Goal: Task Accomplishment & Management: Manage account settings

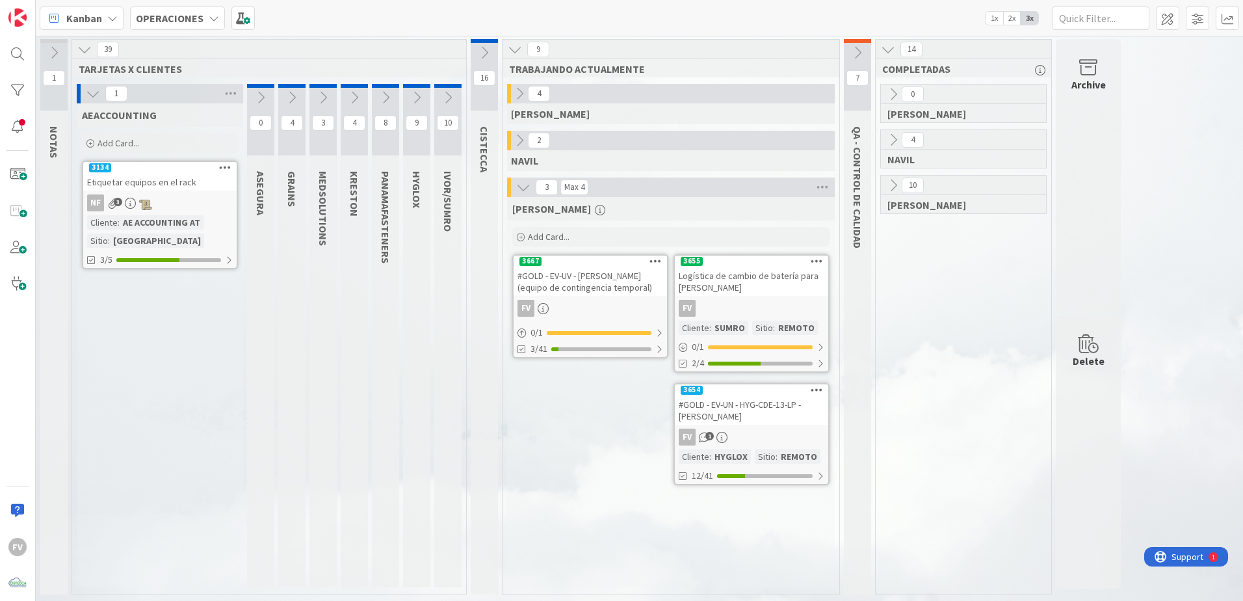
click at [761, 311] on div "FV" at bounding box center [751, 308] width 153 height 17
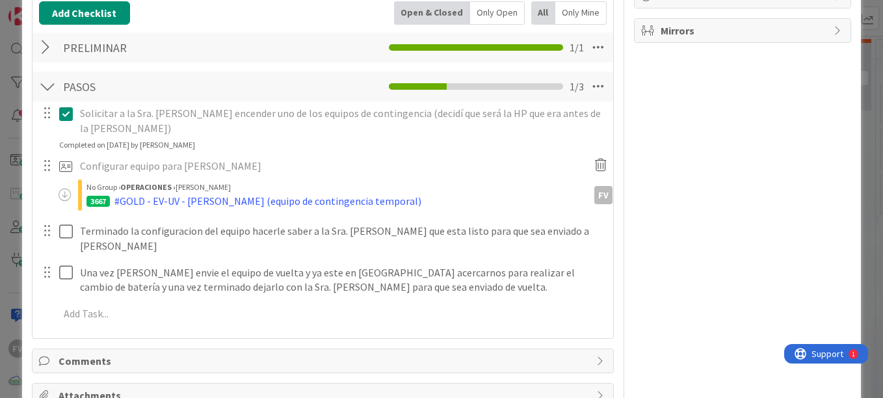
scroll to position [123, 0]
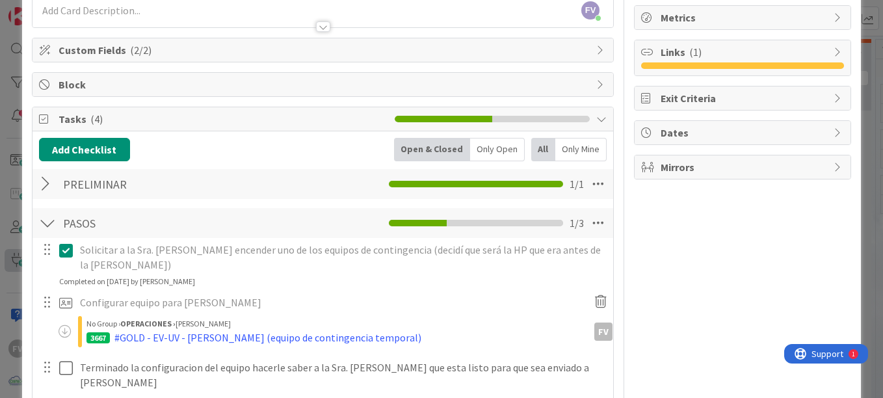
click at [7, 272] on div "ID 3655 OPERACIONES [PERSON_NAME] Title 47 / 128 Logística de cambio de batería…" at bounding box center [441, 199] width 883 height 398
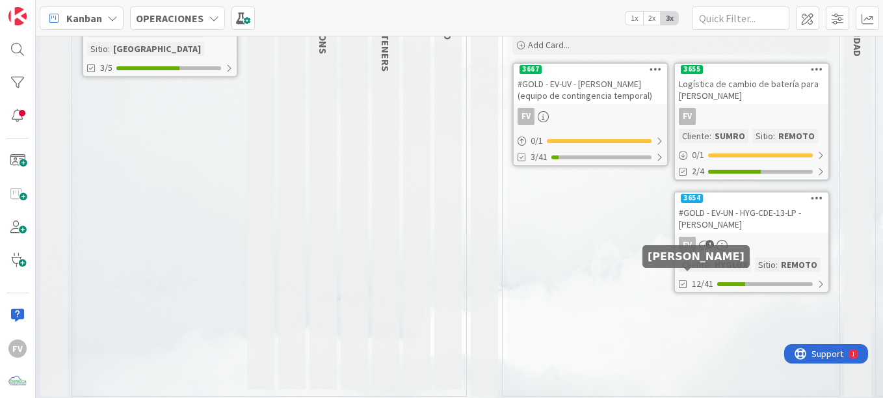
scroll to position [130, 0]
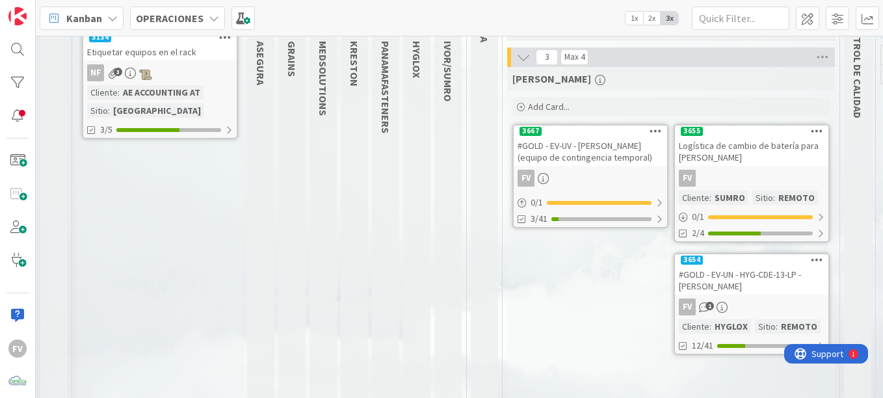
click at [773, 291] on div "#GOLD - EV-UN - HYG-CDE-13-LP - [PERSON_NAME]" at bounding box center [751, 280] width 153 height 29
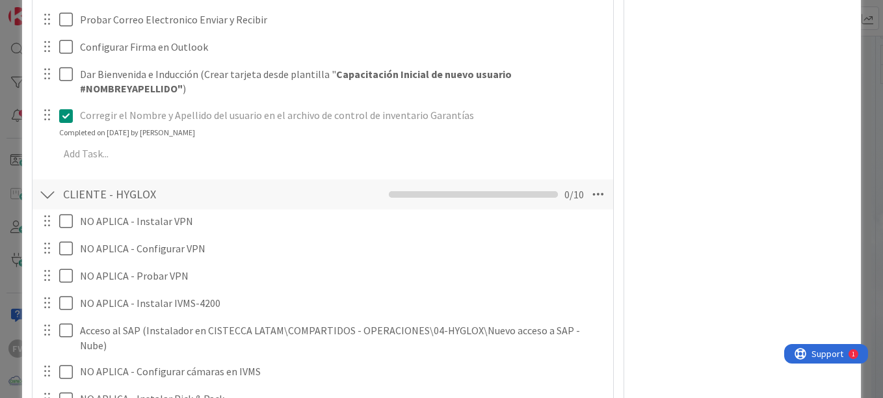
scroll to position [1300, 0]
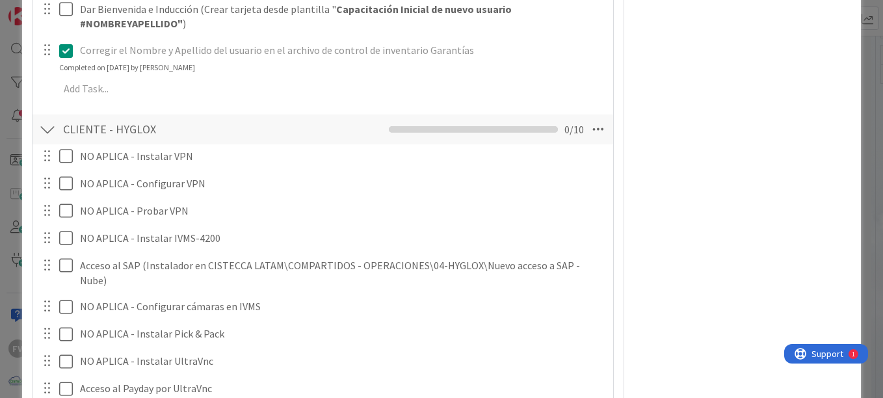
click at [855, 66] on div "**********" at bounding box center [441, 199] width 883 height 398
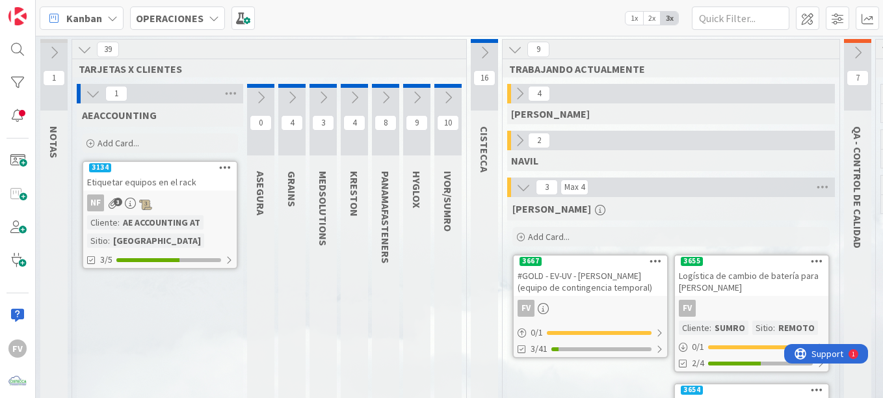
click at [415, 97] on icon at bounding box center [417, 97] width 14 height 14
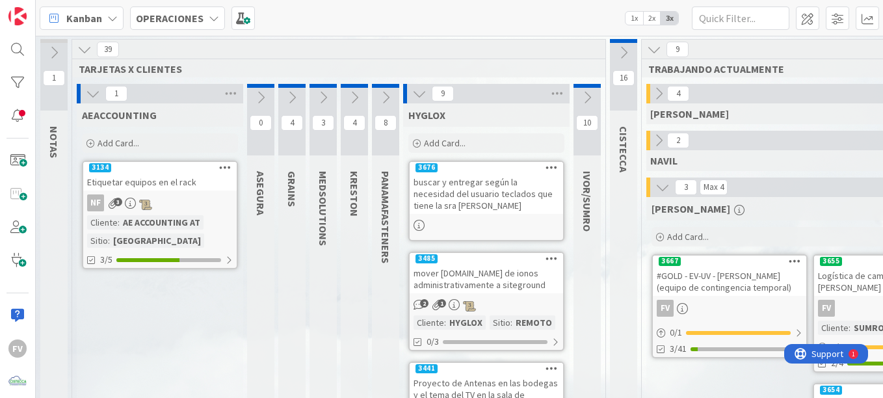
click at [460, 213] on div "buscar y entregar según la necesidad del usuario teclados que tiene la sra [PER…" at bounding box center [486, 194] width 153 height 40
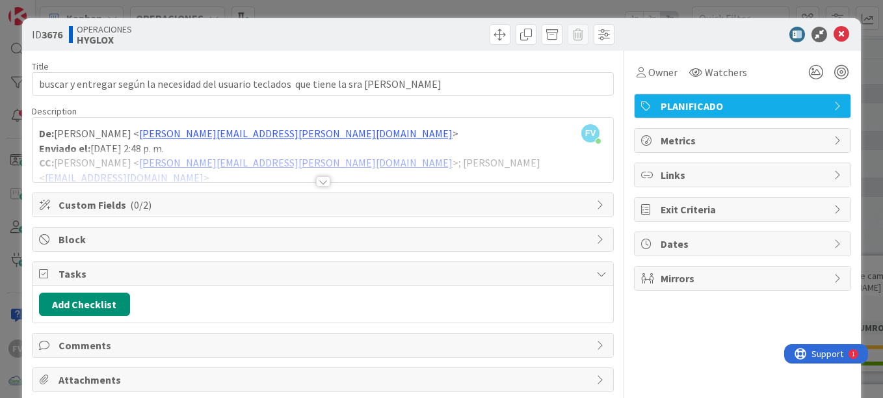
click at [325, 175] on div at bounding box center [323, 165] width 581 height 33
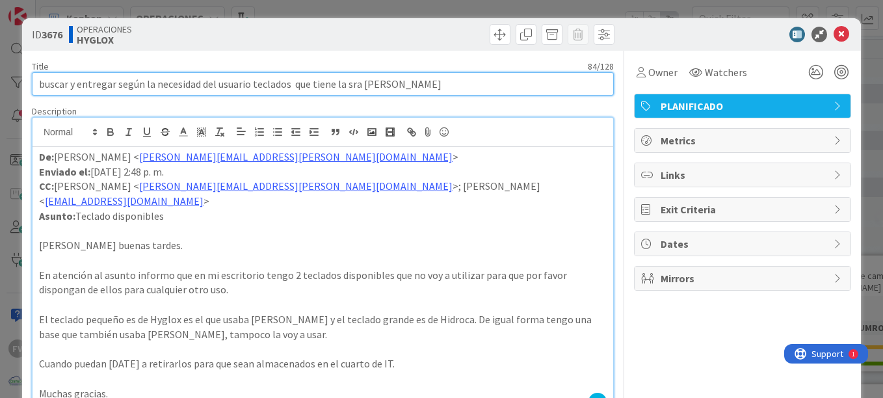
click at [284, 91] on input "buscar y entregar según la necesidad del usuario teclados que tiene la sra [PER…" at bounding box center [323, 83] width 582 height 23
click at [42, 86] on input "buscar y entregar según la necesidad del usuario teclados y base para laptop qu…" at bounding box center [323, 83] width 582 height 23
type input "Buscar y entregar según la necesidad del usuario teclados y base para laptop qu…"
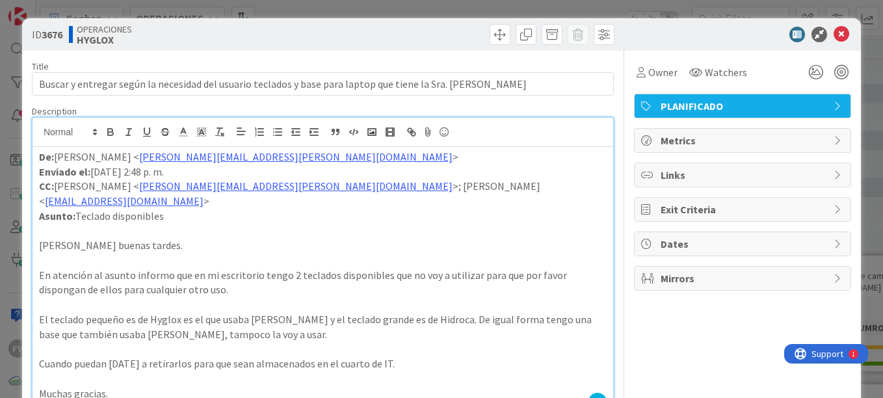
click at [866, 36] on div "ID 3676 OPERACIONES HYGLOX Title 103 / 128 Buscar y entregar según la necesidad…" at bounding box center [441, 199] width 883 height 398
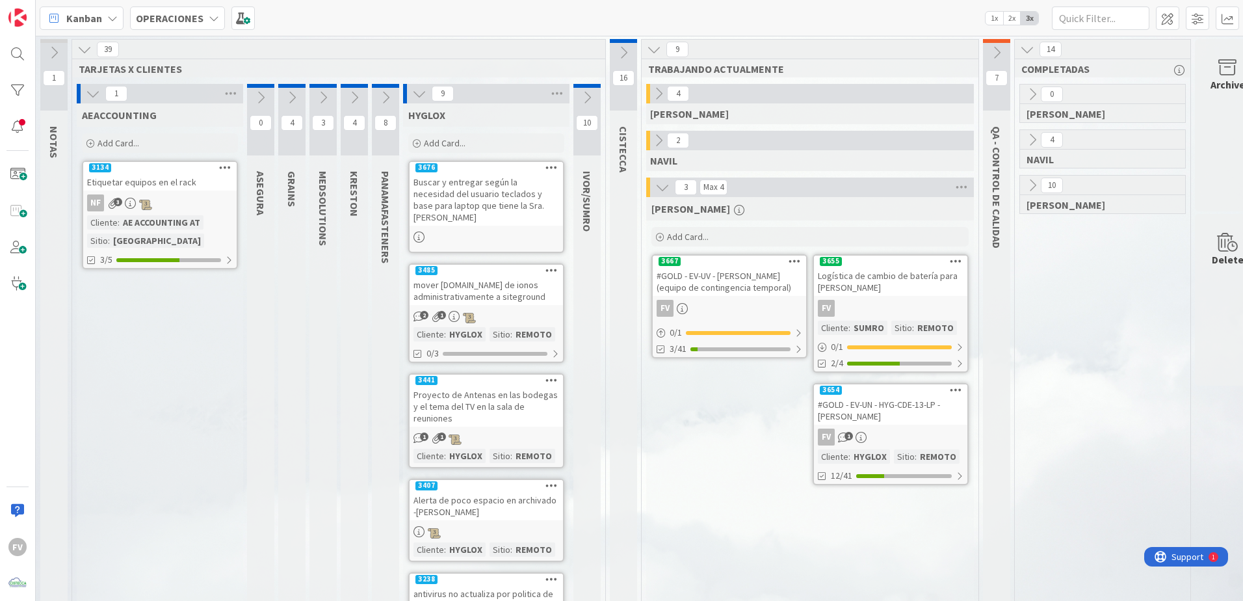
click at [97, 86] on icon at bounding box center [93, 93] width 14 height 14
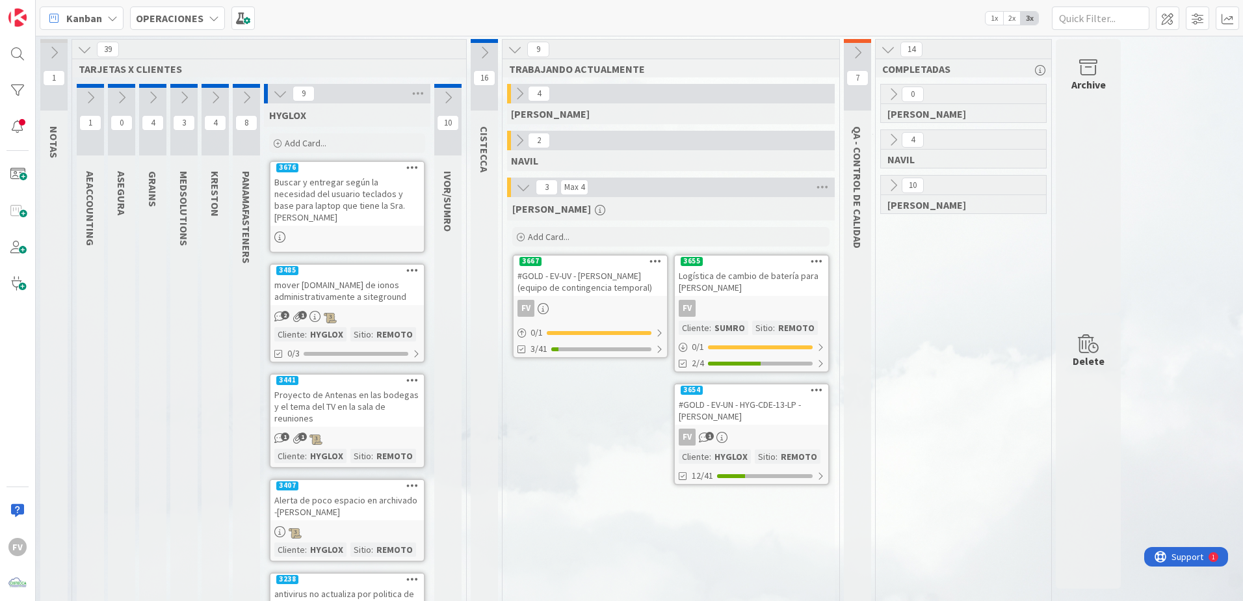
click at [286, 97] on icon at bounding box center [280, 93] width 14 height 14
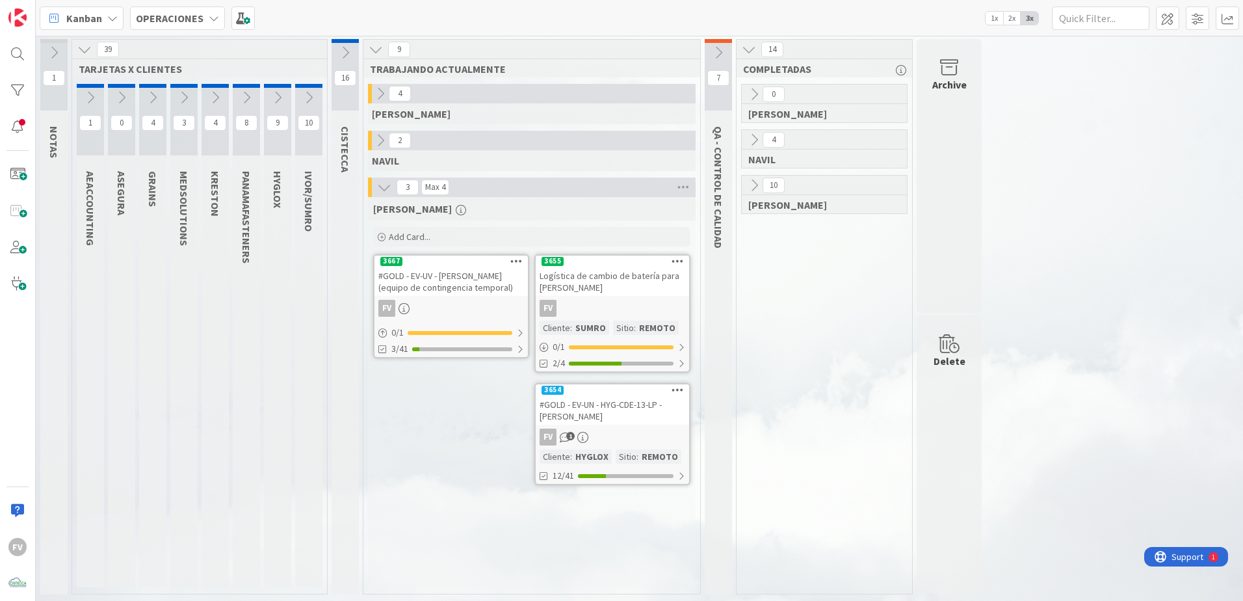
click at [300, 96] on button at bounding box center [308, 98] width 27 height 20
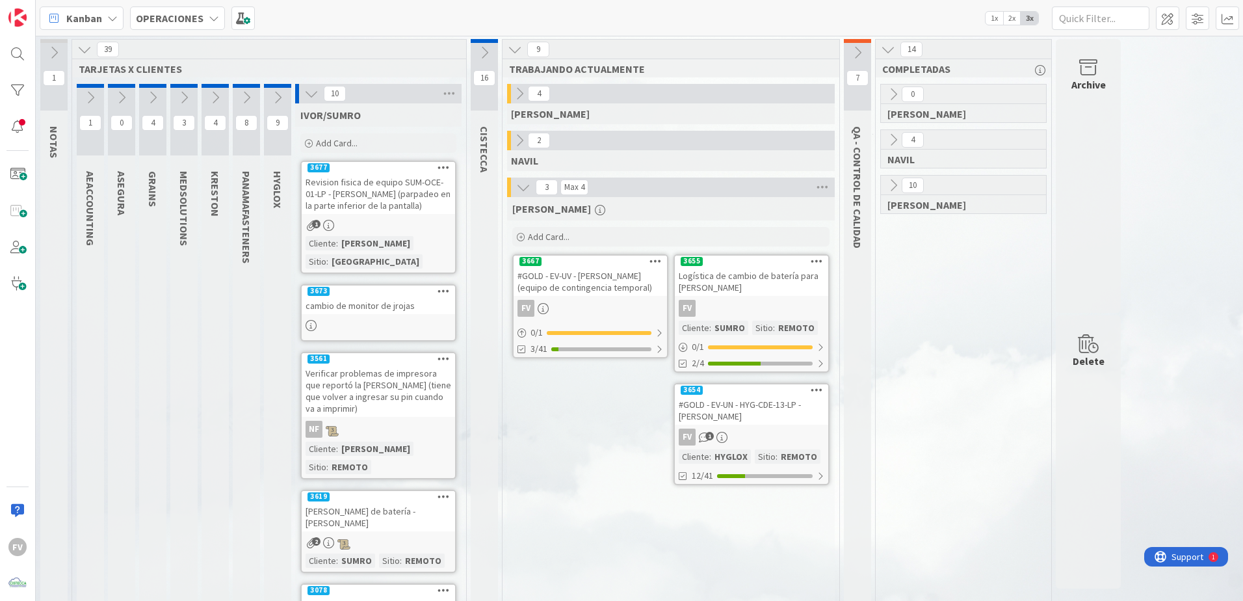
click at [309, 93] on icon at bounding box center [311, 93] width 14 height 14
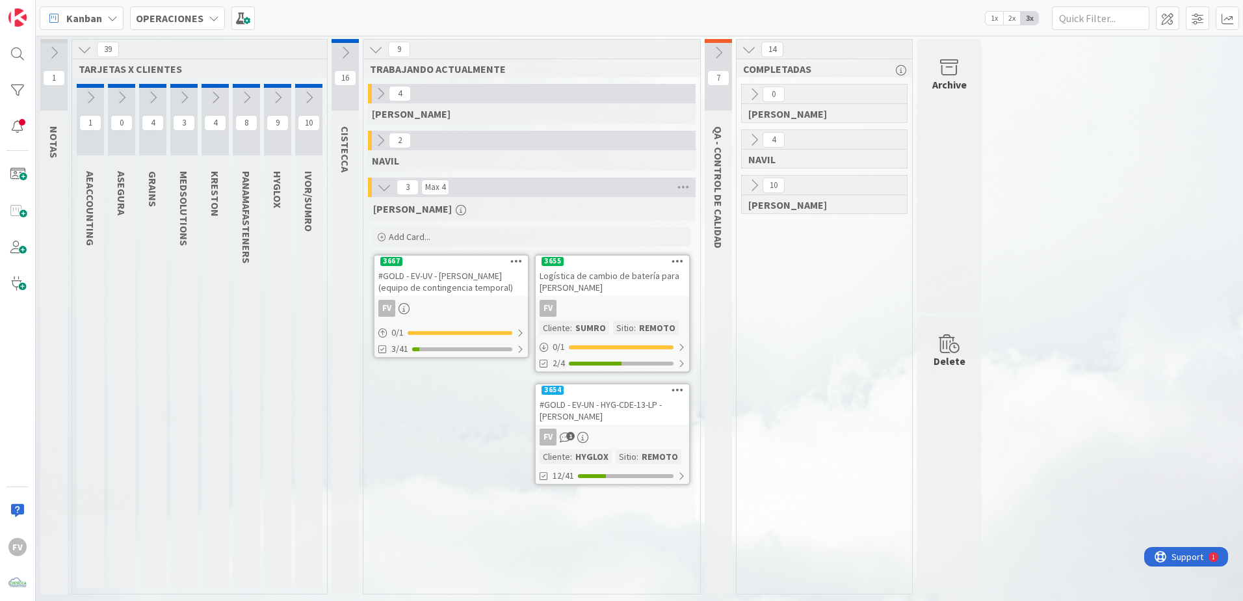
click at [272, 99] on icon at bounding box center [277, 97] width 14 height 14
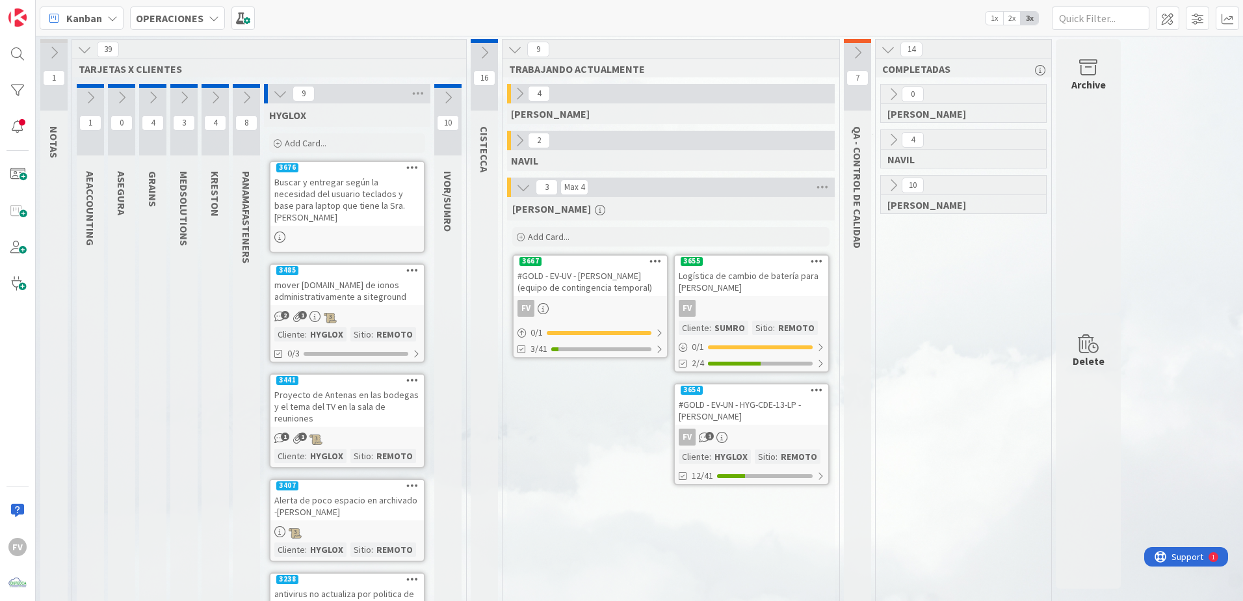
click at [273, 97] on icon at bounding box center [280, 93] width 14 height 14
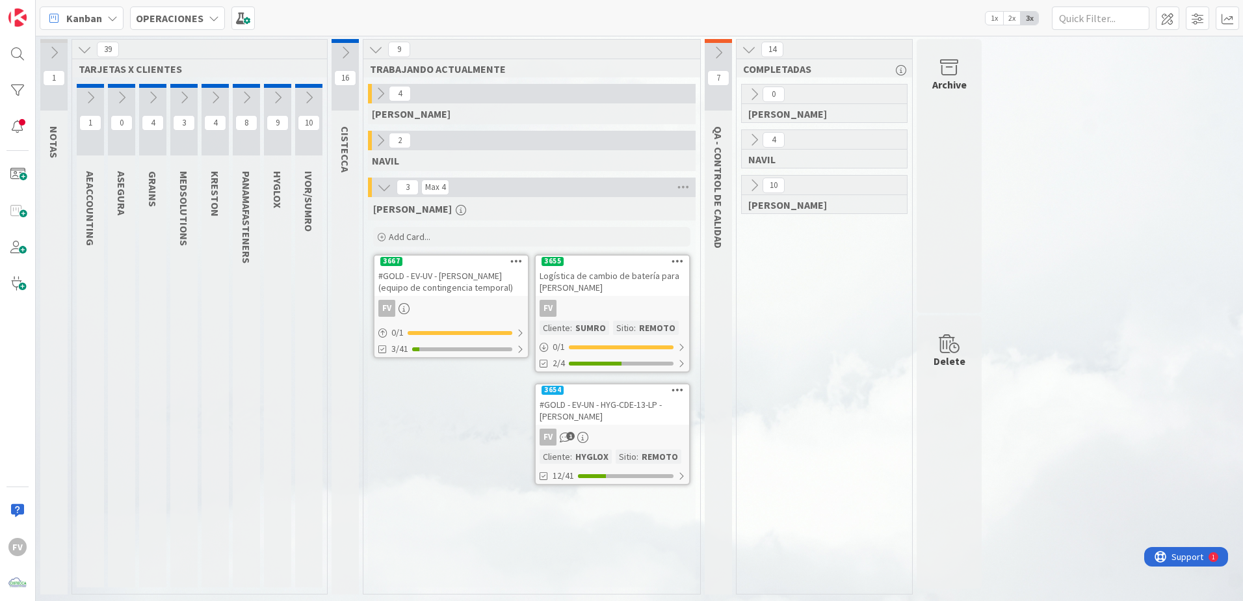
click at [248, 94] on icon at bounding box center [246, 97] width 14 height 14
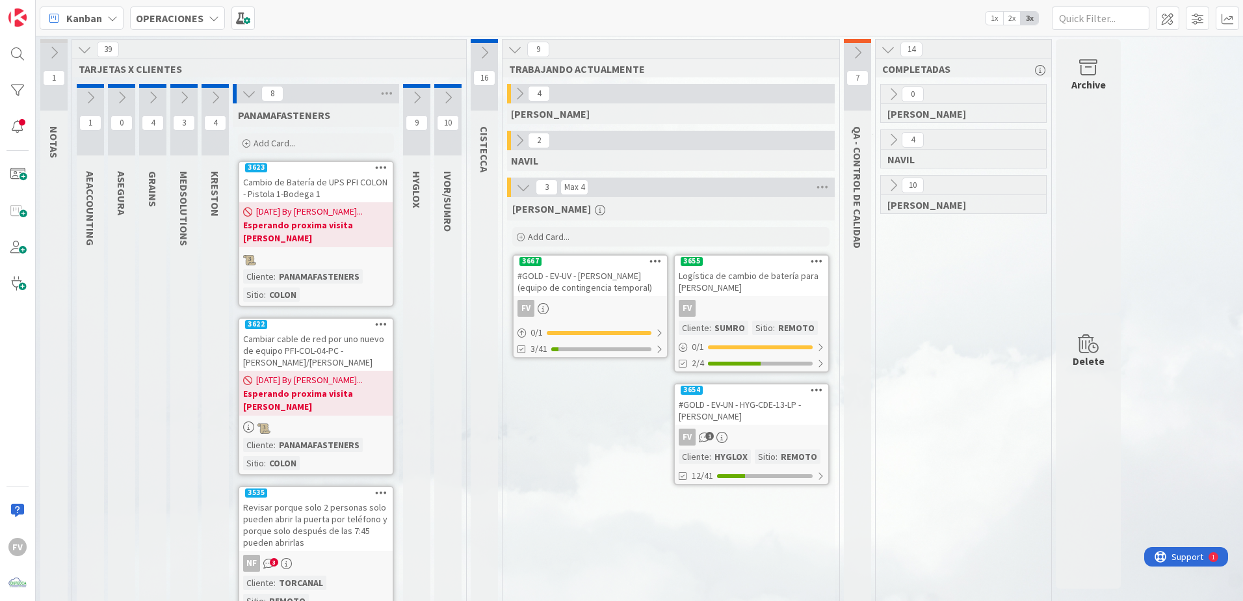
click at [246, 93] on icon at bounding box center [249, 93] width 14 height 14
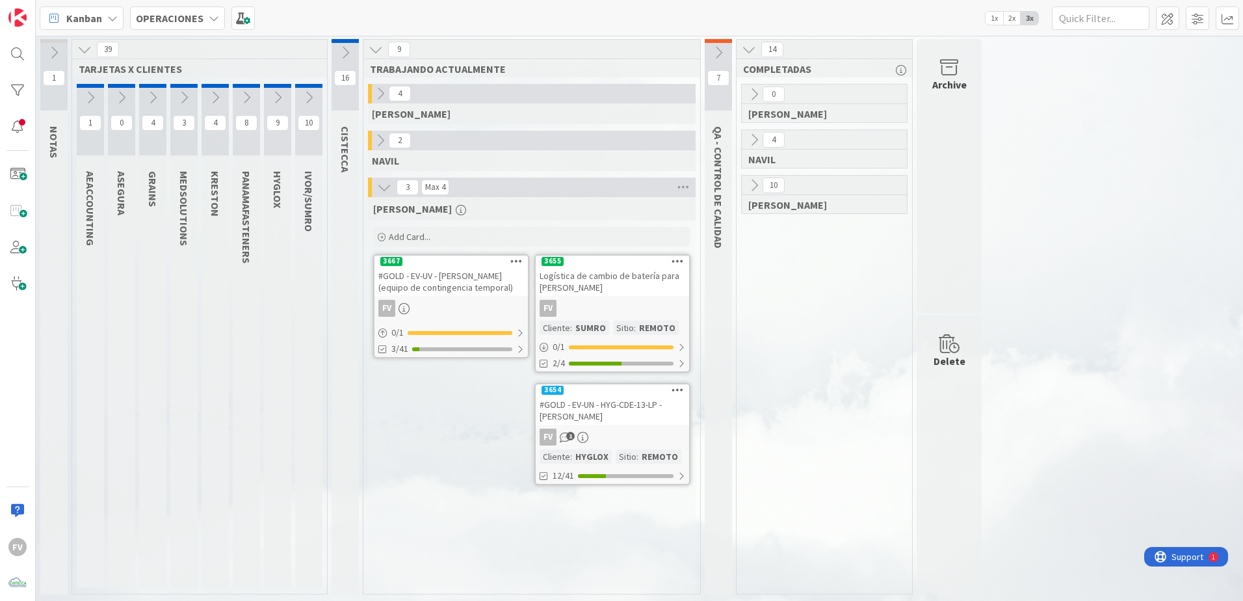
click at [216, 98] on icon at bounding box center [215, 97] width 14 height 14
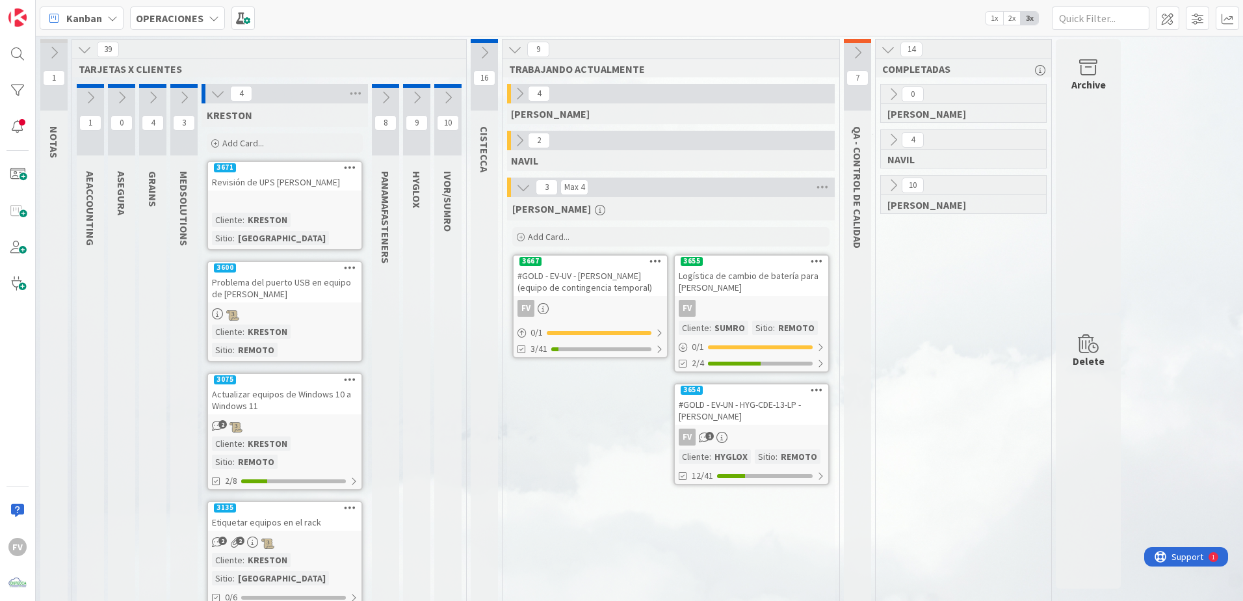
click at [218, 98] on icon at bounding box center [218, 93] width 14 height 14
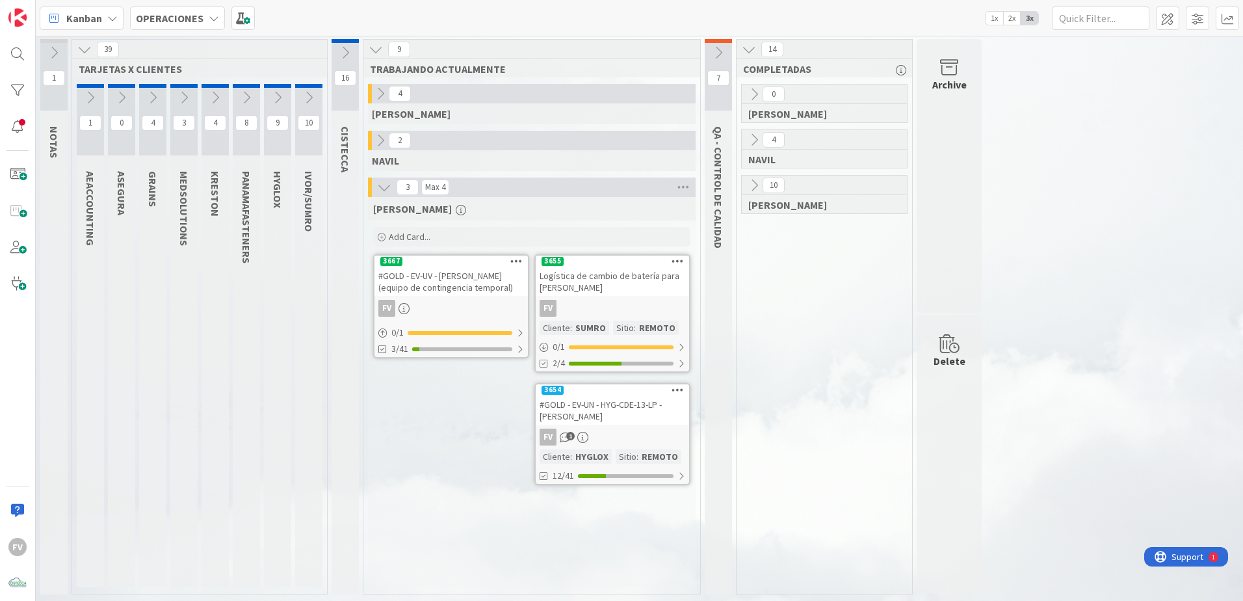
click at [178, 102] on icon at bounding box center [184, 97] width 14 height 14
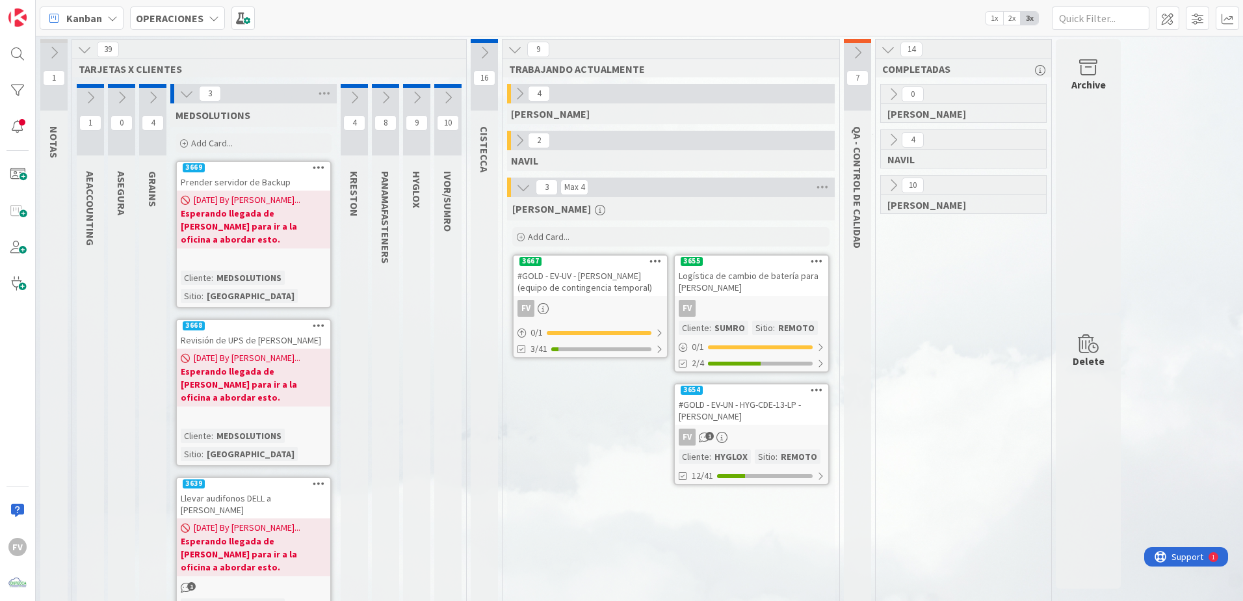
click at [270, 224] on b "Esperando llegada de [PERSON_NAME] para ir a la oficina a abordar esto." at bounding box center [254, 226] width 146 height 39
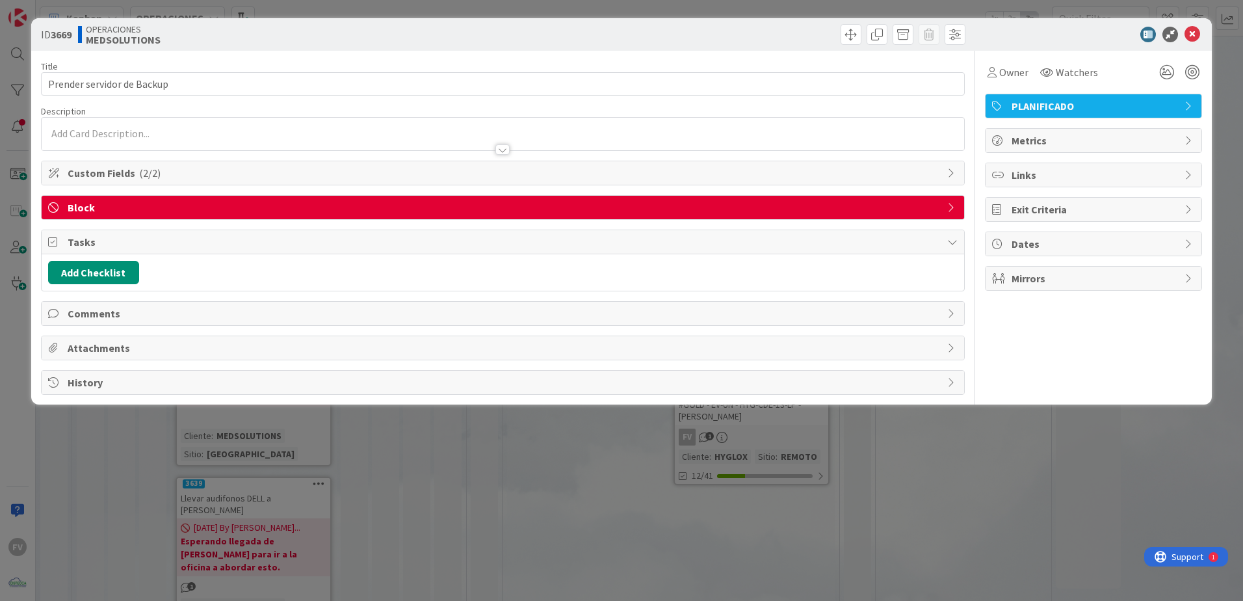
click at [119, 248] on span "Tasks" at bounding box center [504, 242] width 873 height 16
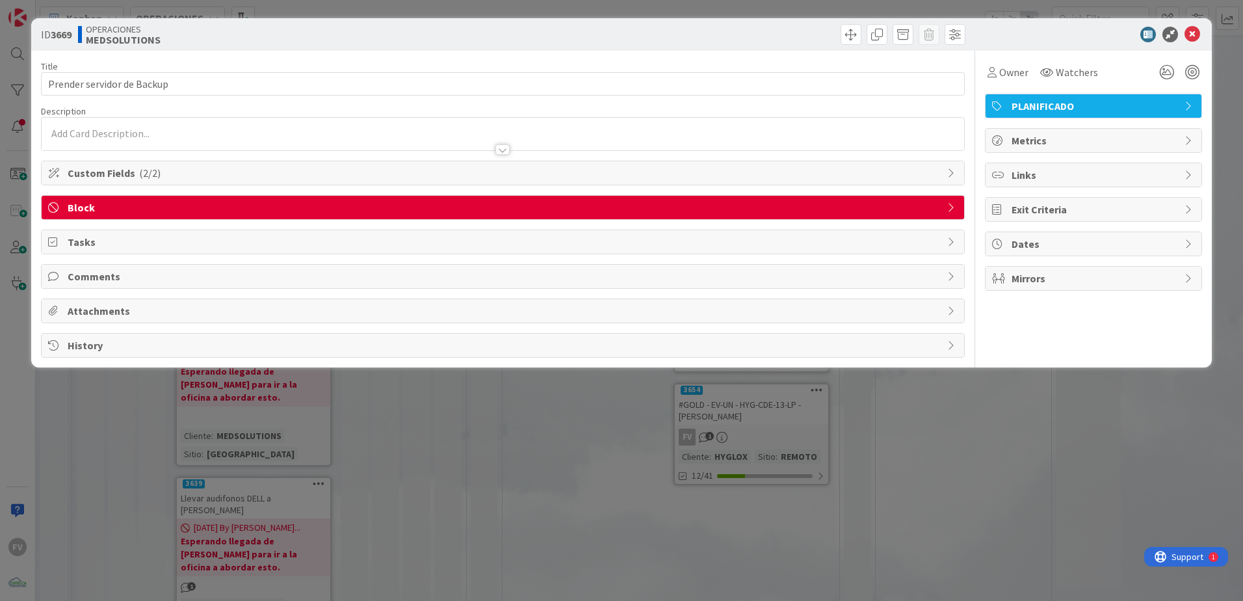
click at [119, 277] on span "Comments" at bounding box center [504, 276] width 873 height 16
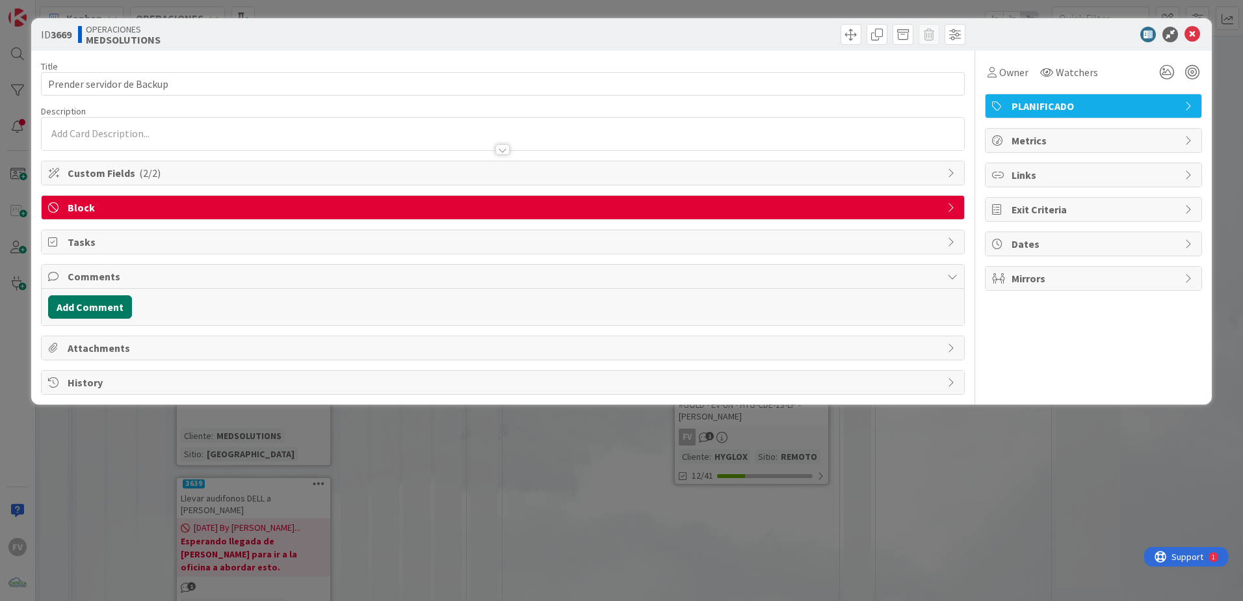
click at [112, 301] on button "Add Comment" at bounding box center [90, 306] width 84 height 23
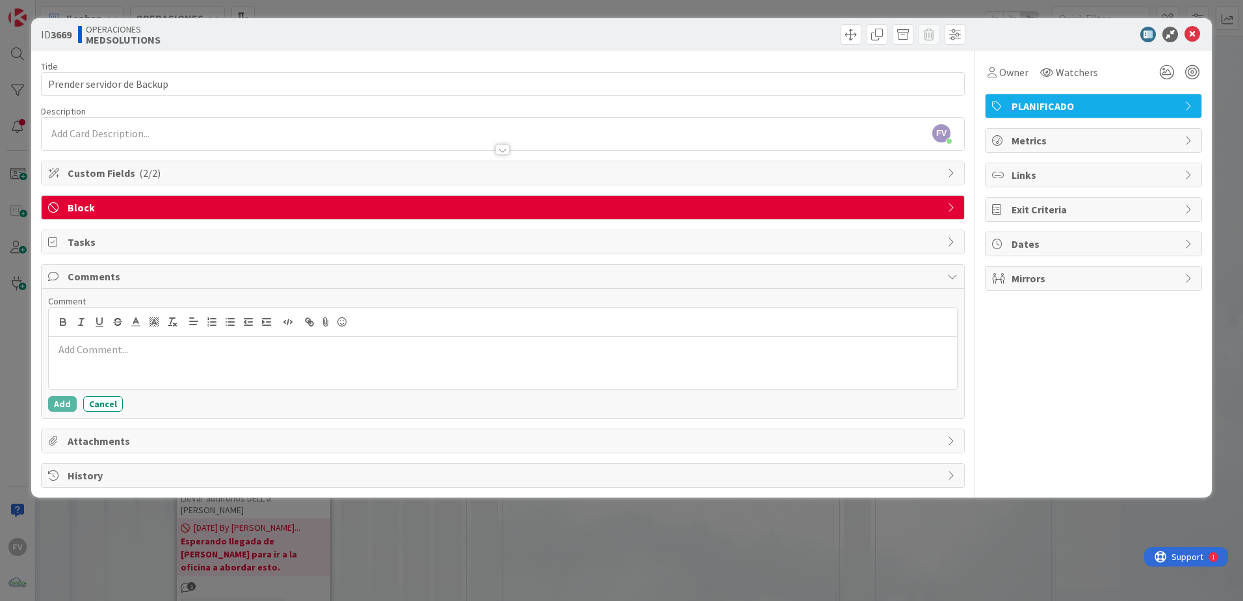
click at [122, 353] on p at bounding box center [503, 349] width 898 height 15
click at [67, 400] on button "Add" at bounding box center [62, 404] width 29 height 16
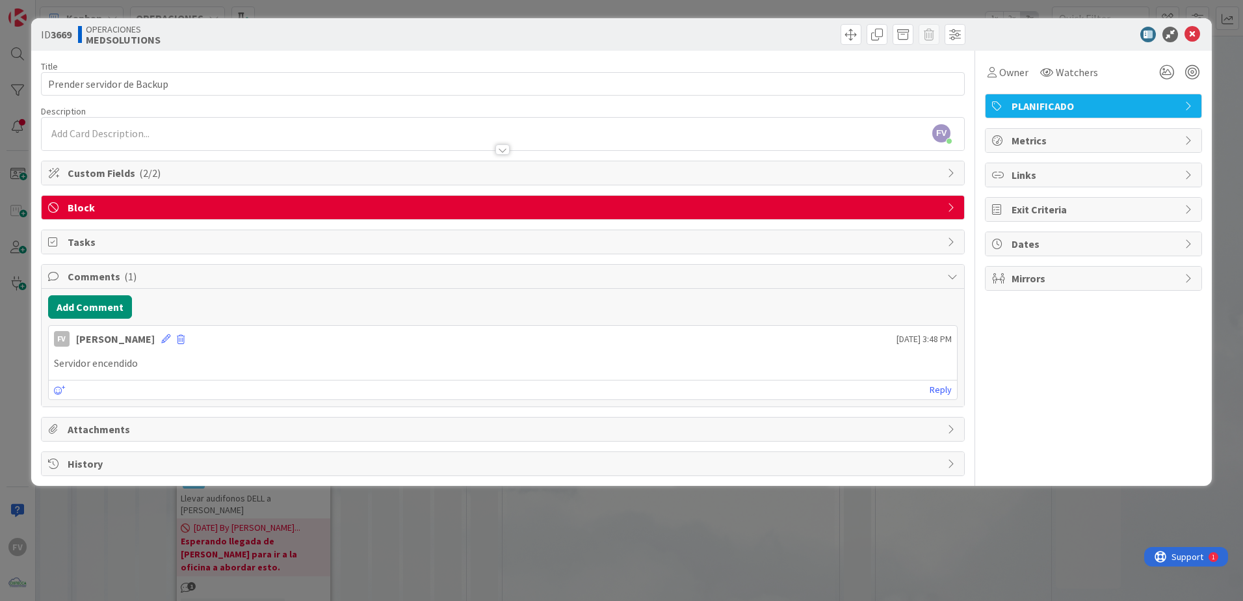
click at [156, 330] on div "FV [PERSON_NAME] [DATE] 3:48 PM" at bounding box center [503, 336] width 908 height 21
click at [158, 332] on div "FV [PERSON_NAME] [DATE] 3:48 PM" at bounding box center [503, 336] width 908 height 21
click at [208, 212] on span "Block" at bounding box center [504, 208] width 873 height 16
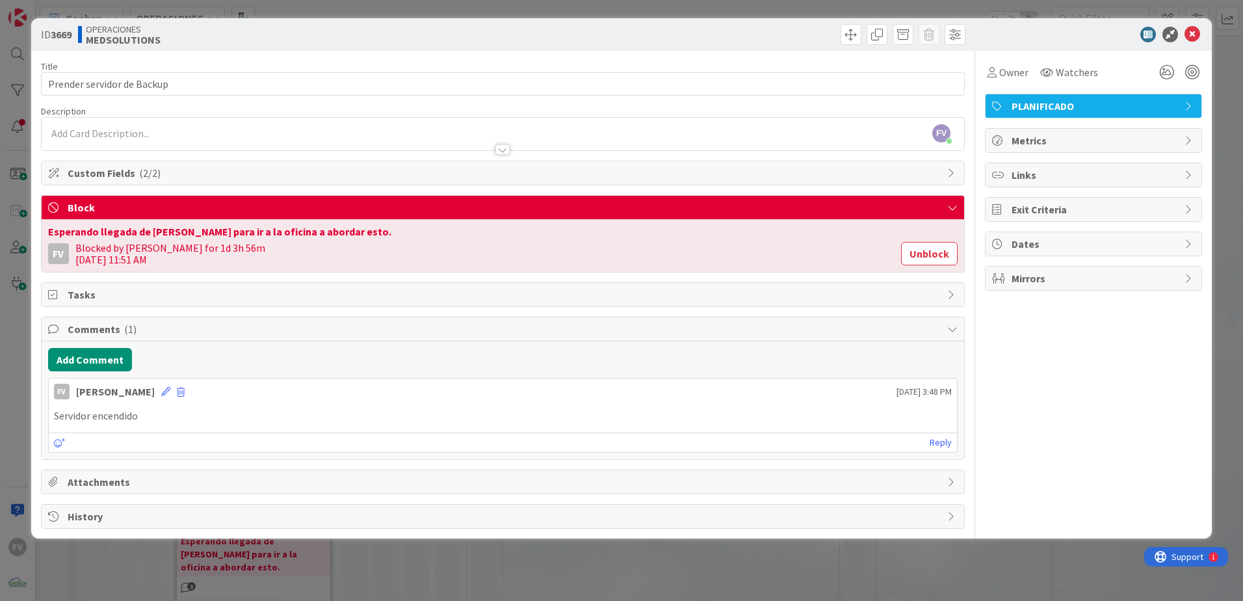
drag, startPoint x: 801, startPoint y: 216, endPoint x: 813, endPoint y: 210, distance: 13.4
click at [805, 214] on div "Block" at bounding box center [503, 208] width 923 height 24
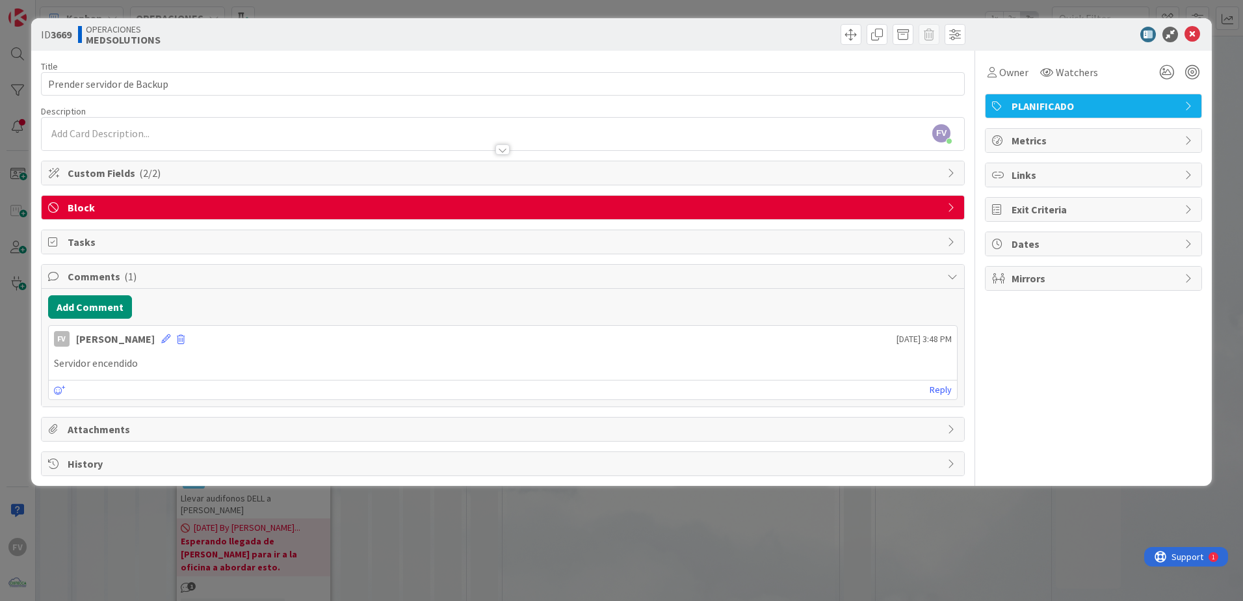
click at [356, 196] on div "Block" at bounding box center [503, 207] width 923 height 23
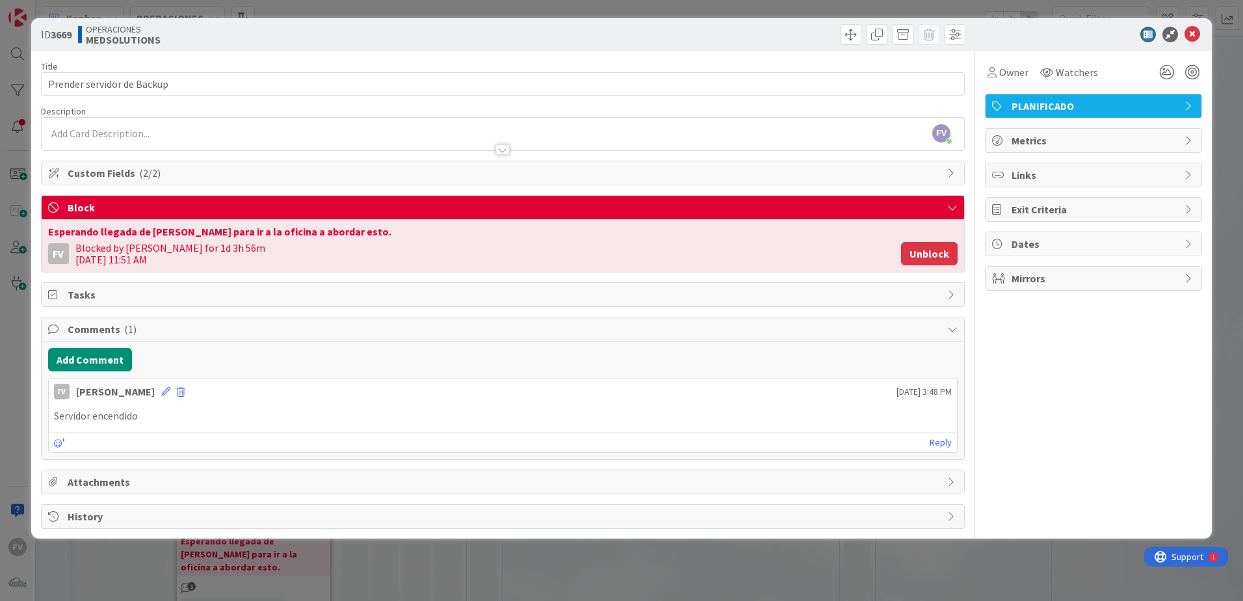
click at [921, 253] on button "Unblock" at bounding box center [929, 253] width 57 height 23
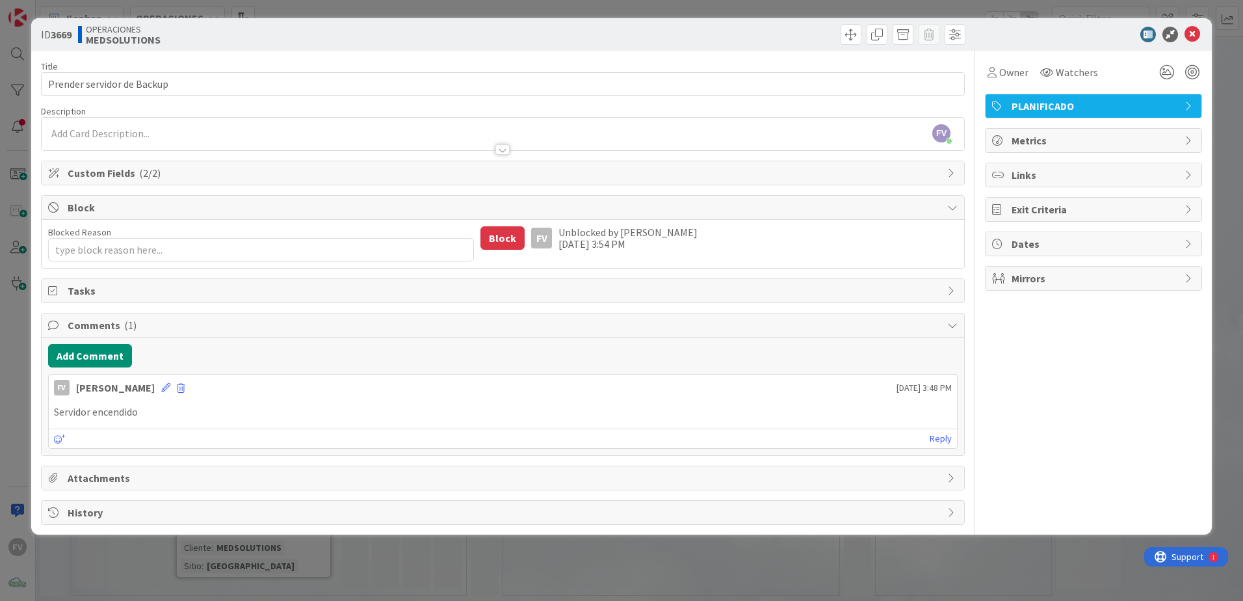
type textarea "x"
click at [163, 390] on icon at bounding box center [165, 387] width 9 height 9
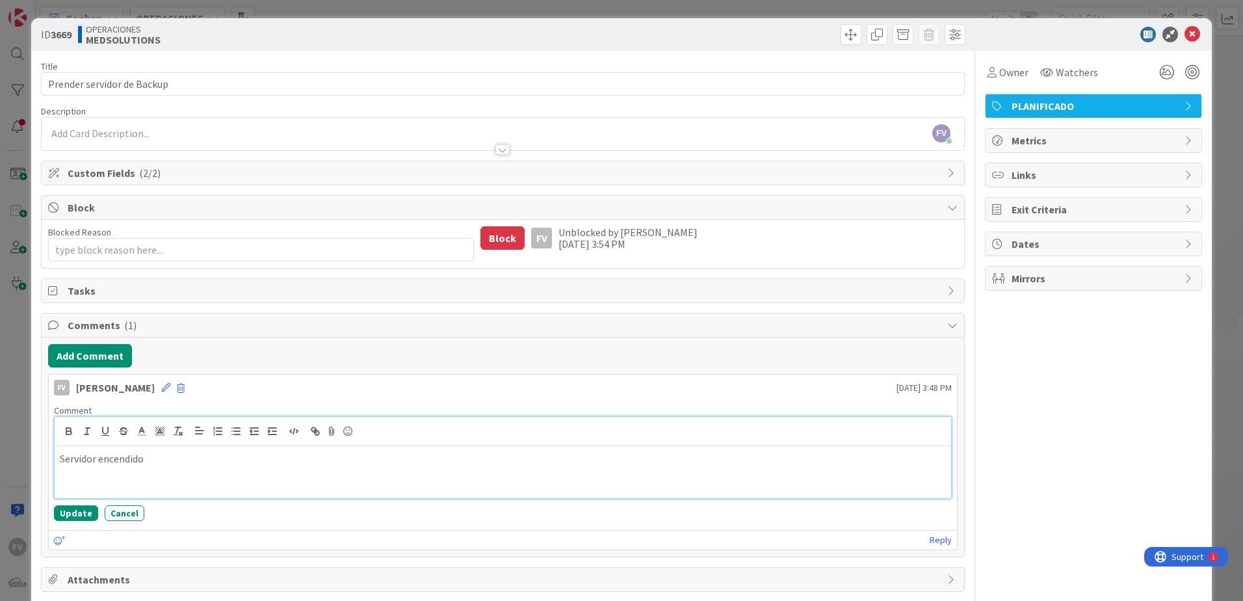
click at [188, 462] on p "Servidor encendido" at bounding box center [503, 458] width 886 height 15
click at [85, 518] on button "Update" at bounding box center [76, 513] width 44 height 16
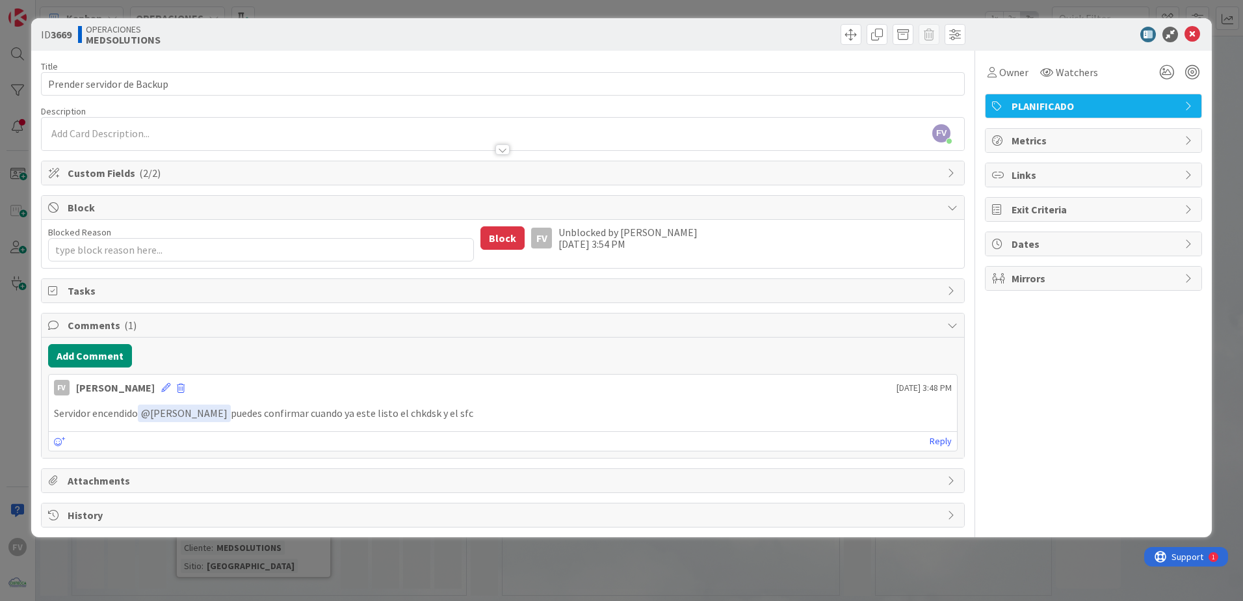
click at [534, 554] on div "ID 3669 OPERACIONES MEDSOLUTIONS Title 26 / 128 Prender servidor de Backup Desc…" at bounding box center [621, 300] width 1243 height 601
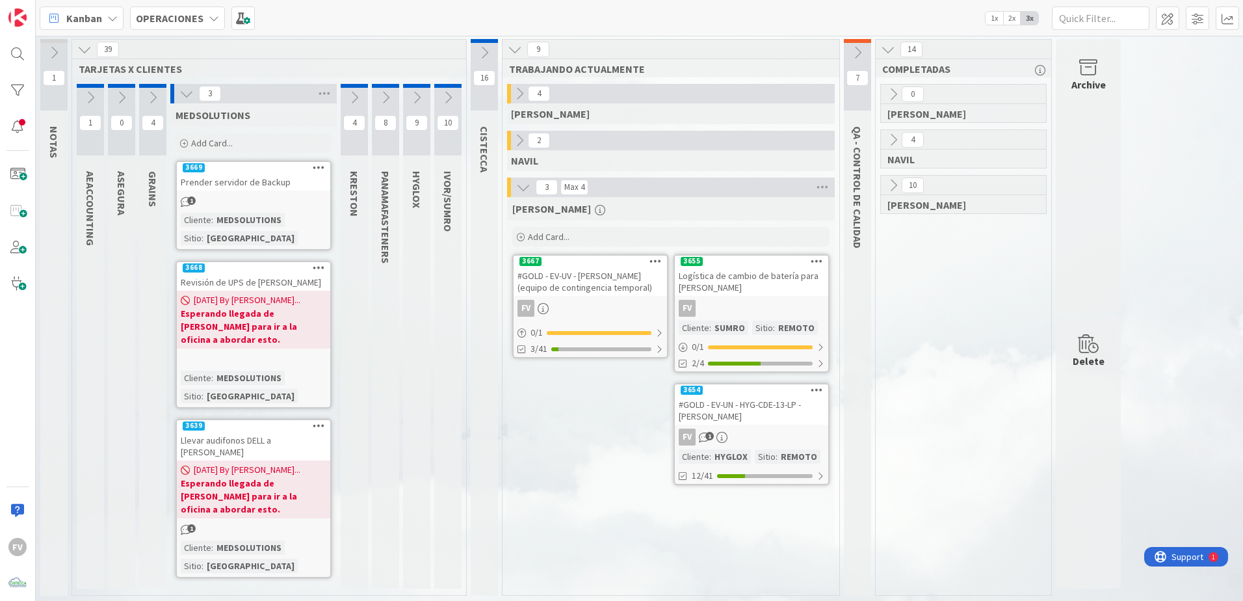
click at [280, 189] on div "Prender servidor de Backup" at bounding box center [253, 182] width 153 height 17
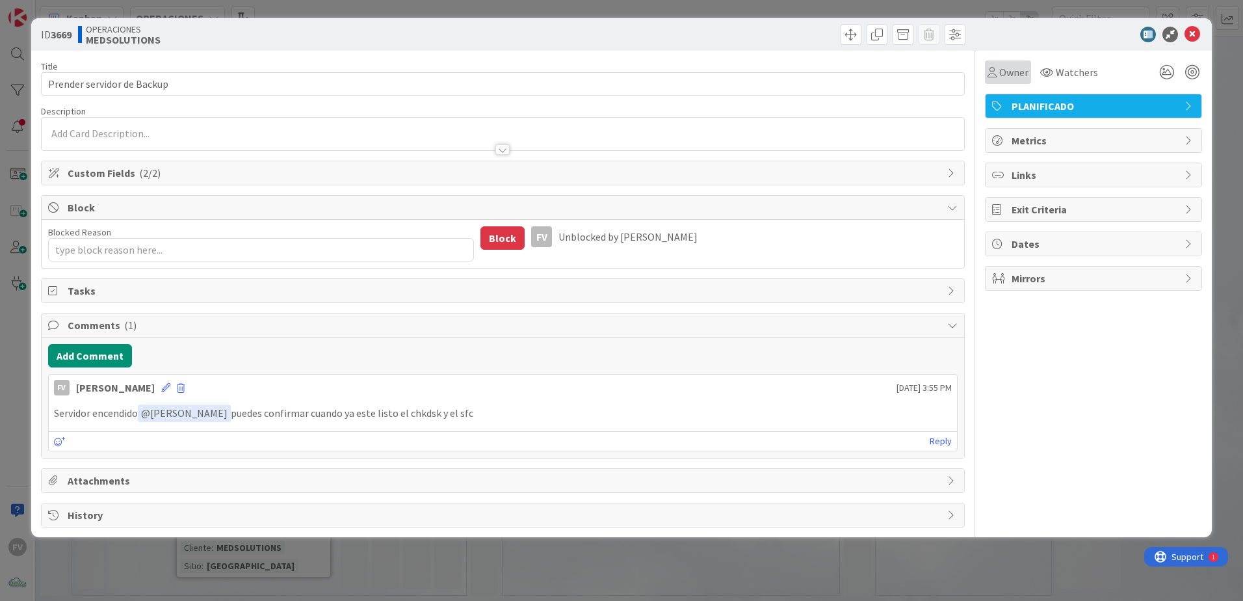
click at [1016, 79] on span "Owner" at bounding box center [1013, 72] width 29 height 16
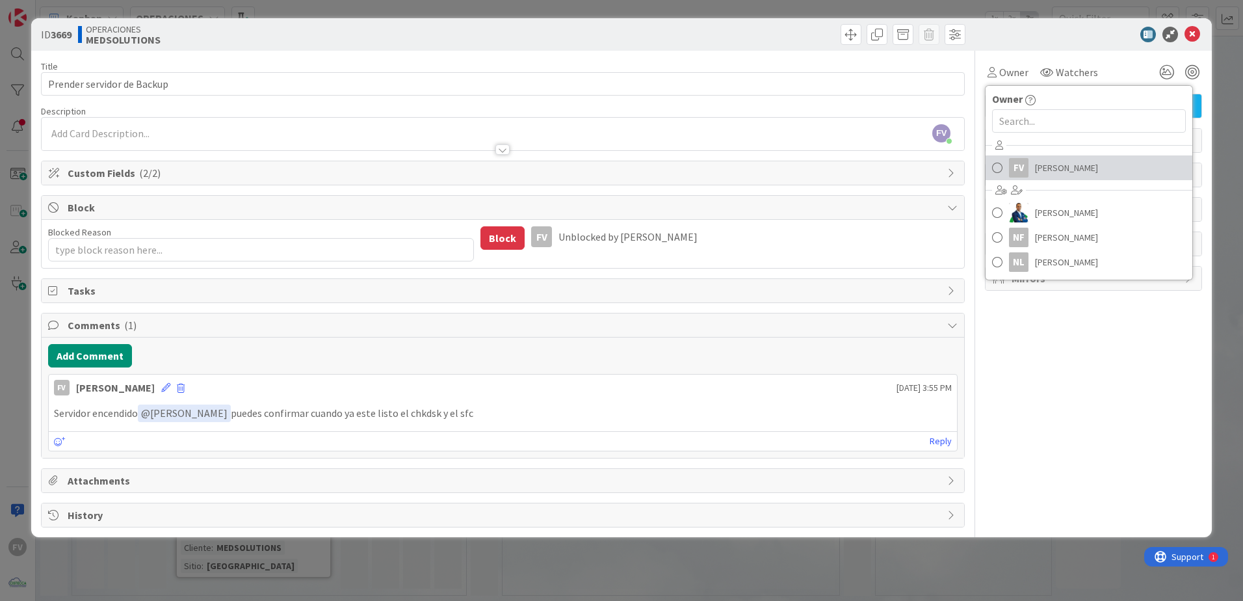
click at [1036, 168] on span "[PERSON_NAME]" at bounding box center [1066, 168] width 63 height 20
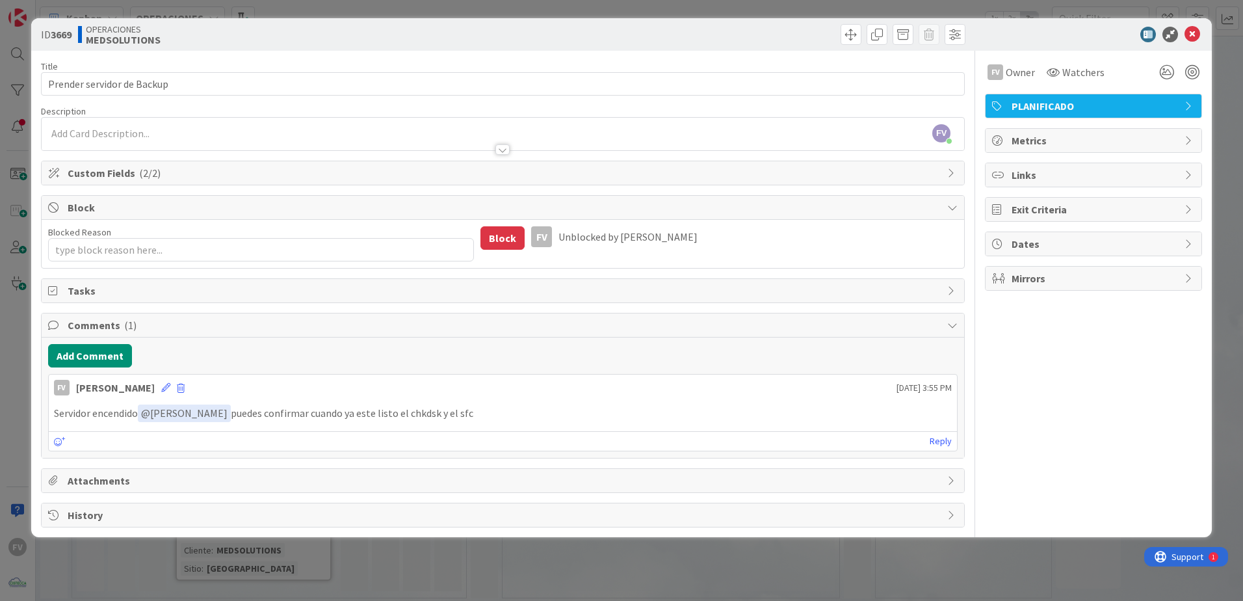
click at [209, 198] on div "Block" at bounding box center [503, 208] width 923 height 24
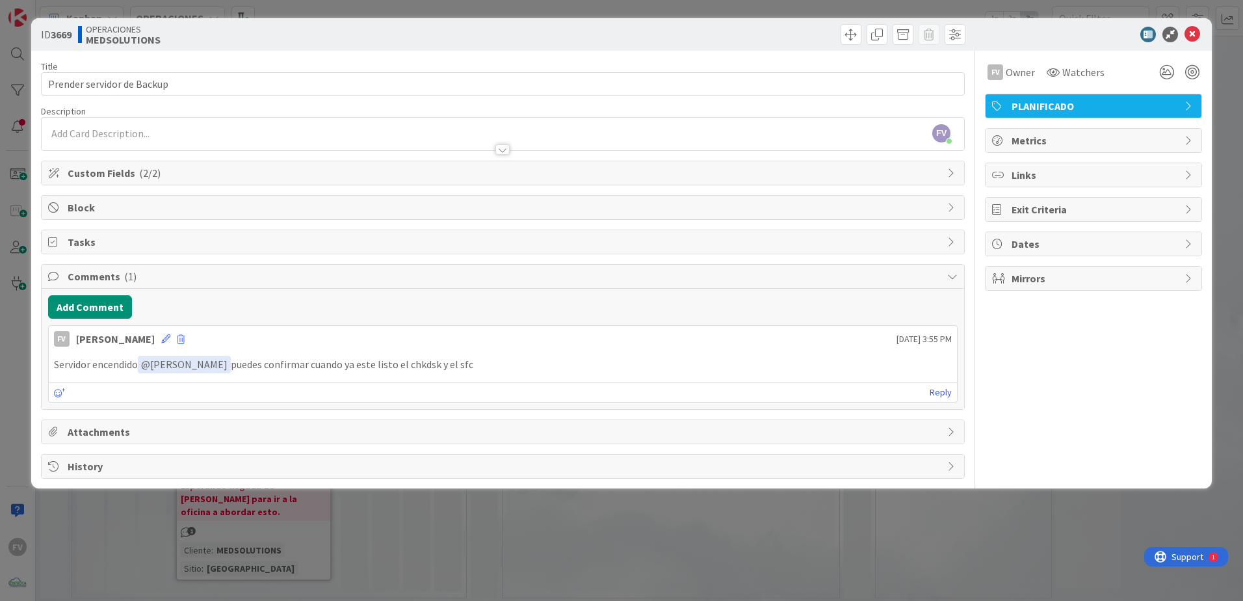
click at [125, 274] on span "( 1 )" at bounding box center [130, 276] width 12 height 13
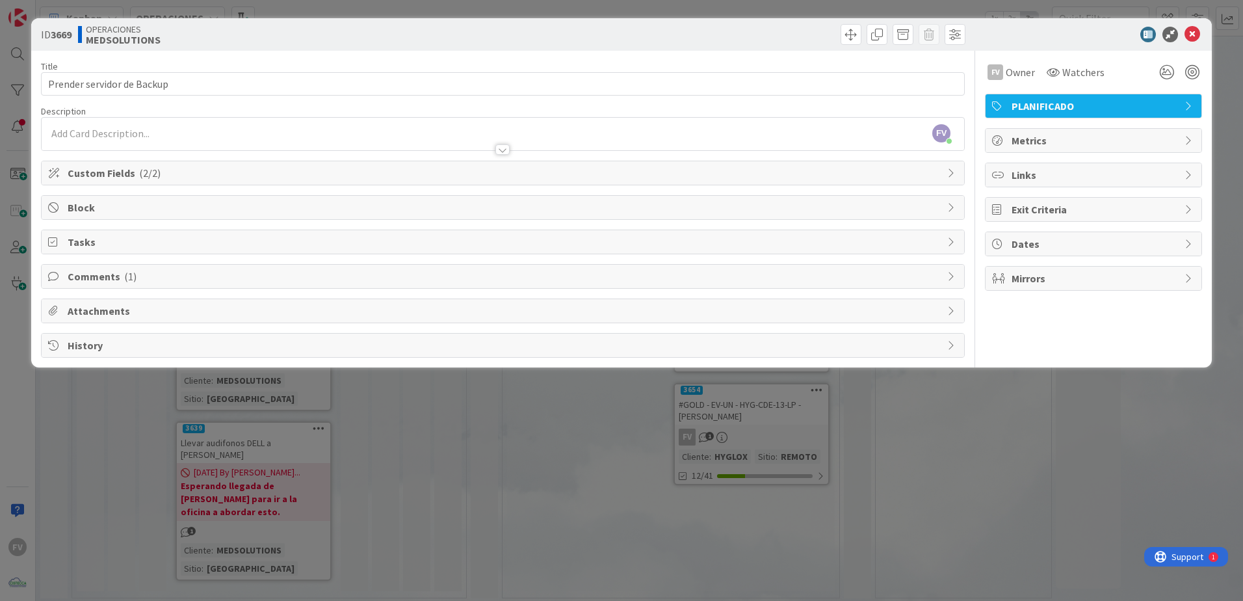
click at [193, 425] on div "ID 3669 OPERACIONES MEDSOLUTIONS Title 26 / 128 Prender servidor de Backup Desc…" at bounding box center [621, 300] width 1243 height 601
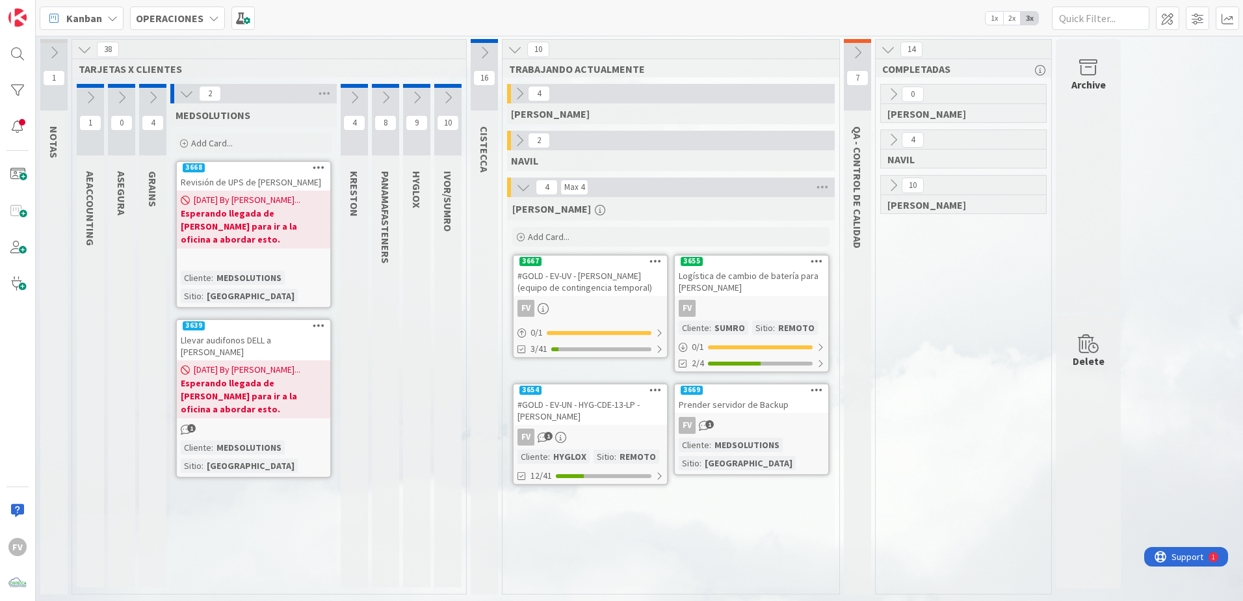
click at [861, 49] on icon at bounding box center [857, 53] width 14 height 14
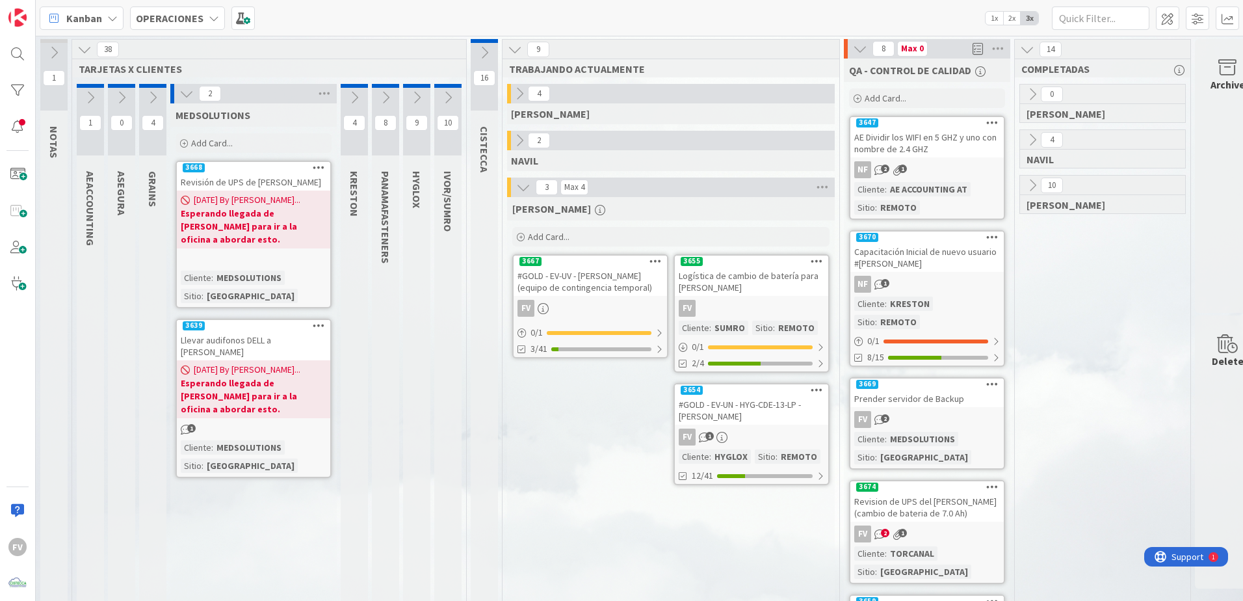
click at [271, 239] on link "3668 Revisión de UPS de [PERSON_NAME] [DATE] By [PERSON_NAME]... Esperando lleg…" at bounding box center [254, 235] width 156 height 148
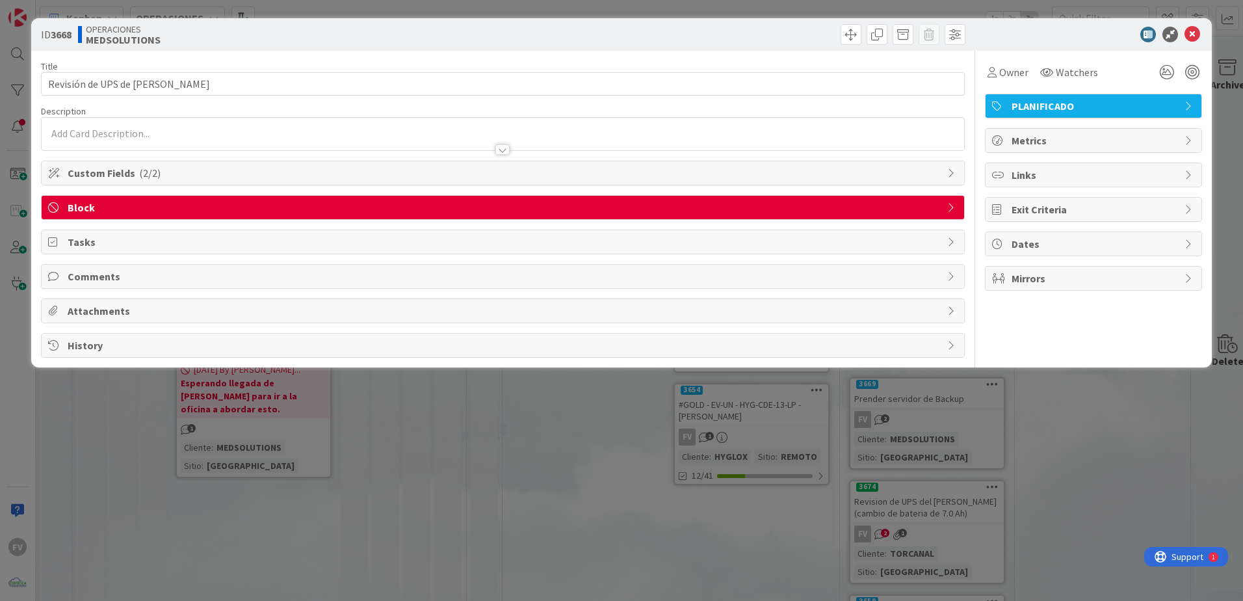
click at [248, 213] on span "Block" at bounding box center [504, 208] width 873 height 16
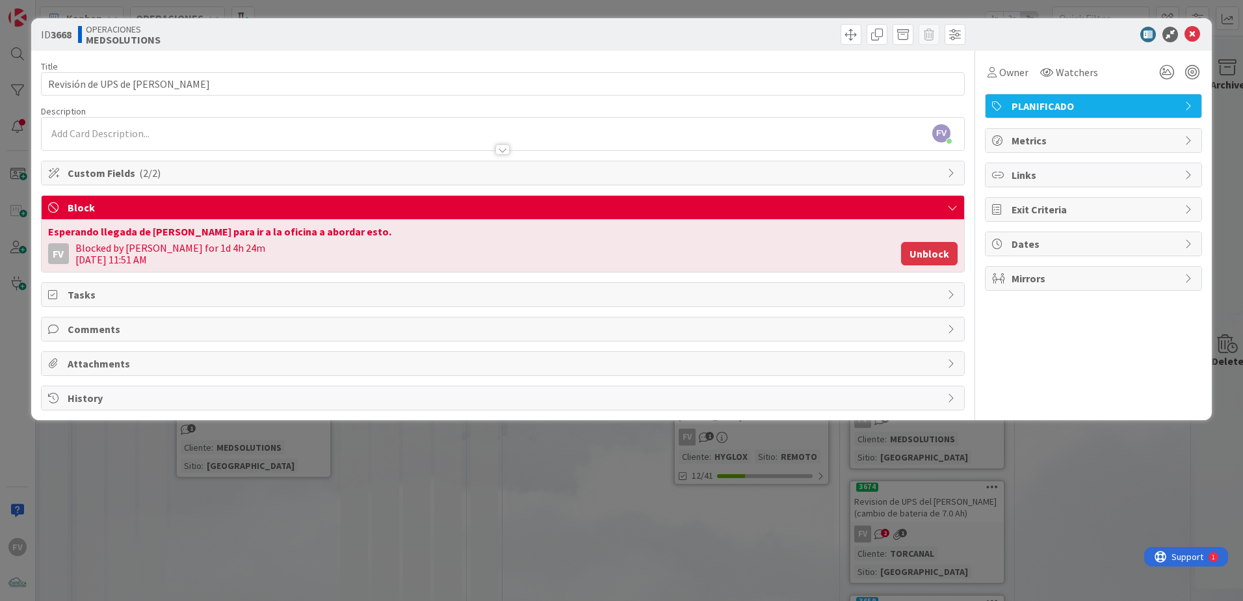
click at [934, 263] on button "Unblock" at bounding box center [929, 253] width 57 height 23
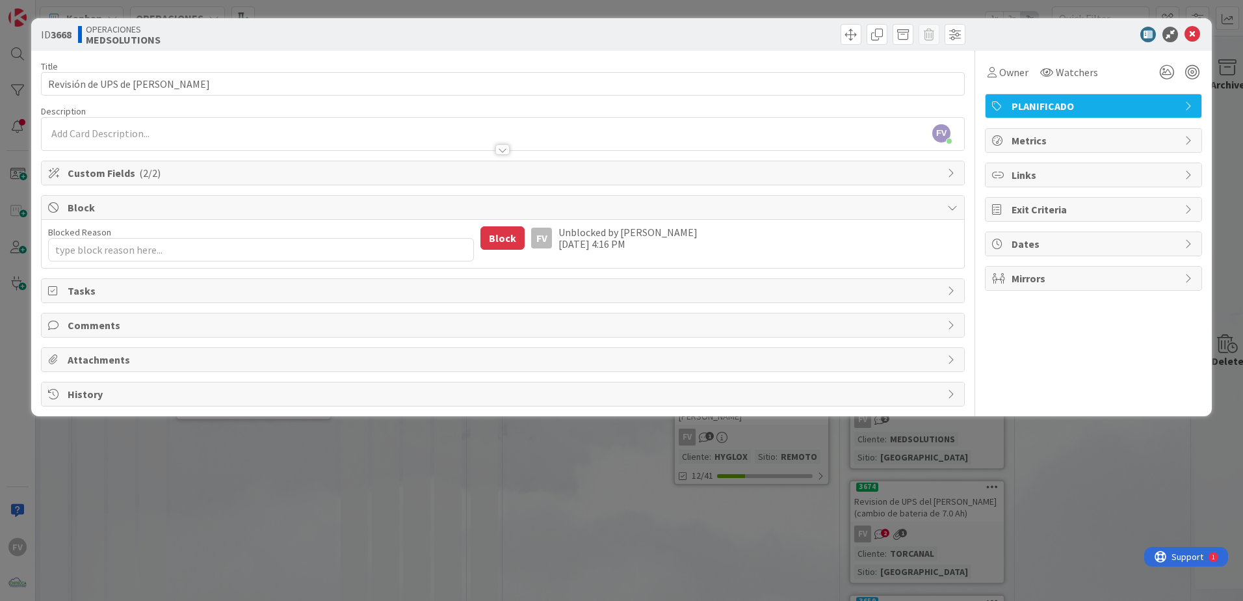
type textarea "x"
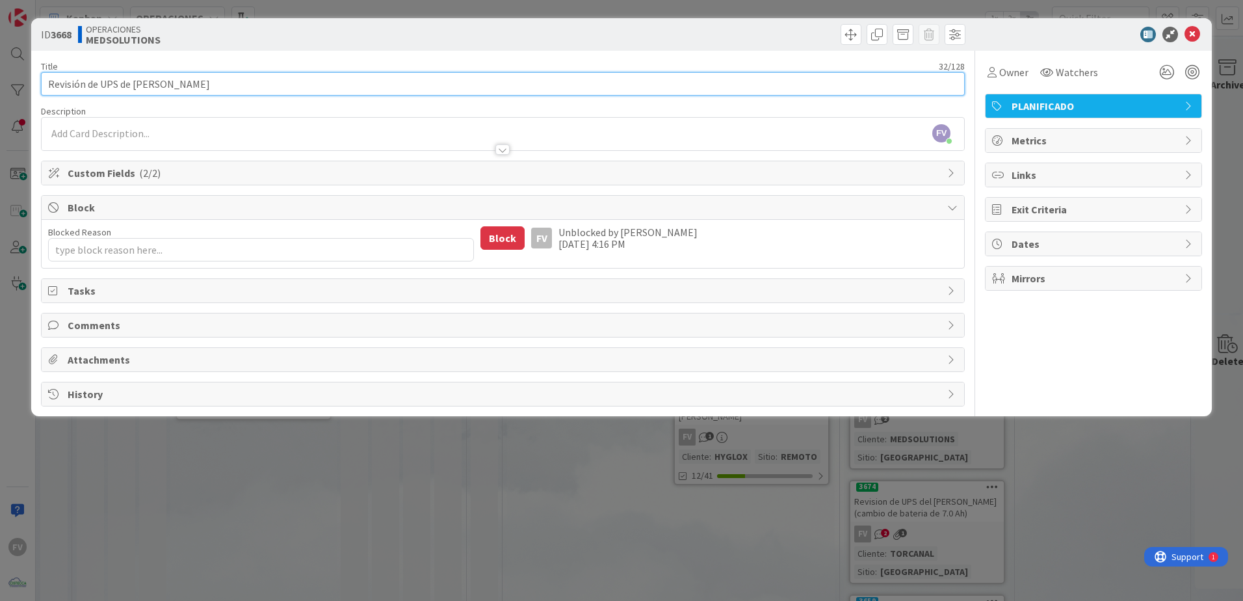
click at [217, 82] on input "Revisión de UPS de [PERSON_NAME]" at bounding box center [503, 83] width 924 height 23
type input "Revisión de UPS de [PERSON_NAME] (cambio de batería de"
type textarea "x"
type input "Revisión de UPS de [PERSON_NAME] (cambio de batería de 7.0"
type textarea "x"
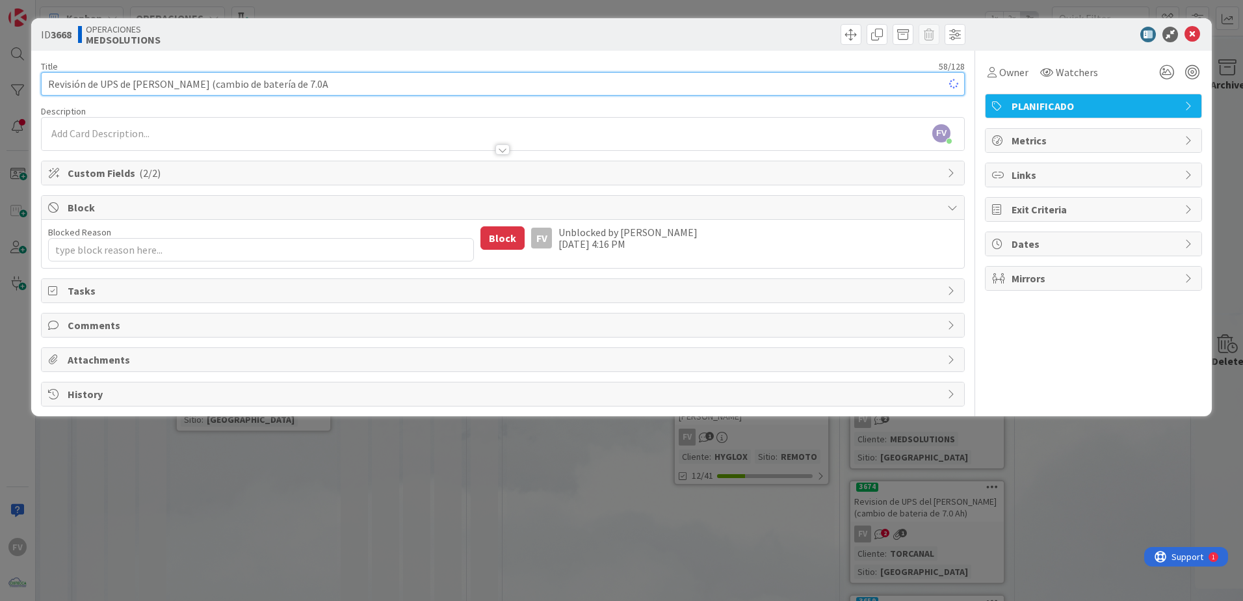
type input "Revisión de UPS de [PERSON_NAME] (cambio de batería de 7.0Ah"
type textarea "x"
type input "Revisión de UPS de [PERSON_NAME] (cambio de batería de 7.0Ah)"
type textarea "x"
type input "Revisión de UPS de [PERSON_NAME] (cambio de batería de 7.0Ah)"
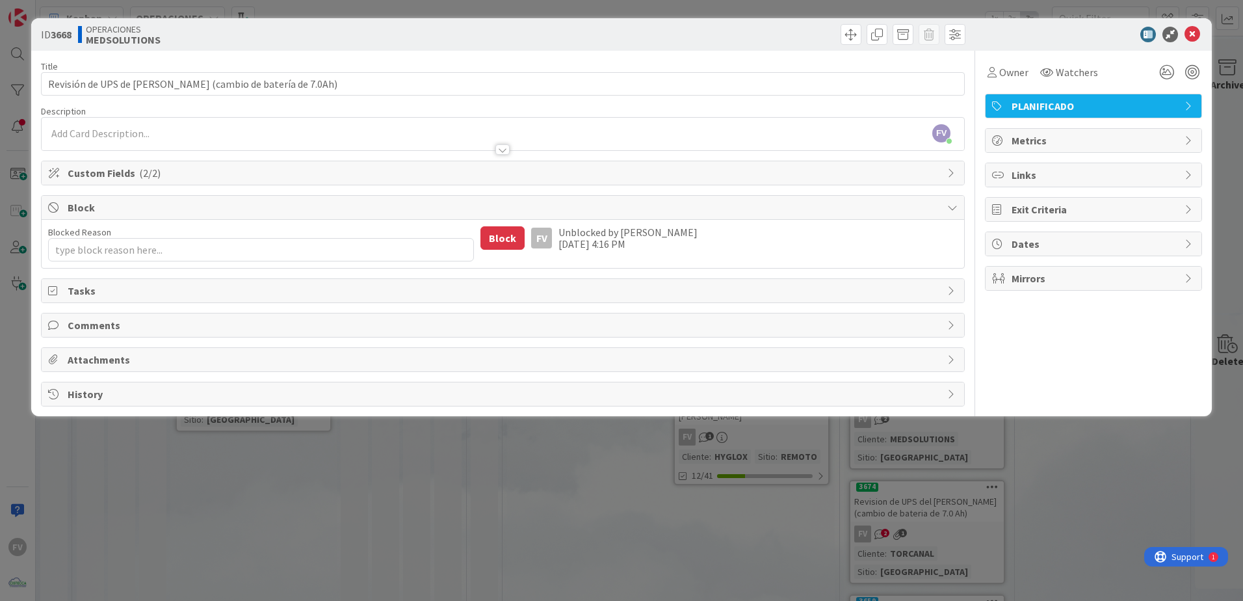
click at [1058, 324] on div "Owner Watchers PLANIFICADO Metrics Links Exit Criteria Dates Mirrors" at bounding box center [1093, 229] width 217 height 356
click at [103, 210] on span "Block" at bounding box center [504, 208] width 873 height 16
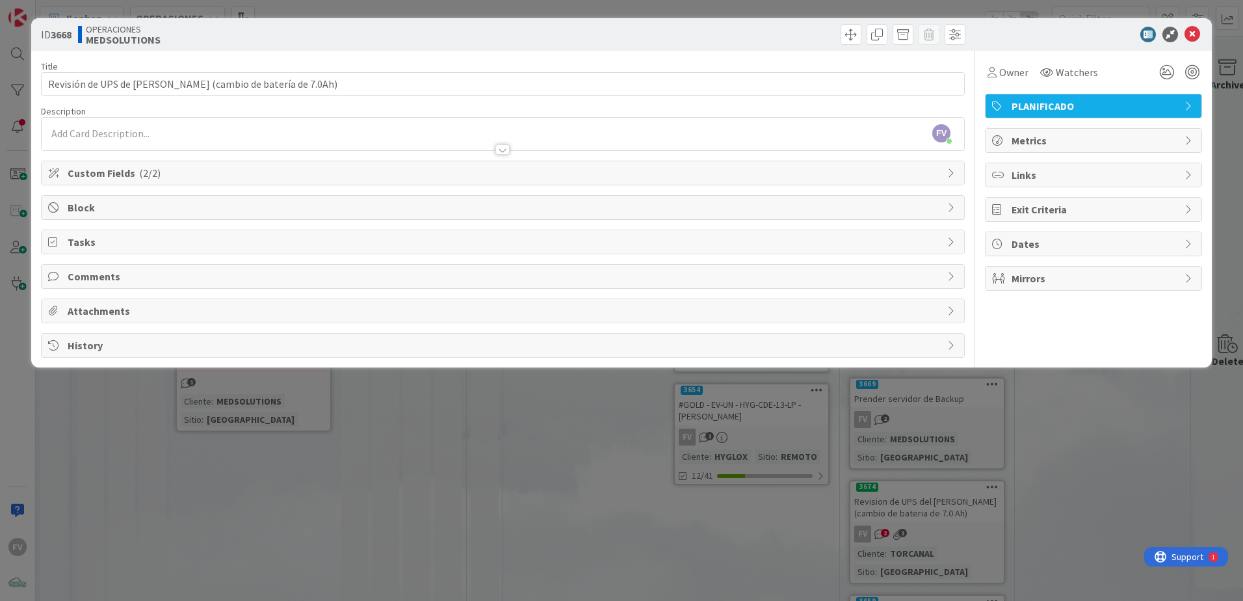
click at [89, 286] on div "Comments" at bounding box center [503, 276] width 923 height 23
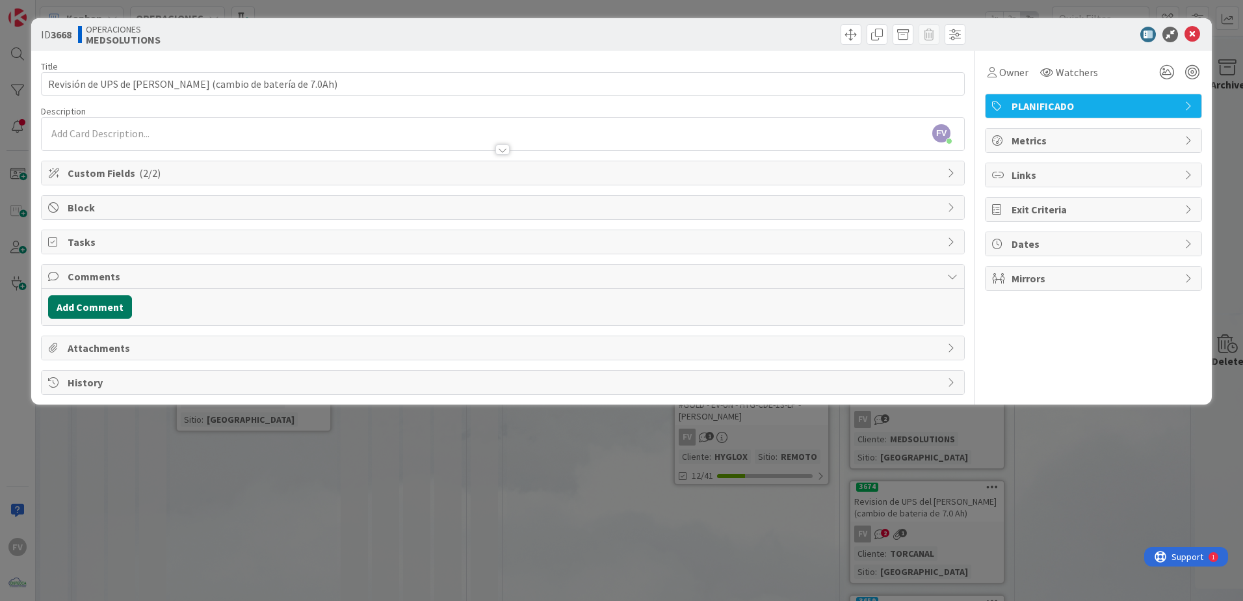
click at [109, 313] on button "Add Comment" at bounding box center [90, 306] width 84 height 23
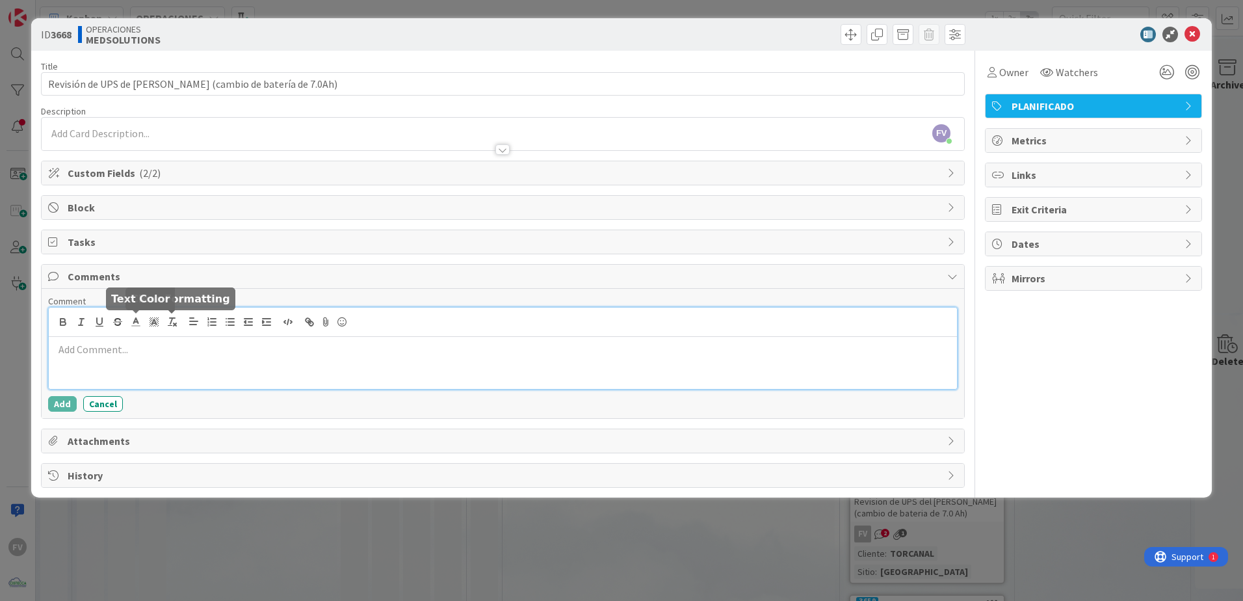
click at [117, 352] on p at bounding box center [503, 349] width 898 height 15
click at [261, 354] on p "Realicé el cambio de batería de este UPS" at bounding box center [503, 349] width 898 height 15
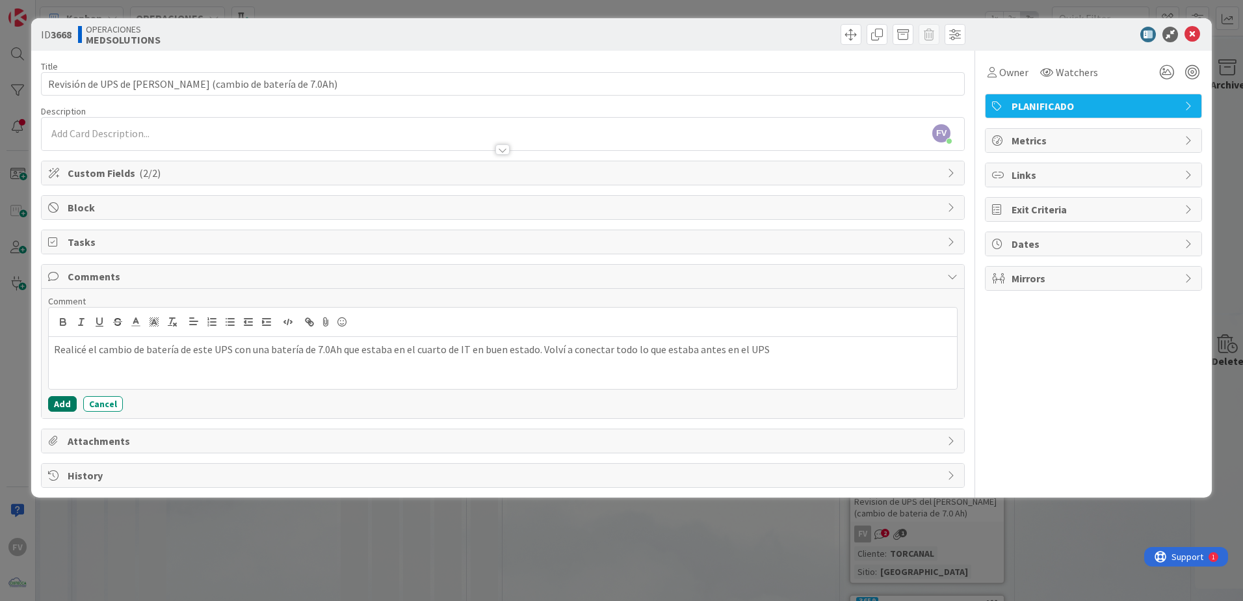
click at [62, 400] on button "Add" at bounding box center [62, 404] width 29 height 16
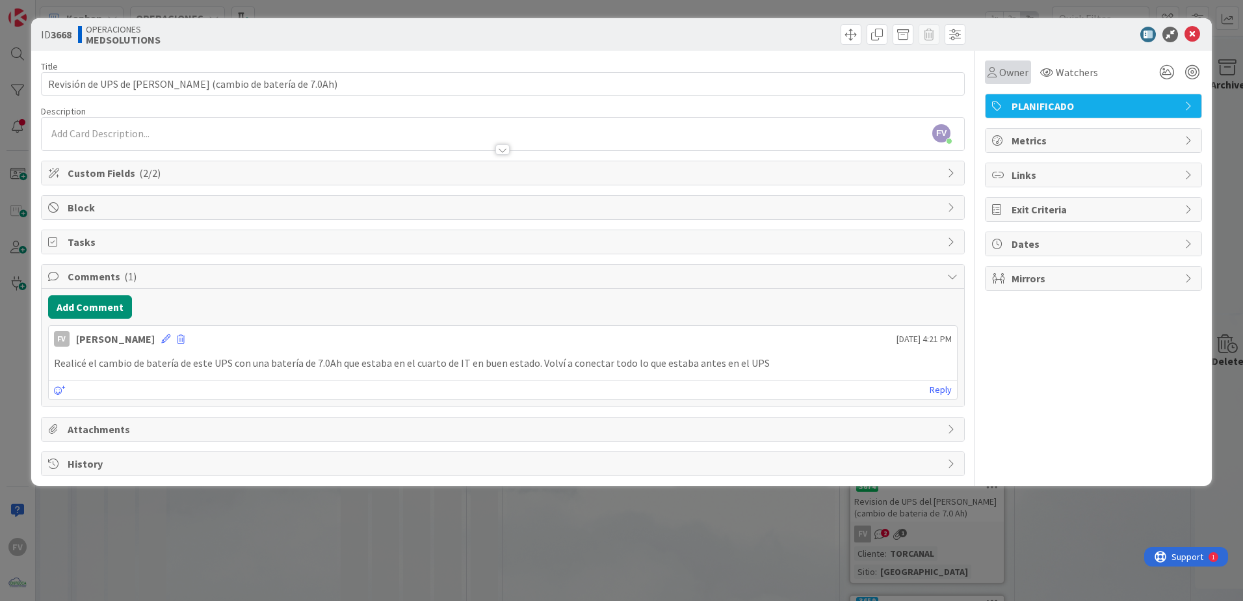
click at [1018, 79] on span "Owner" at bounding box center [1013, 72] width 29 height 16
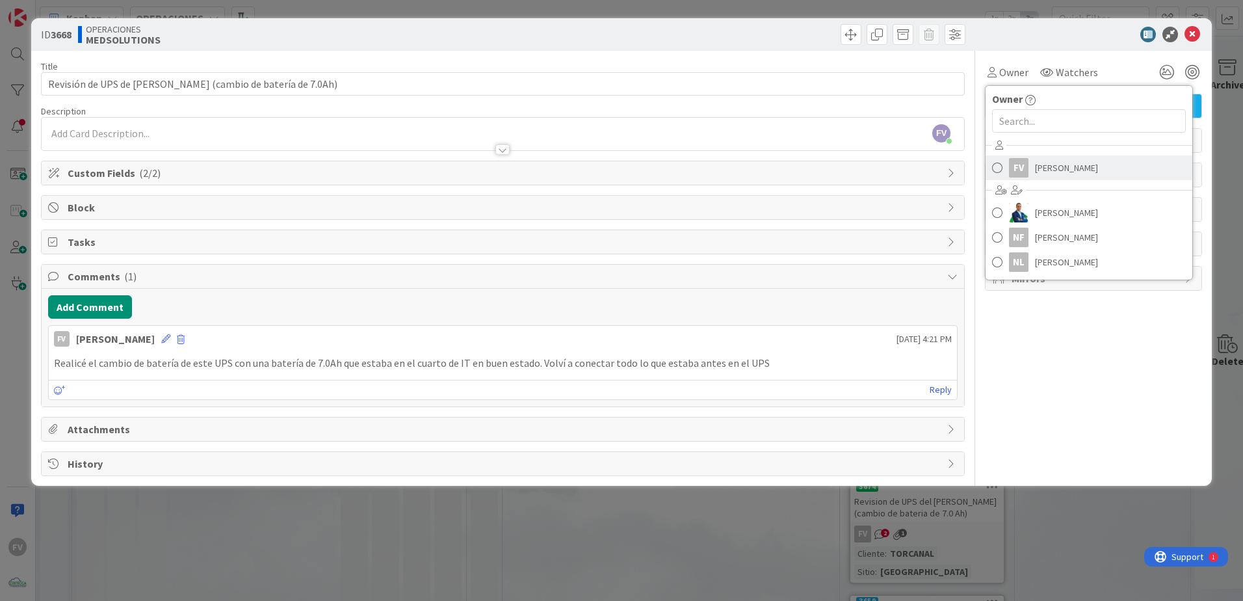
click at [1051, 168] on span "[PERSON_NAME]" at bounding box center [1066, 168] width 63 height 20
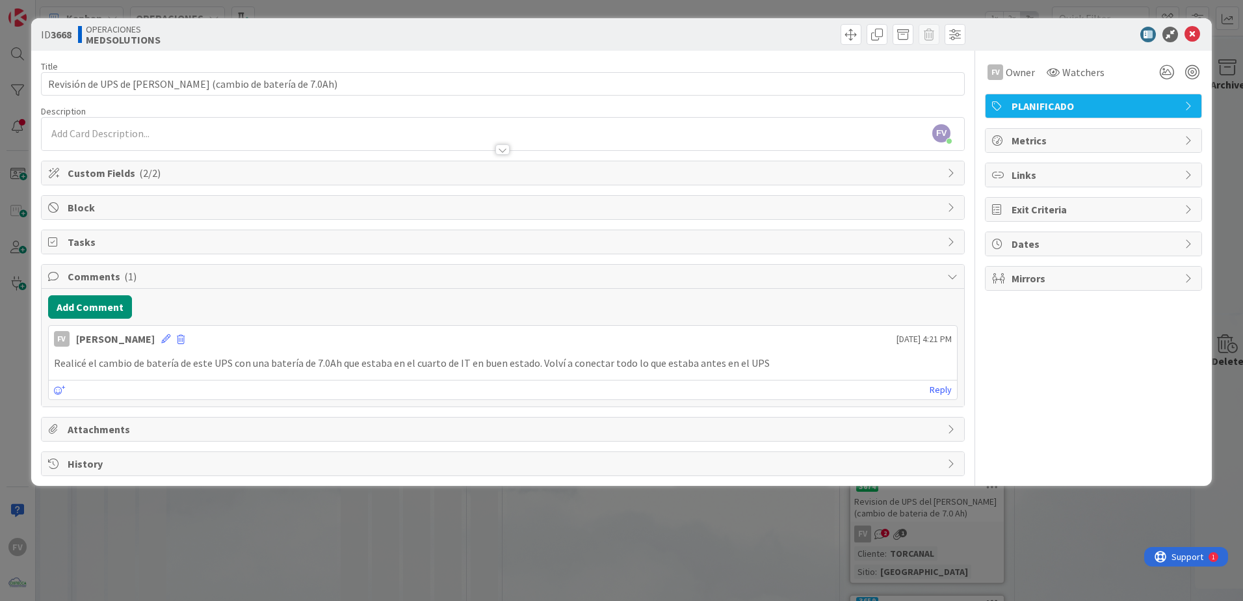
click at [312, 563] on div "ID 3668 OPERACIONES MEDSOLUTIONS Title 61 / 128 Revisión de UPS de [PERSON_NAME…" at bounding box center [621, 300] width 1243 height 601
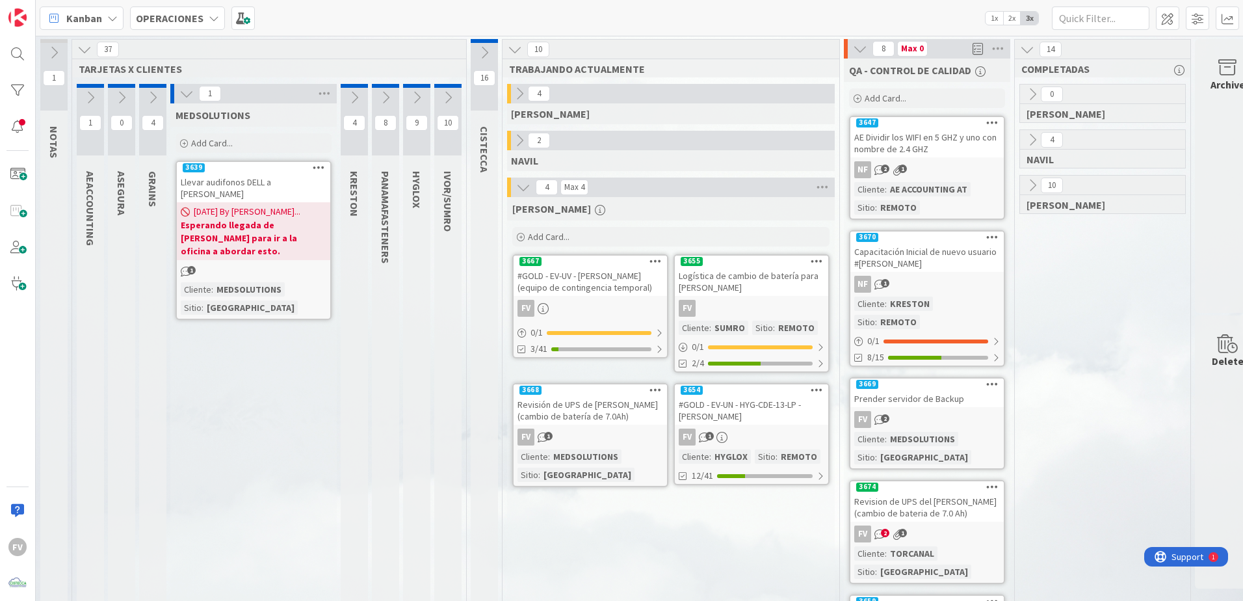
click at [594, 412] on div "Revisión de UPS de [PERSON_NAME] (cambio de batería de 7.0Ah)" at bounding box center [590, 410] width 153 height 29
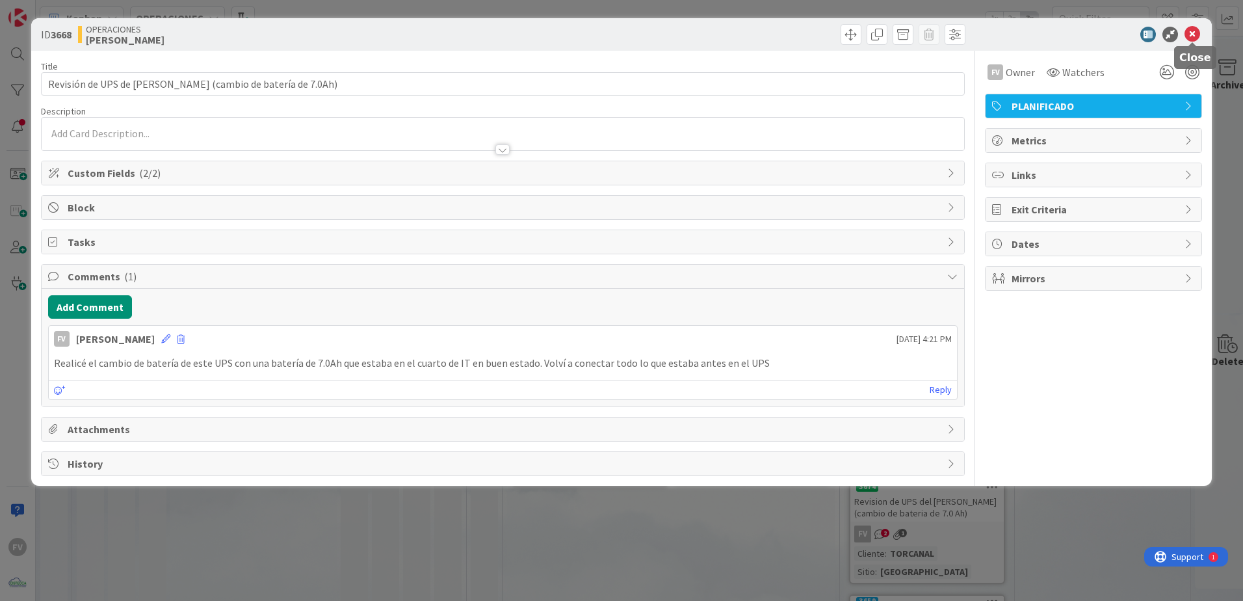
click at [1196, 42] on div at bounding box center [1192, 44] width 8 height 4
click at [1188, 42] on icon at bounding box center [1193, 35] width 16 height 16
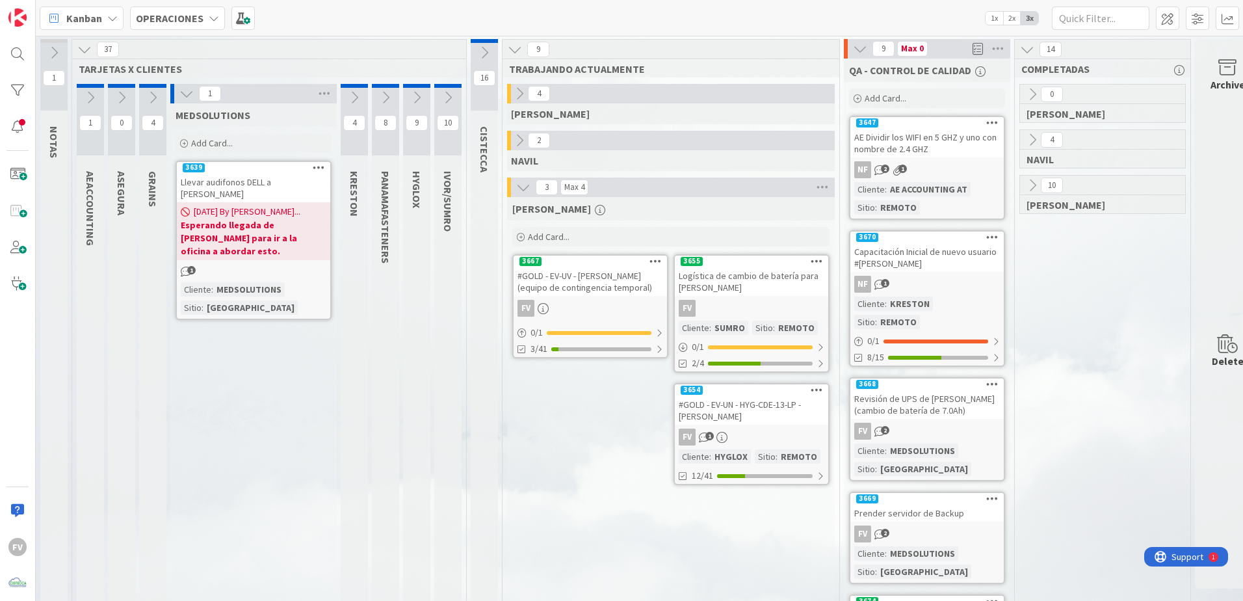
click at [257, 194] on div "Llevar audifonos DELL a [PERSON_NAME]" at bounding box center [253, 188] width 153 height 29
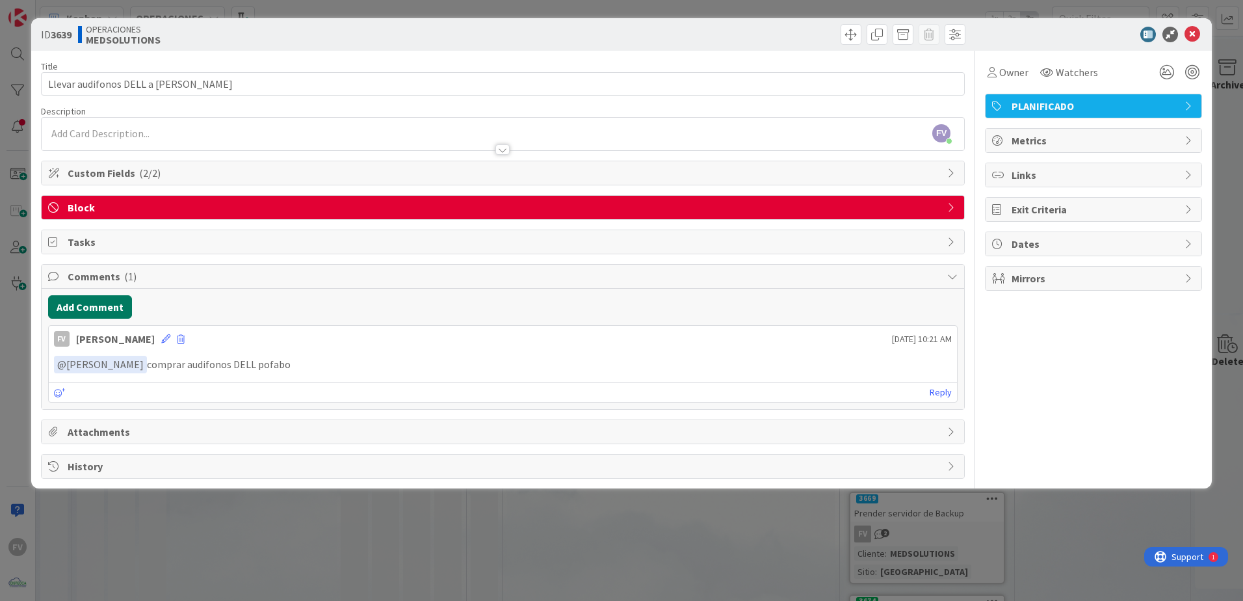
click at [108, 313] on button "Add Comment" at bounding box center [90, 306] width 84 height 23
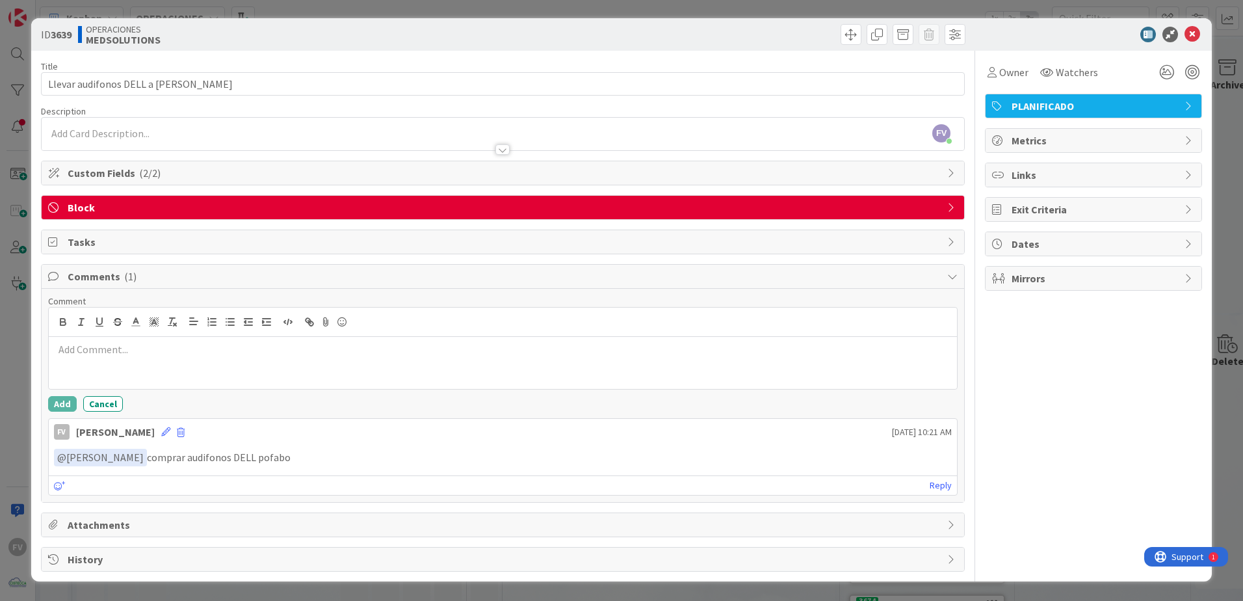
click at [116, 350] on p at bounding box center [503, 349] width 898 height 15
click at [62, 399] on button "Add" at bounding box center [62, 404] width 29 height 16
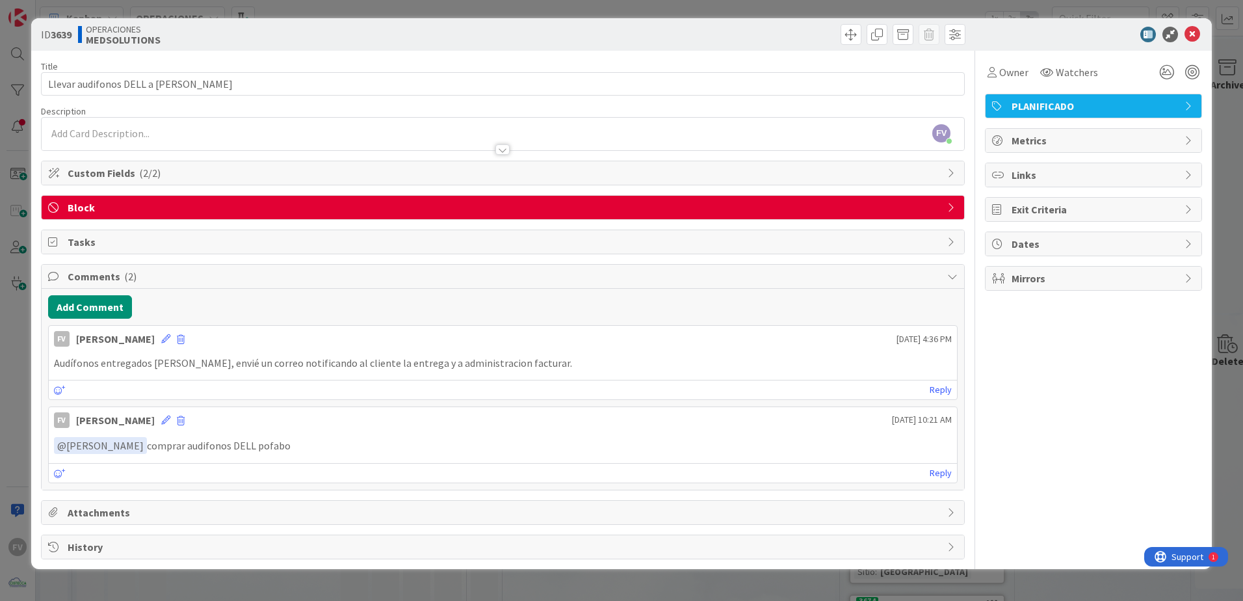
drag, startPoint x: 222, startPoint y: 273, endPoint x: 224, endPoint y: 291, distance: 18.3
click at [223, 273] on span "Comments ( 2 )" at bounding box center [504, 276] width 873 height 16
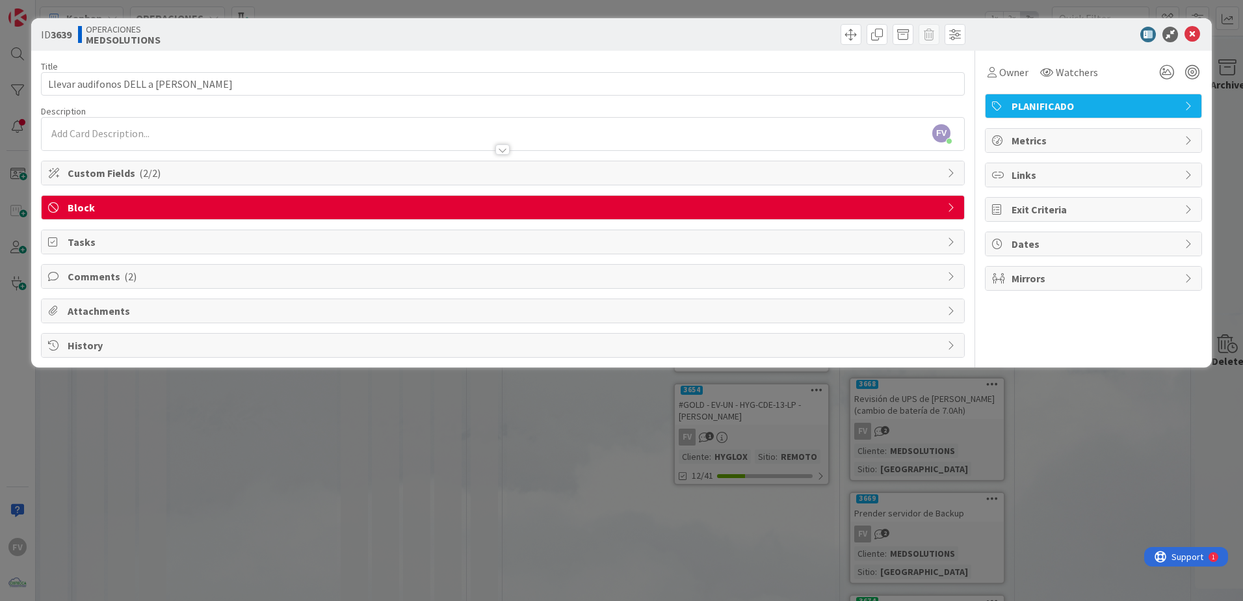
click at [497, 205] on span "Block" at bounding box center [504, 208] width 873 height 16
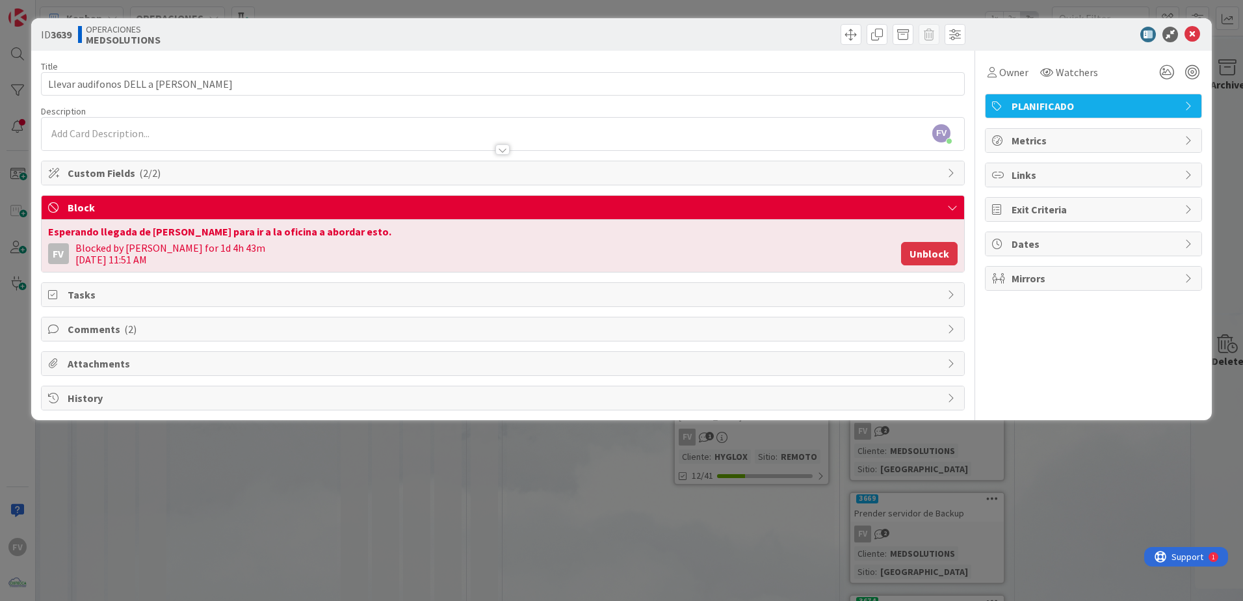
click at [917, 255] on button "Unblock" at bounding box center [929, 253] width 57 height 23
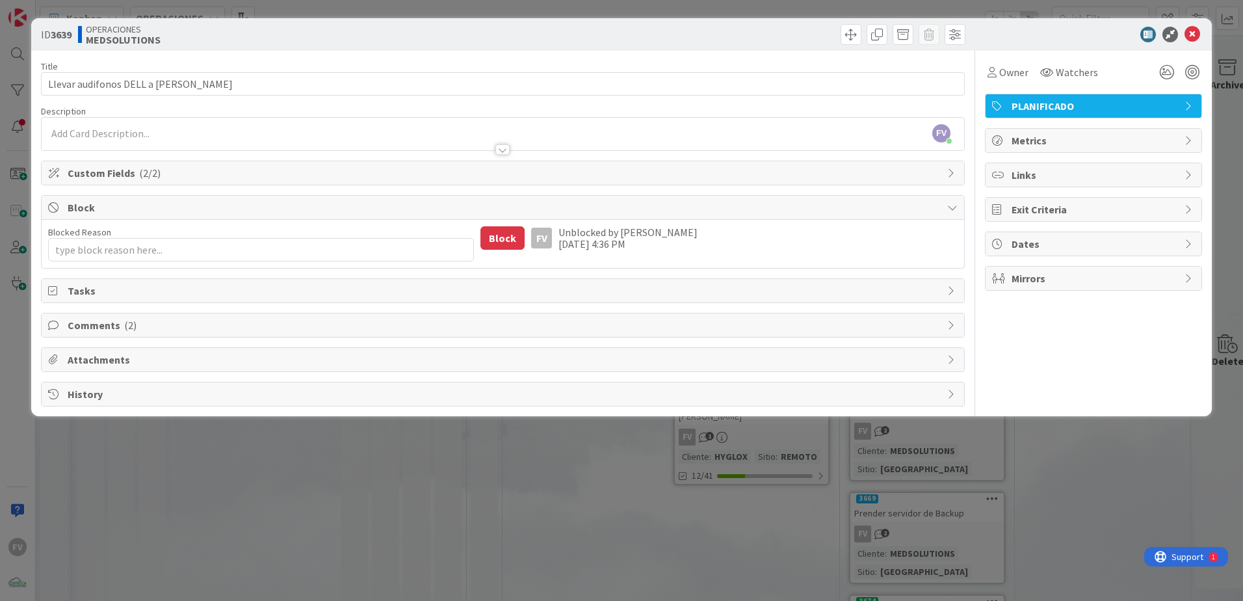
click at [1092, 487] on div "ID 3639 OPERACIONES MEDSOLUTIONS Title 37 / 128 Llevar audifonos DELL a [PERSON…" at bounding box center [621, 300] width 1243 height 601
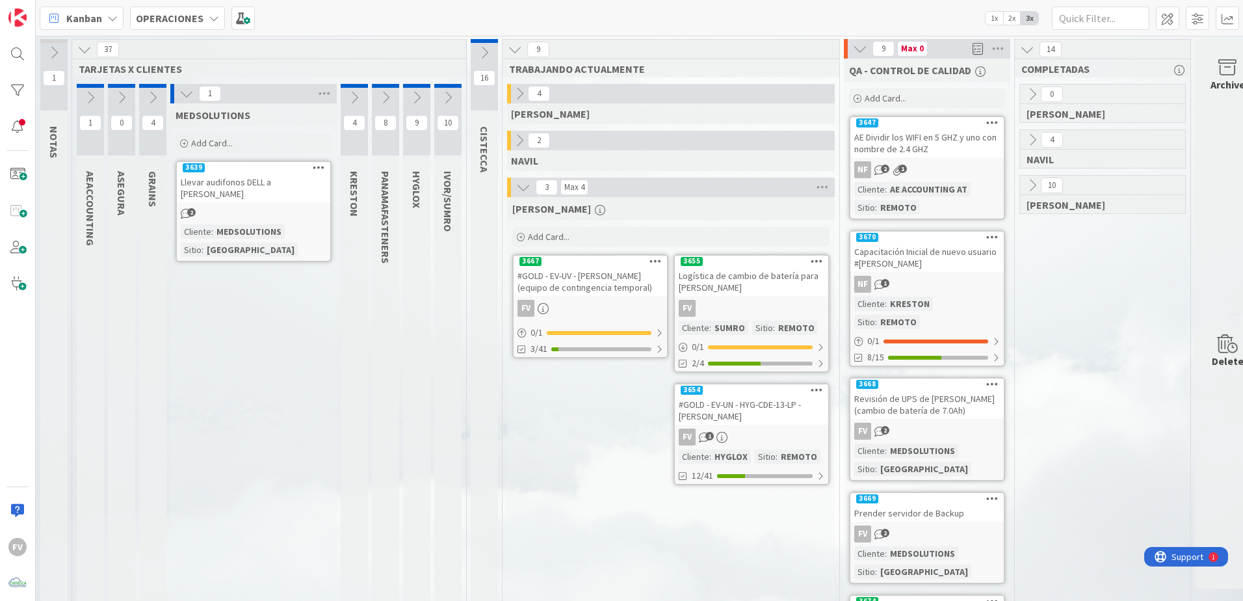
click at [287, 200] on div "Llevar audifonos DELL a [PERSON_NAME]" at bounding box center [253, 188] width 153 height 29
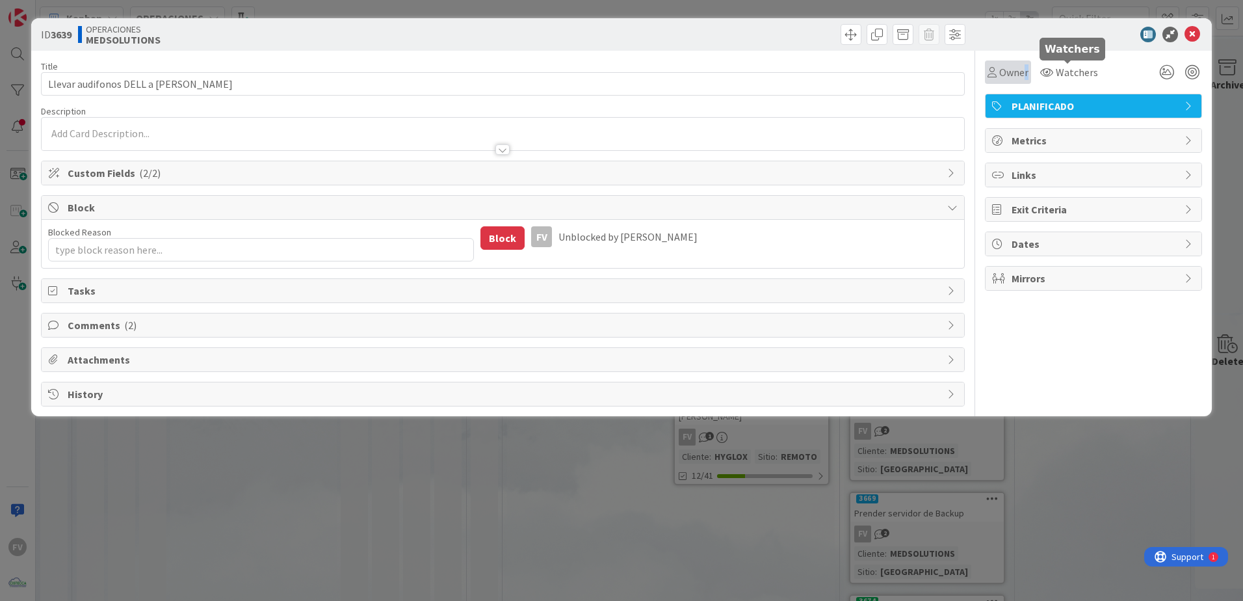
click at [1024, 74] on span "Owner" at bounding box center [1013, 72] width 29 height 16
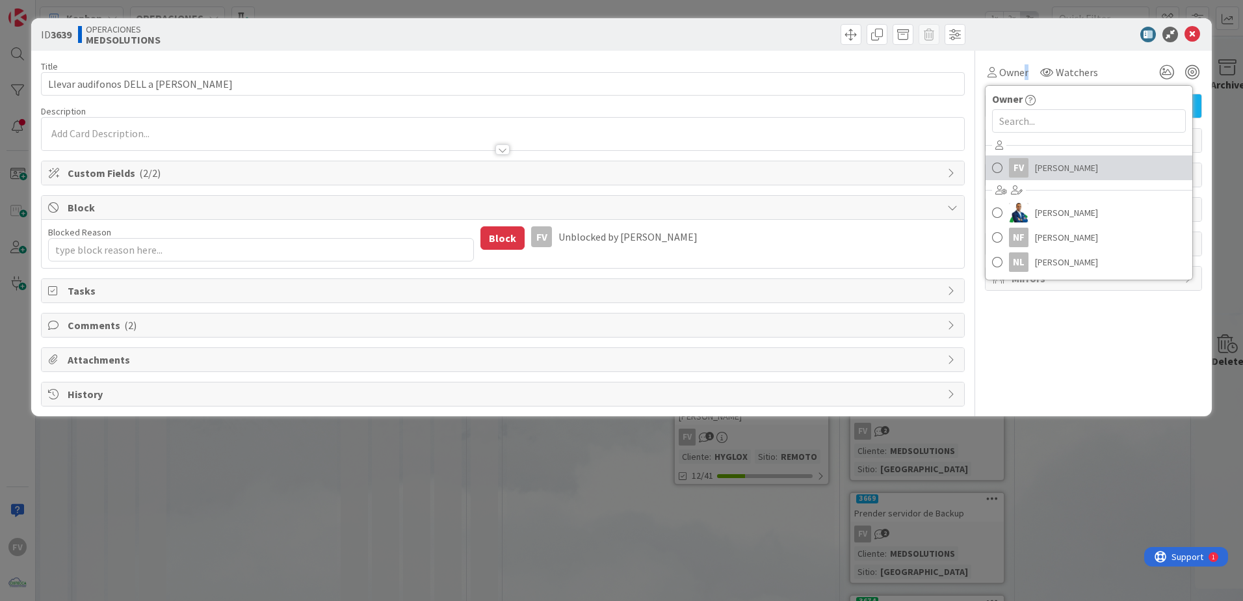
drag, startPoint x: 1024, startPoint y: 74, endPoint x: 1038, endPoint y: 194, distance: 121.0
click at [1040, 163] on span "[PERSON_NAME]" at bounding box center [1066, 168] width 63 height 20
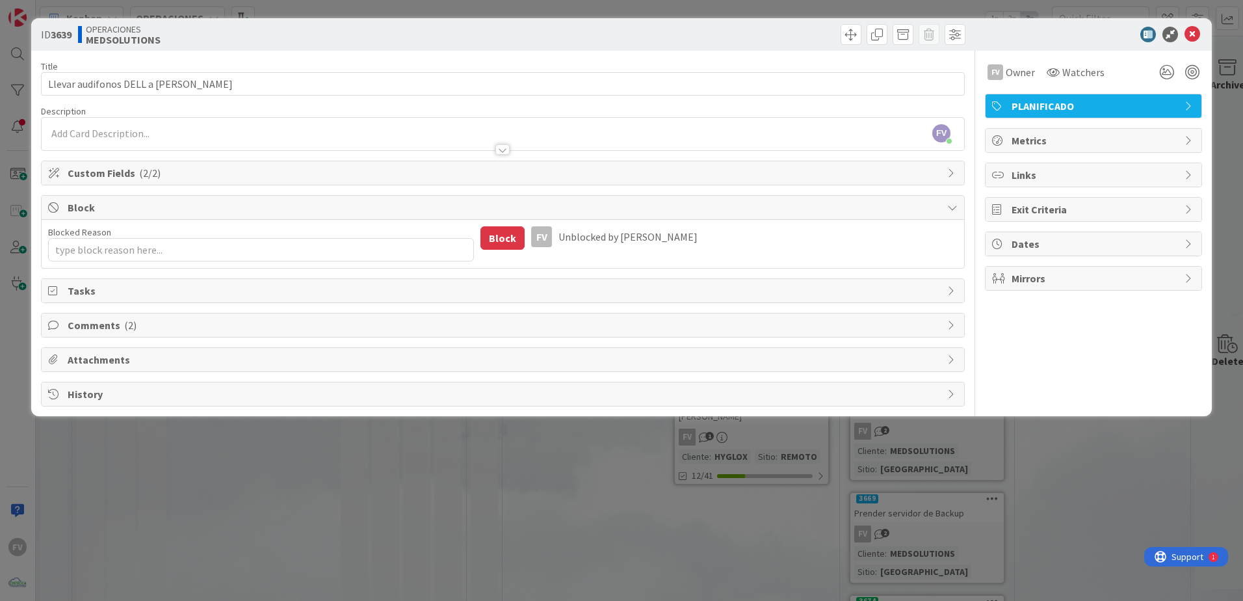
click at [988, 523] on div "ID 3639 OPERACIONES MEDSOLUTIONS Title 37 / 128 Llevar audifonos DELL a [PERSON…" at bounding box center [621, 300] width 1243 height 601
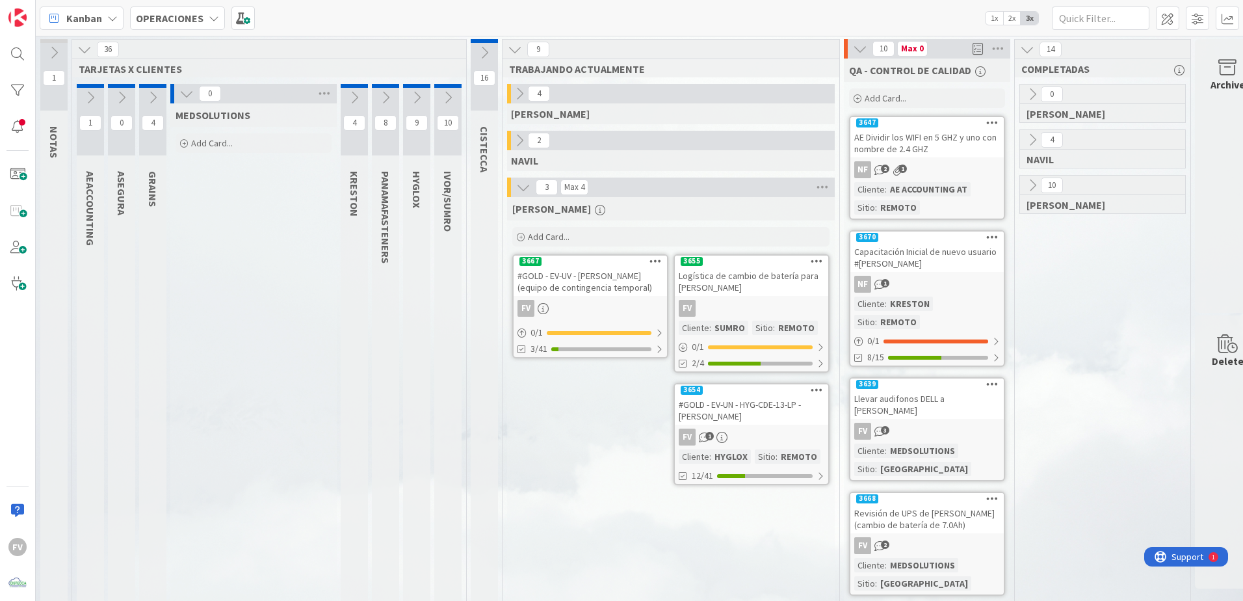
click at [865, 57] on button at bounding box center [860, 48] width 17 height 17
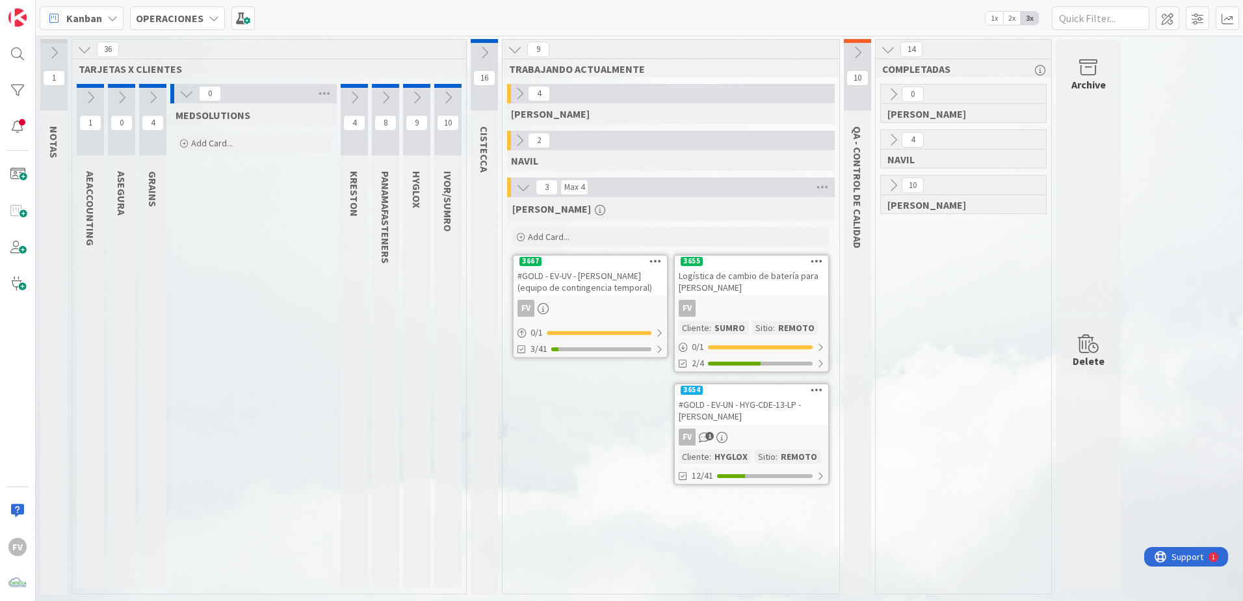
click at [181, 99] on icon at bounding box center [186, 93] width 14 height 14
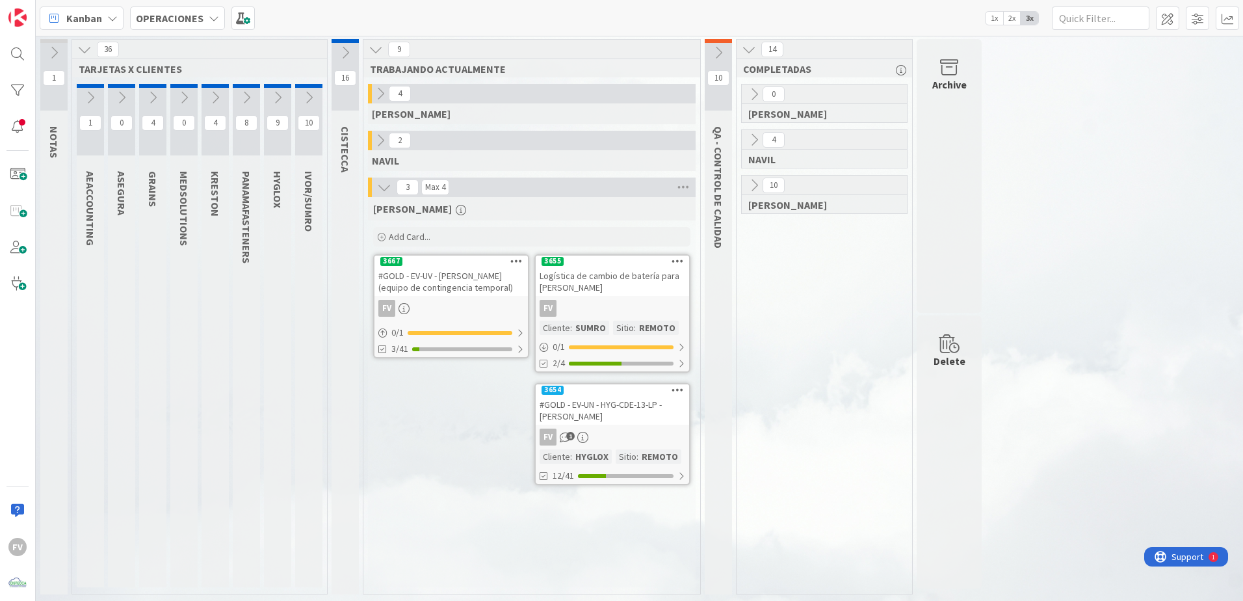
click at [177, 96] on icon at bounding box center [184, 97] width 14 height 14
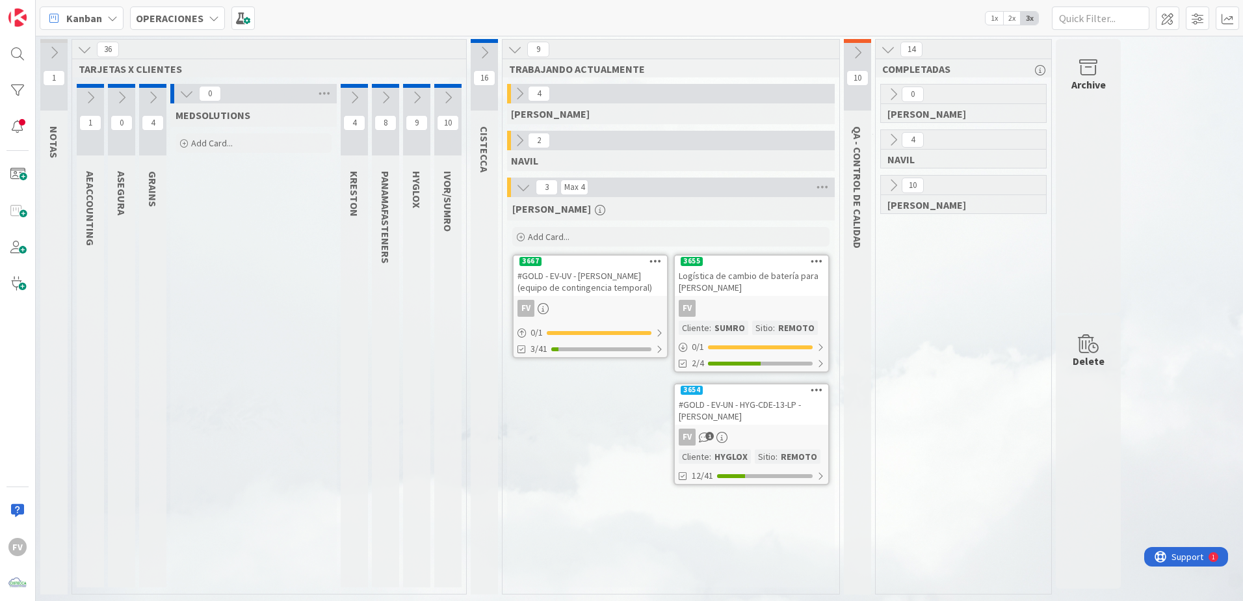
click at [220, 136] on div "Add Card..." at bounding box center [254, 143] width 156 height 20
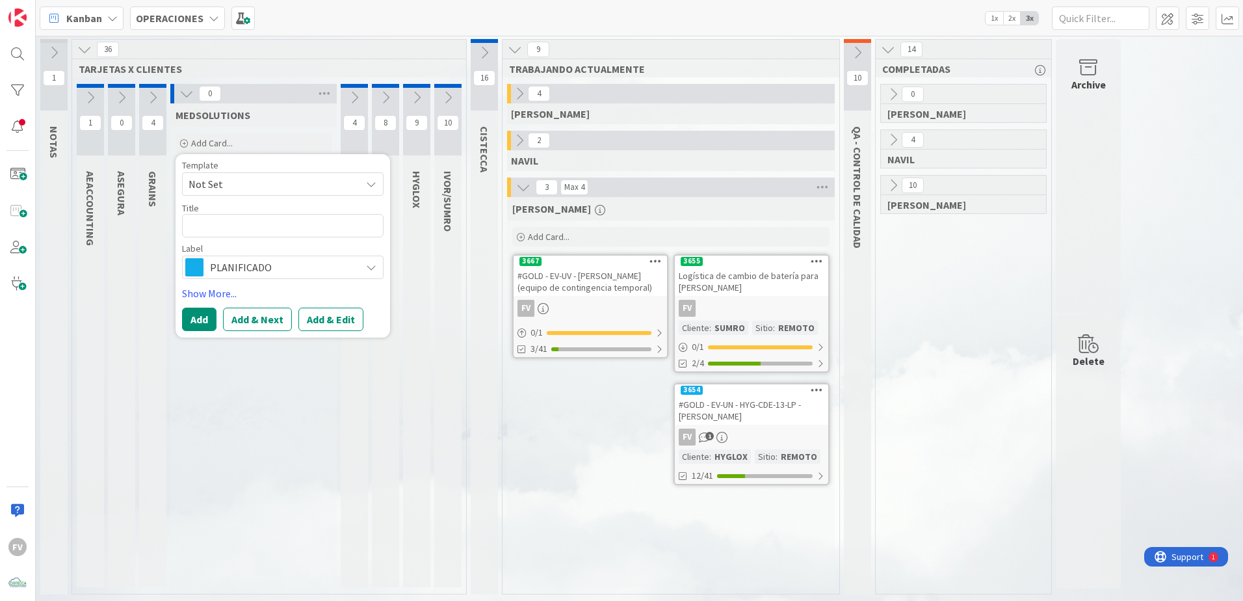
click at [260, 224] on textarea at bounding box center [283, 225] width 202 height 23
type textarea "x"
type textarea "C"
type textarea "x"
type textarea "Cam"
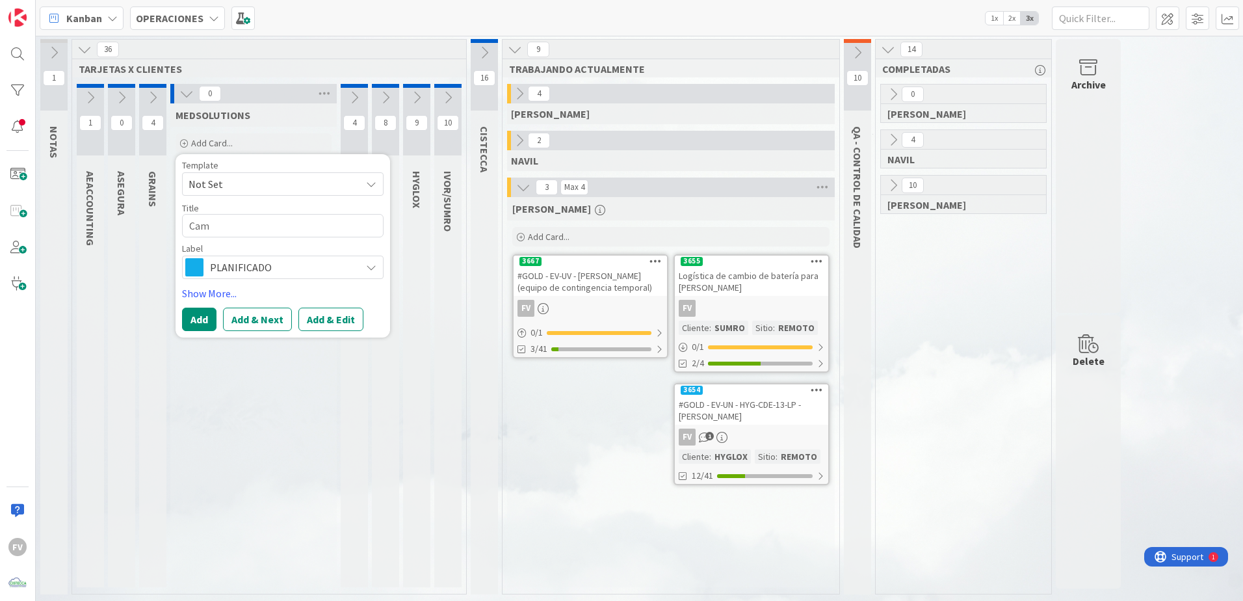
type textarea "x"
type textarea "Camb"
type textarea "x"
type textarea "Cambi"
type textarea "x"
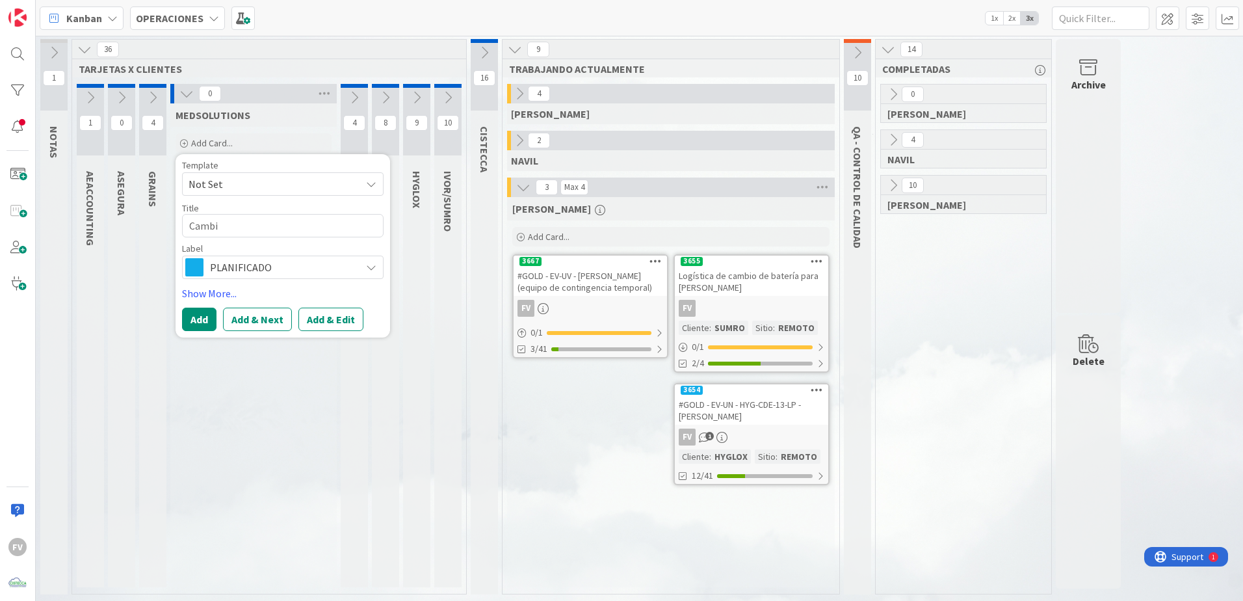
type textarea "Camb"
type textarea "x"
type textarea "Cam"
type textarea "x"
type textarea "Ca"
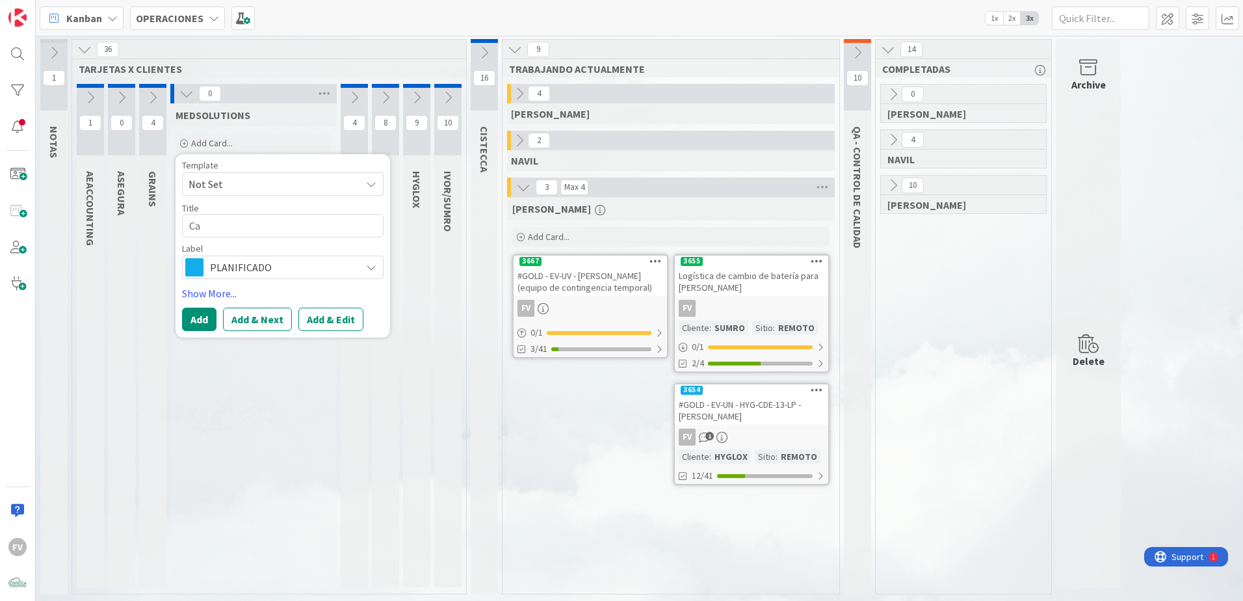
type textarea "x"
type textarea "C"
type textarea "x"
type textarea "R"
type textarea "x"
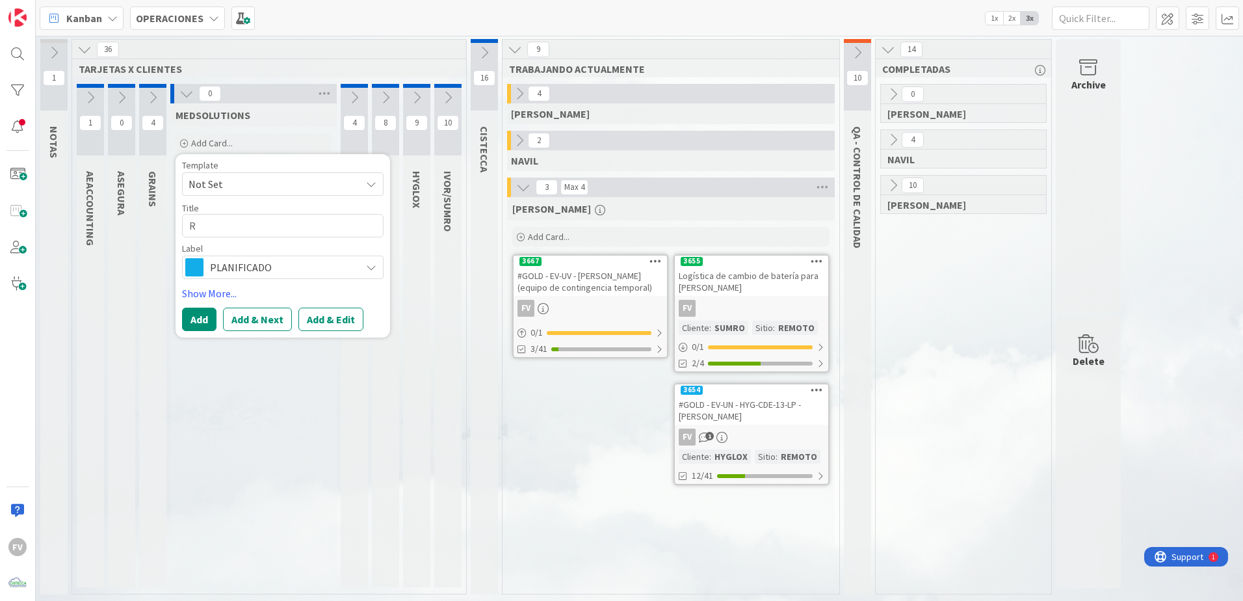
type textarea "Re"
type textarea "x"
type textarea "Rev"
type textarea "x"
type textarea "Revi"
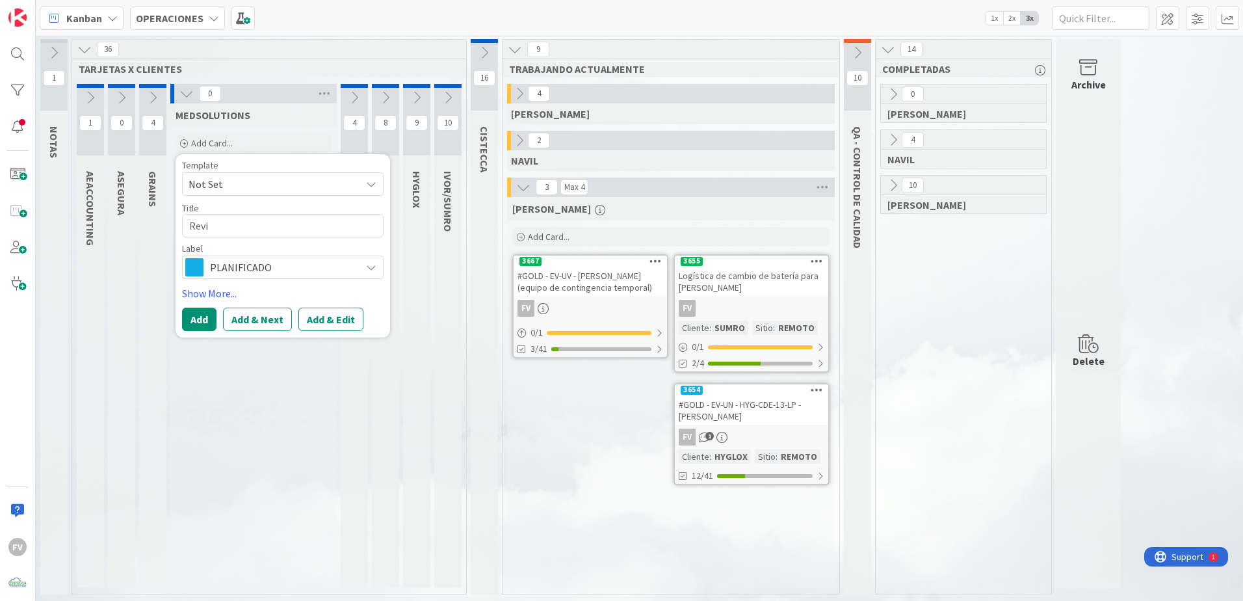
type textarea "x"
type textarea "Revis"
type textarea "x"
type textarea "Revisi"
type textarea "x"
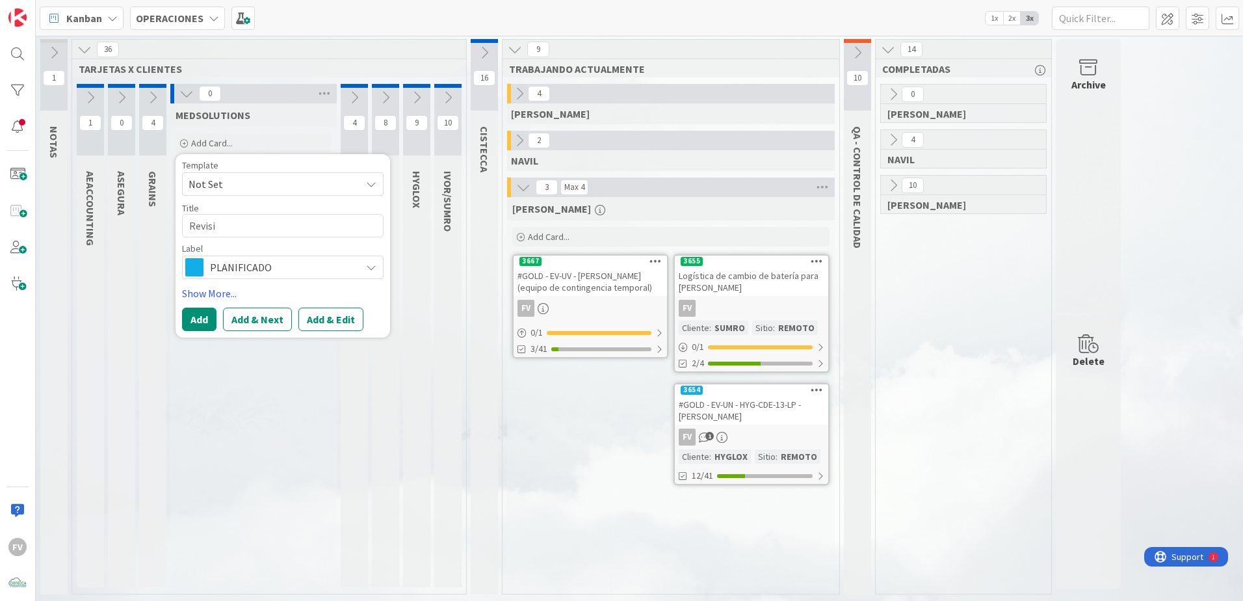
type textarea "Revis"
type textarea "x"
type textarea "Revisi"
type textarea "x"
type textarea "Revis"
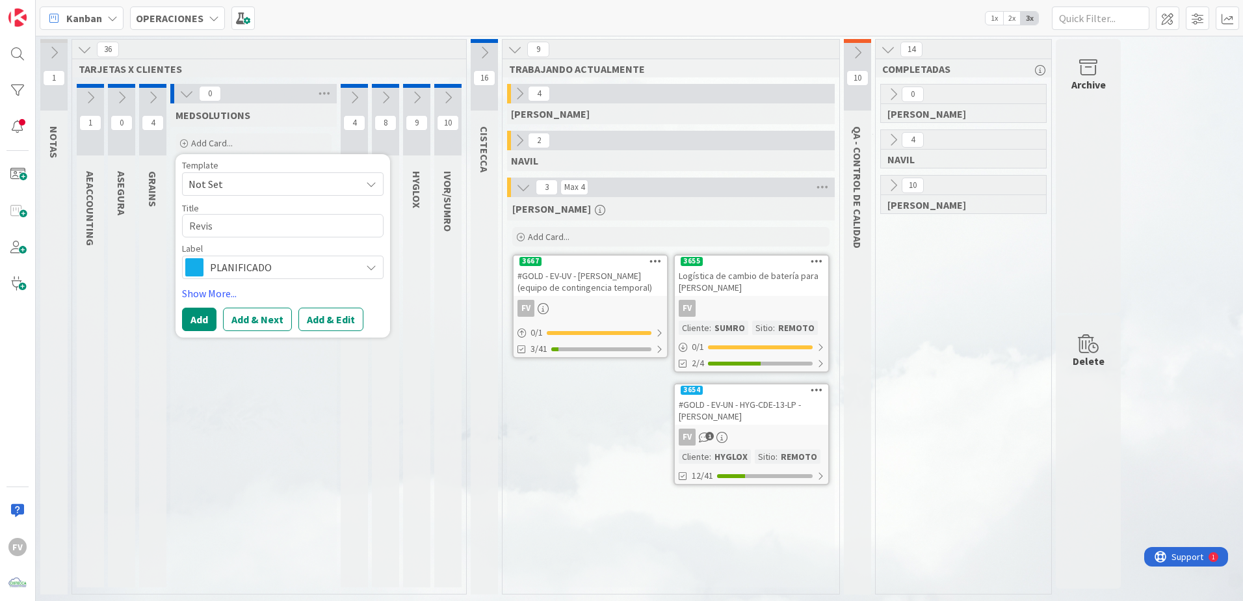
type textarea "x"
type textarea "Revisi"
type textarea "x"
type textarea "Revisió"
type textarea "x"
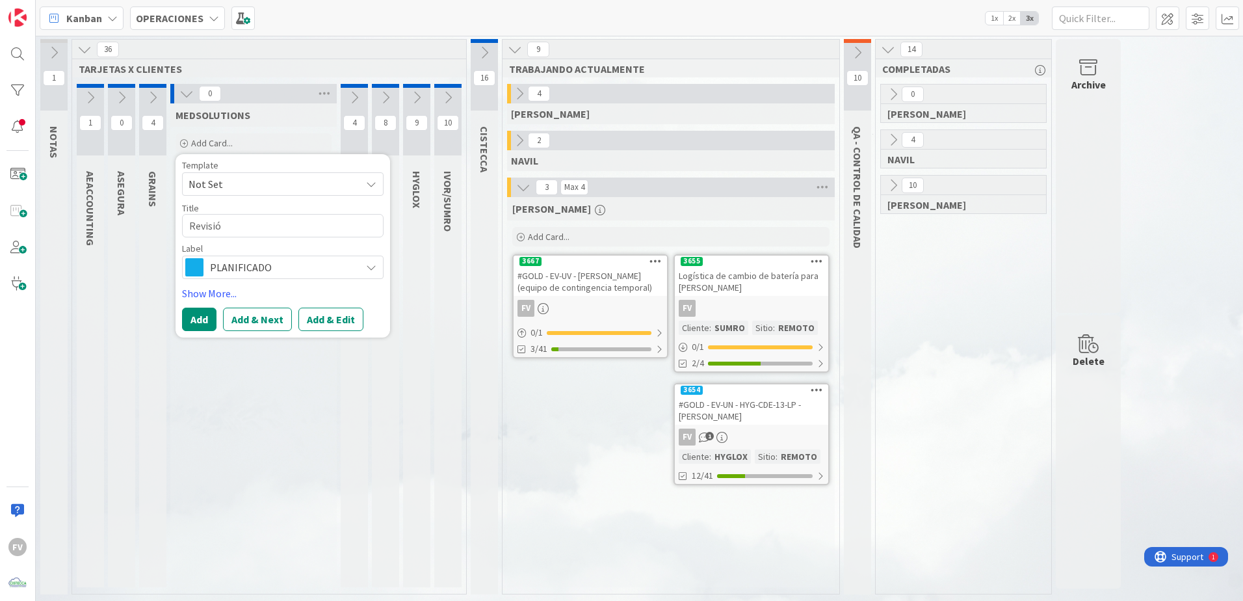
type textarea "Revisión"
type textarea "x"
type textarea "Revisión"
type textarea "x"
type textarea "Revisión d"
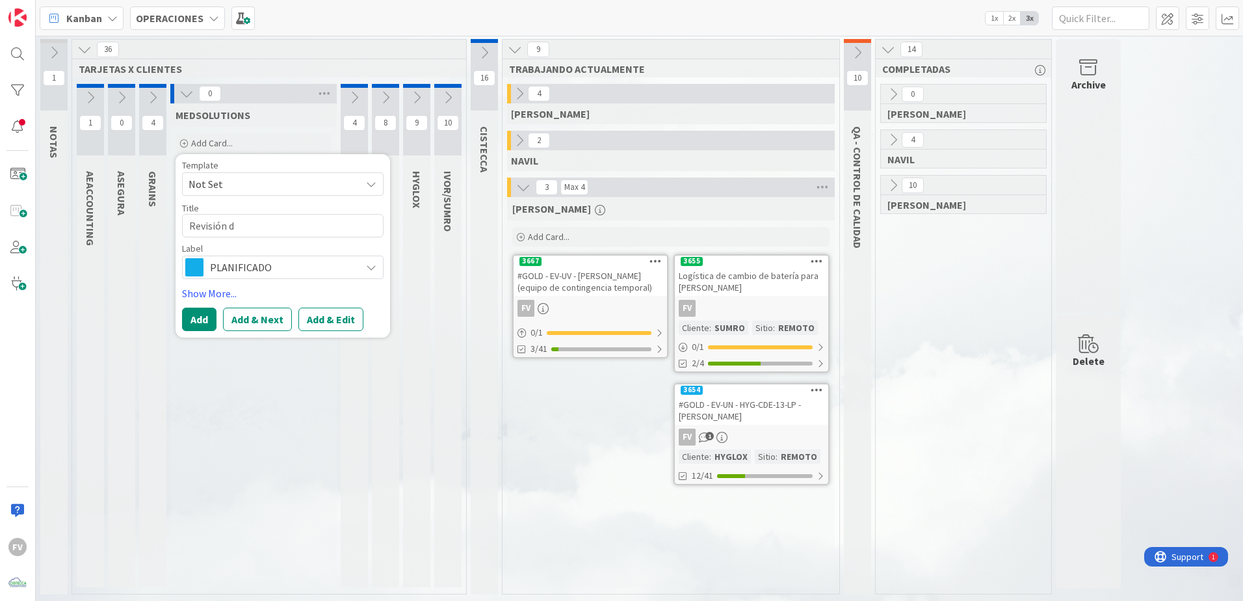
type textarea "x"
type textarea "Revisión de"
type textarea "x"
type textarea "Revisión de"
type textarea "x"
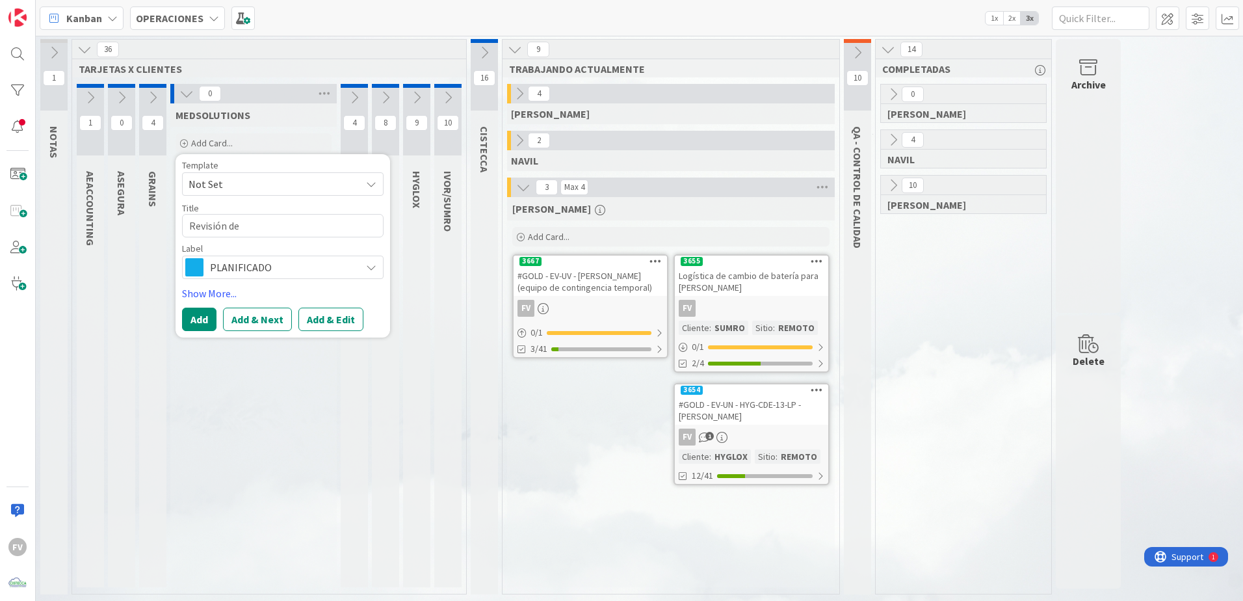
type textarea "Revisión de U"
type textarea "x"
type textarea "Revisión de"
type textarea "x"
type textarea "Revisión de"
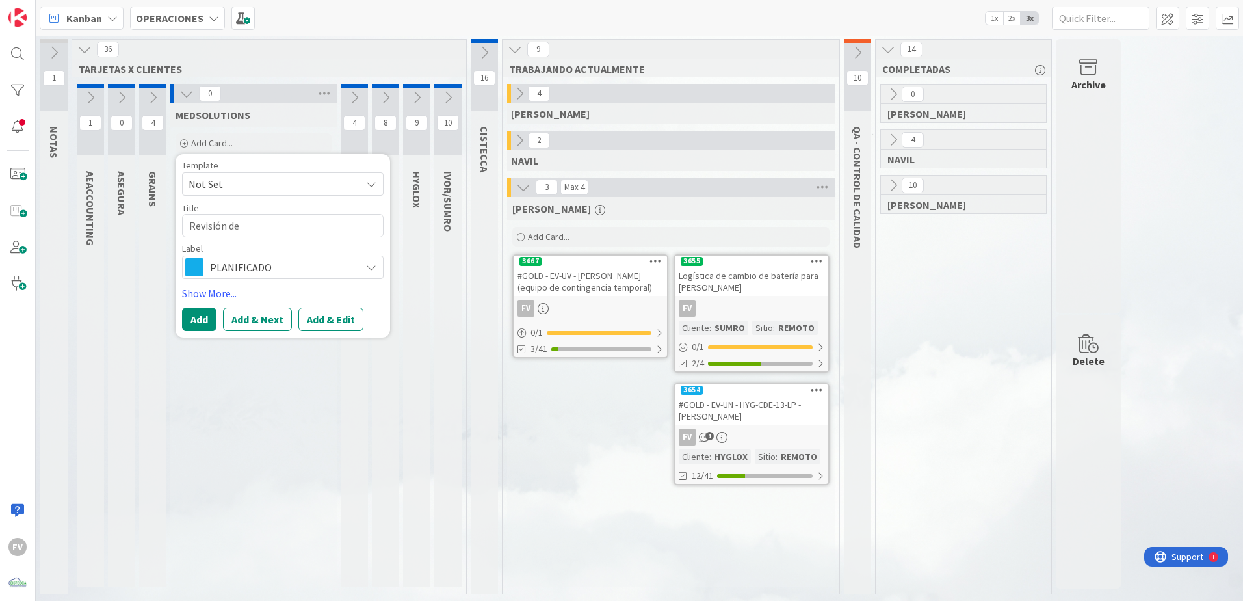
type textarea "x"
type textarea "Revisión d"
type textarea "x"
type textarea "Revisión"
type textarea "x"
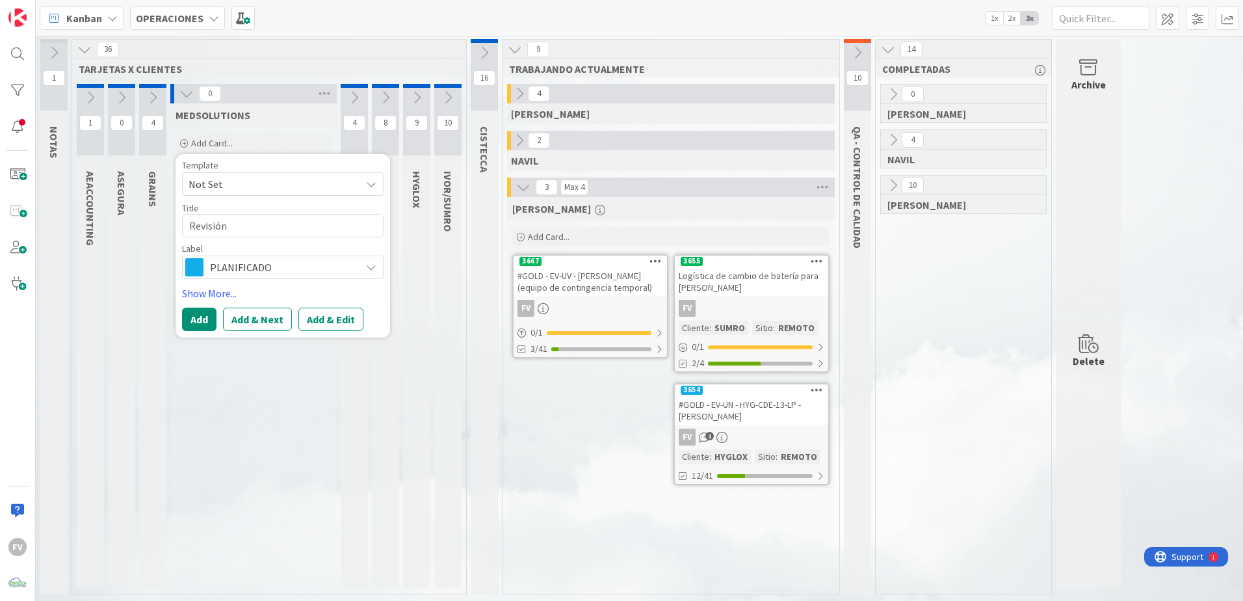
type textarea "Revisión"
type textarea "x"
type textarea "Revisió"
type textarea "x"
type textarea "Revisi"
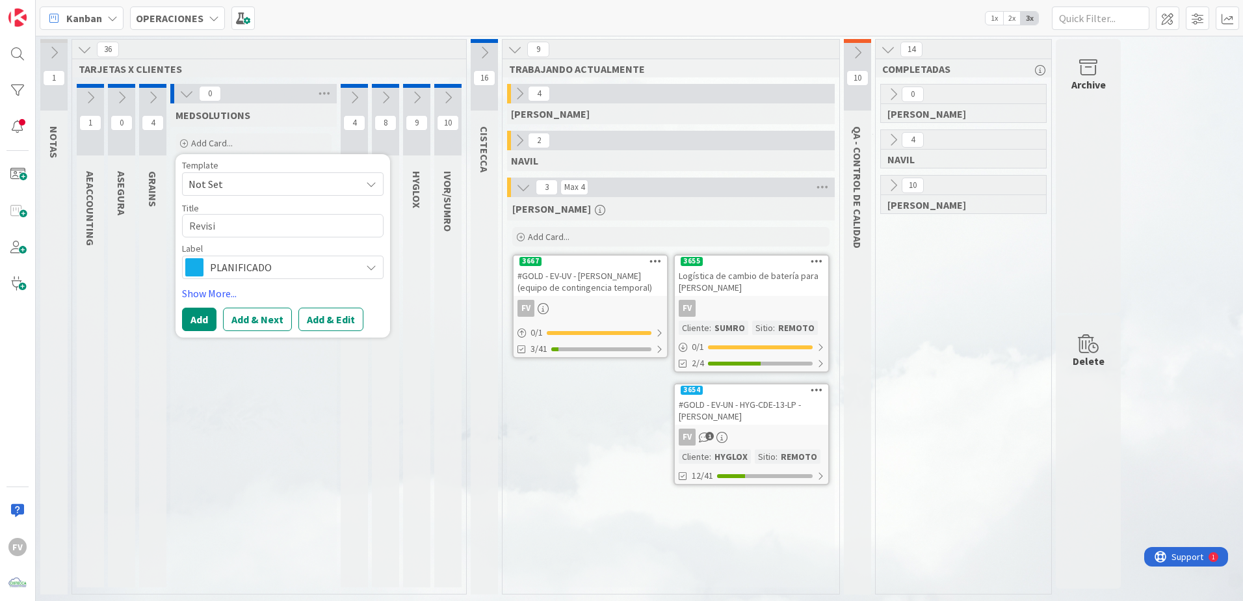
type textarea "x"
type textarea "Revisio"
type textarea "x"
type textarea "Revision"
type textarea "x"
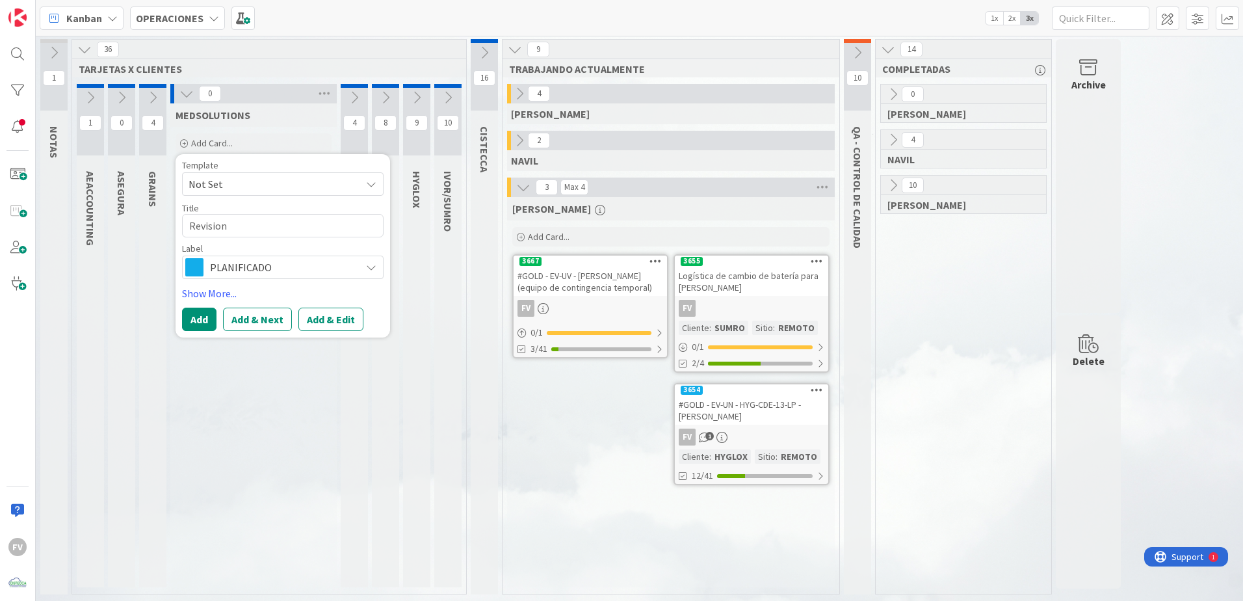
type textarea "Revision"
type textarea "x"
type textarea "Revision d"
type textarea "x"
type textarea "Revision de"
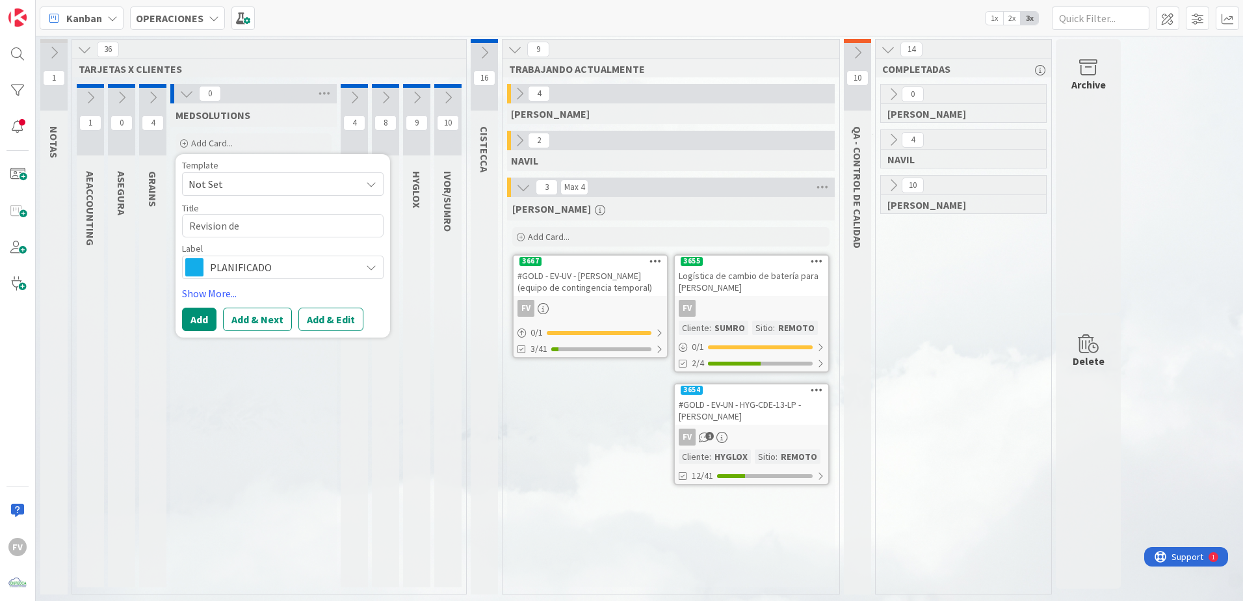
type textarea "x"
type textarea "Revision de u"
type textarea "x"
type textarea "Revision de ups"
type textarea "x"
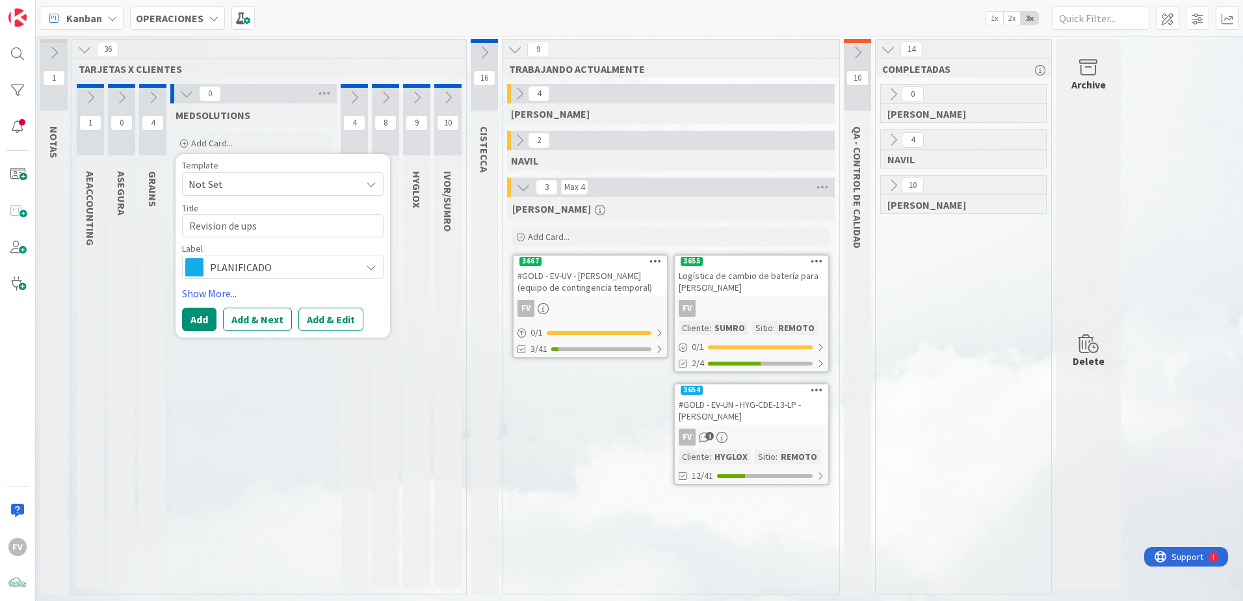
type textarea "Revision de ups"
type textarea "x"
type textarea "Revision de ups"
type textarea "x"
type textarea "Revision de up"
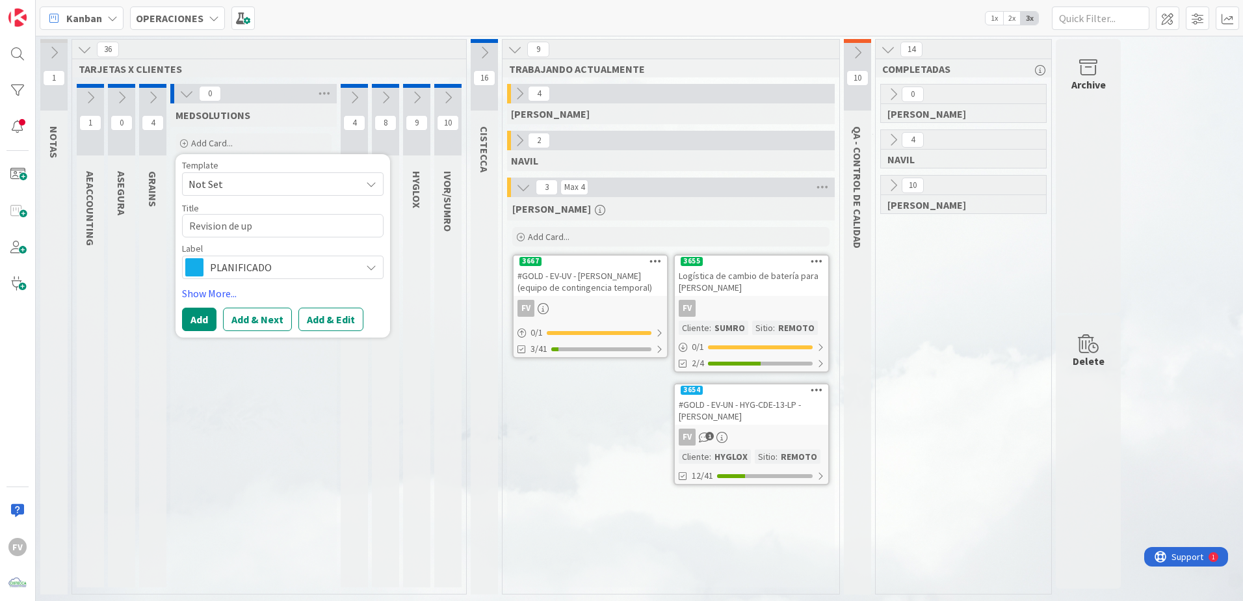
type textarea "x"
type textarea "Revision de u"
type textarea "x"
type textarea "Revision de"
type textarea "x"
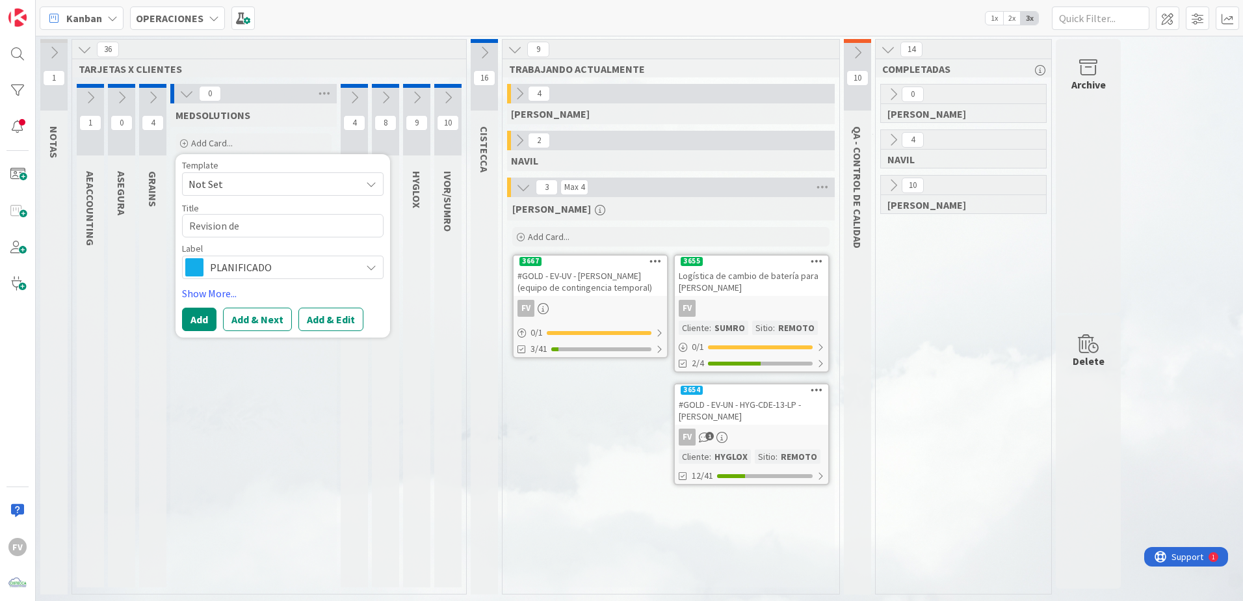
type textarea "Revision de U"
type textarea "x"
type textarea "Revision de UP"
type textarea "x"
type textarea "Revision de UPS"
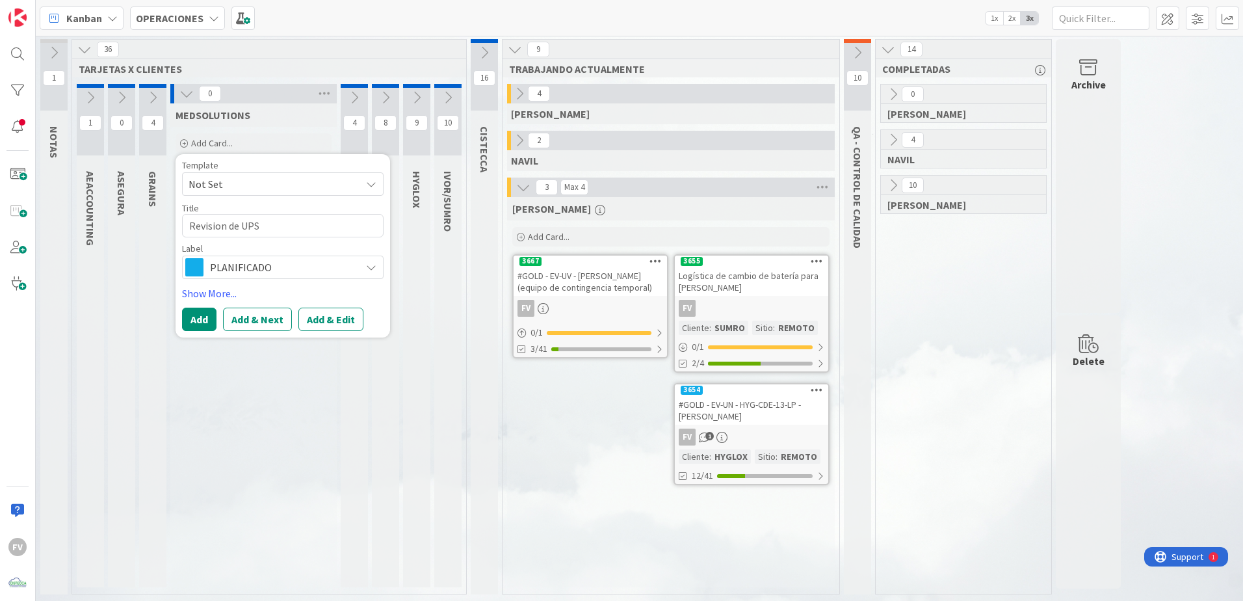
type textarea "x"
type textarea "Revision de UPS"
type textarea "x"
type textarea "Revision de UPS d"
type textarea "x"
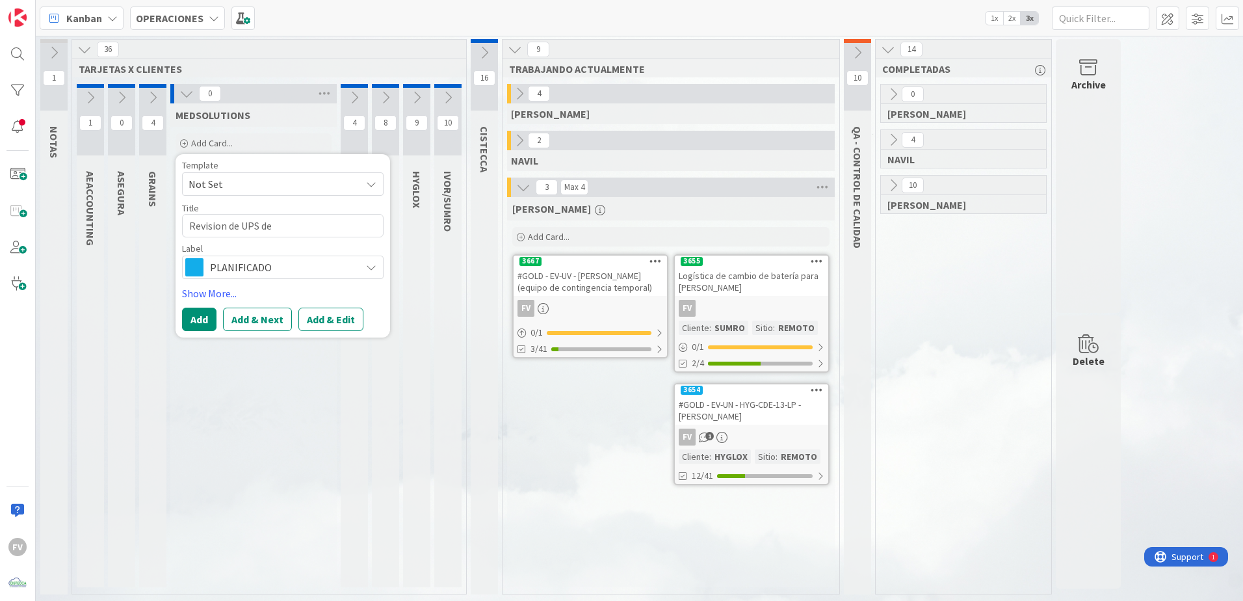
type textarea "Revision de UPS de"
type textarea "x"
type textarea "Revision de UPS de i"
type textarea "x"
type textarea "Revision de UPS de im"
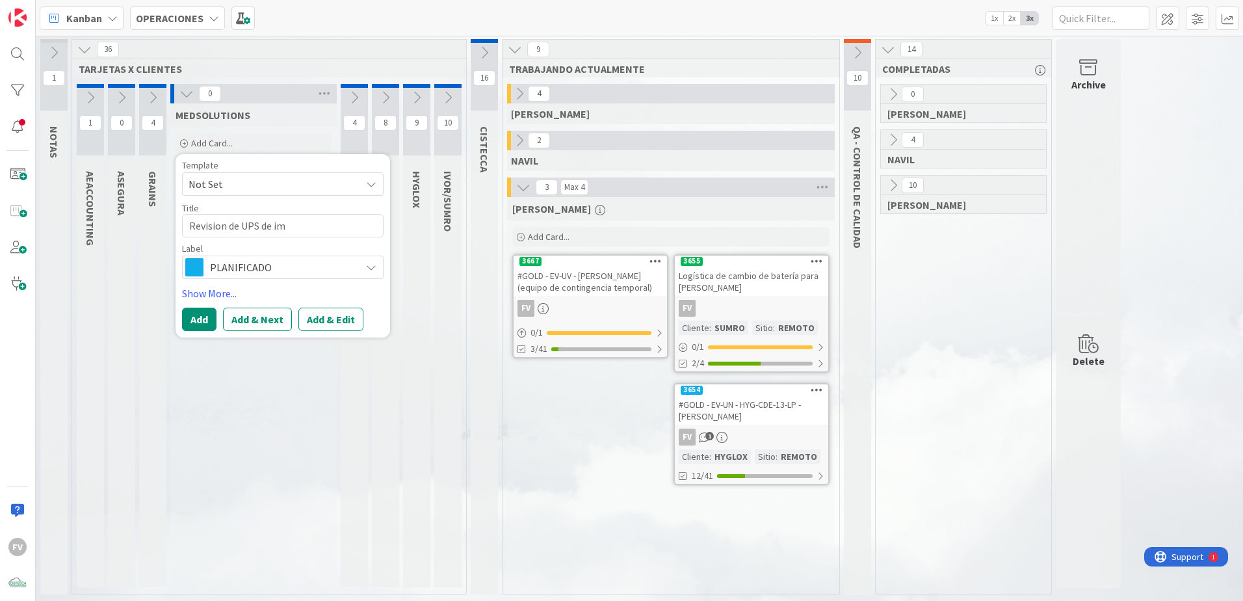
type textarea "x"
type textarea "Revision de UPS de imp"
type textarea "x"
type textarea "Revision de UPS de impr"
type textarea "x"
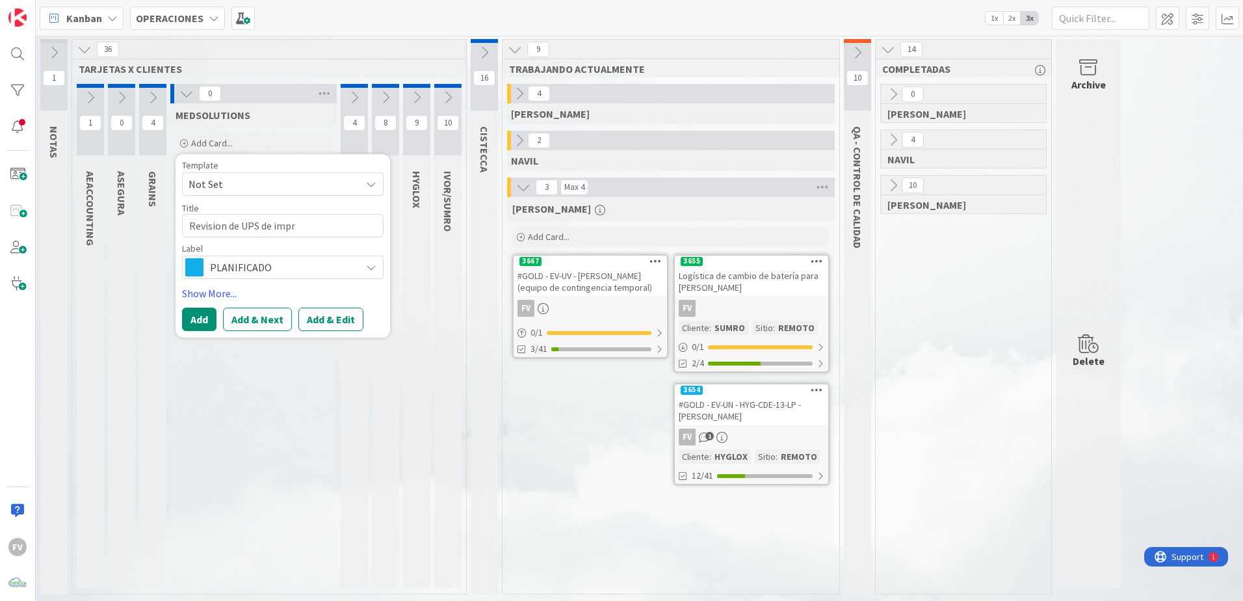
type textarea "Revision de UPS de impre"
type textarea "x"
type textarea "Revision de UPS de impres"
type textarea "x"
type textarea "Revision de UPS de impresor"
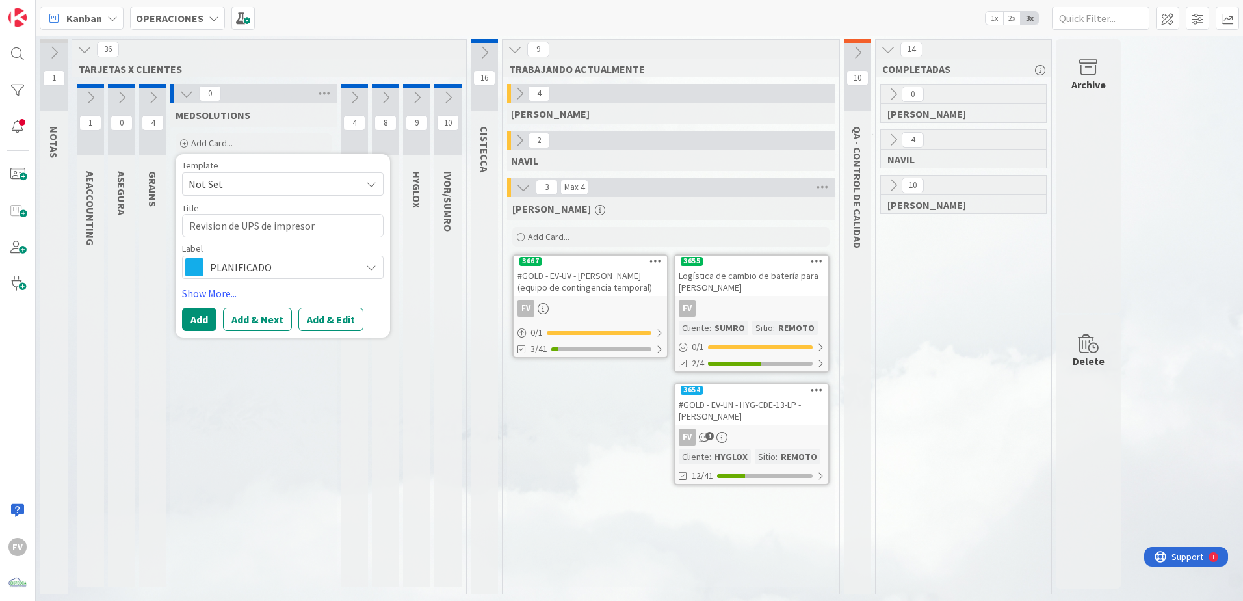
type textarea "x"
type textarea "Revision de UPS de impresora"
type textarea "x"
type textarea "Revision de UPS de impresora"
type textarea "x"
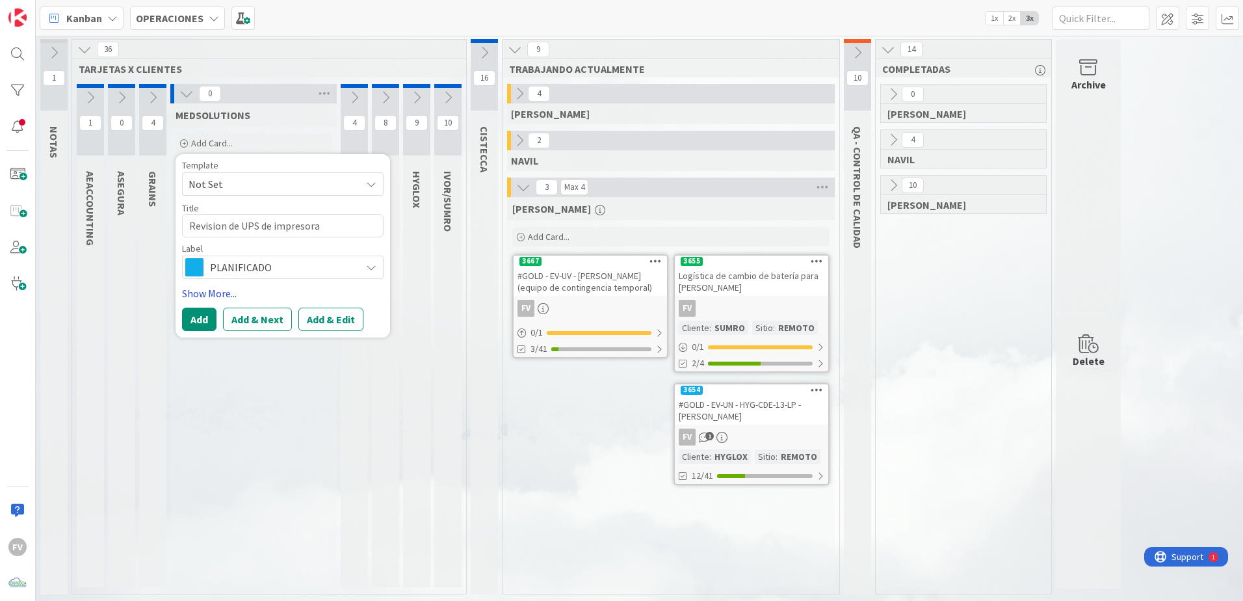
type textarea "Revision de UPS de impresora d"
type textarea "x"
type textarea "Revision de UPS de impresora de"
type textarea "x"
type textarea "Revision de UPS de impresora de"
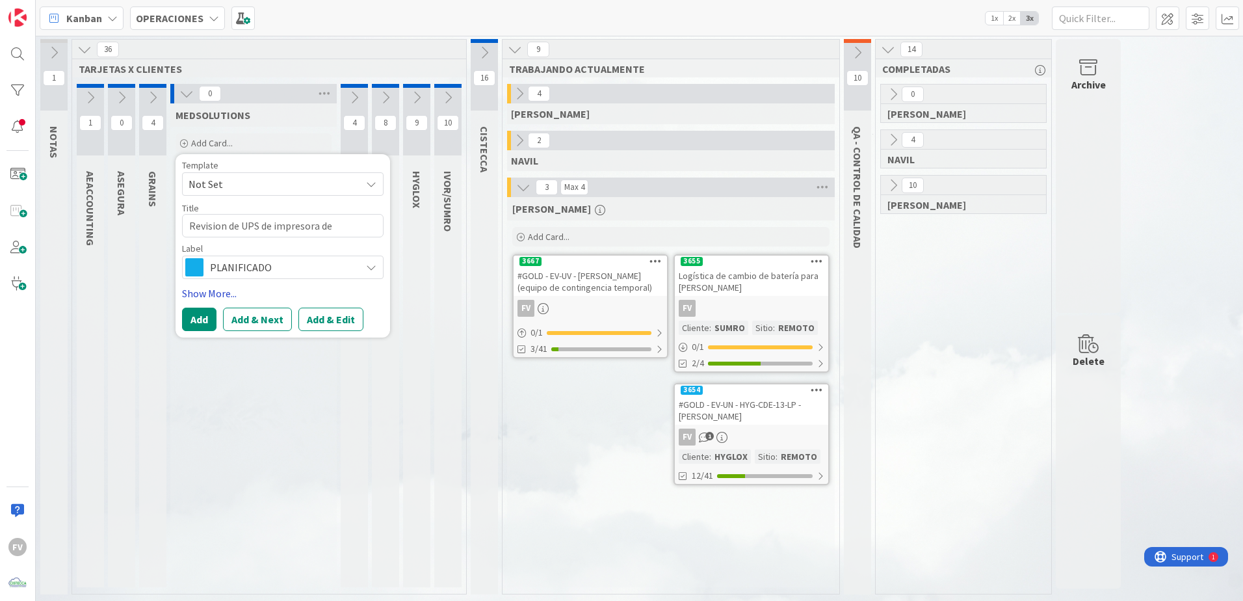
type textarea "x"
type textarea "Revision de UPS de impresora de a"
type textarea "x"
type textarea "Revision de UPS de impresora de al"
type textarea "x"
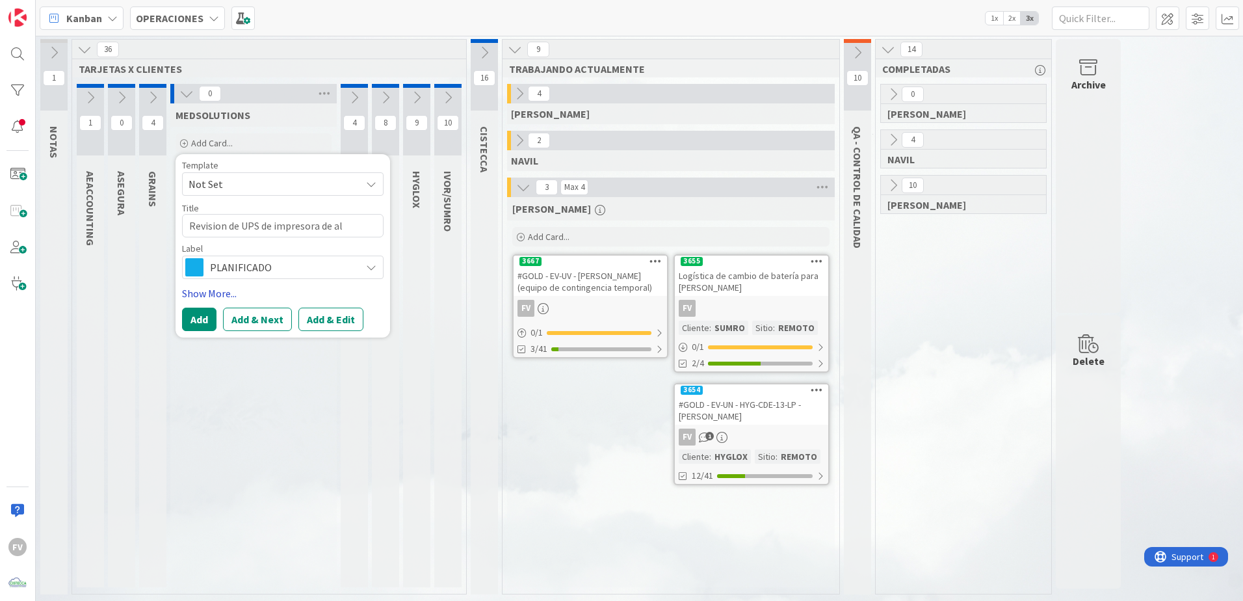
type textarea "Revision de UPS de impresora de al"
type textarea "x"
type textarea "Revision de UPS de impresora de al l"
type textarea "x"
type textarea "Revision de UPS de impresora de al la"
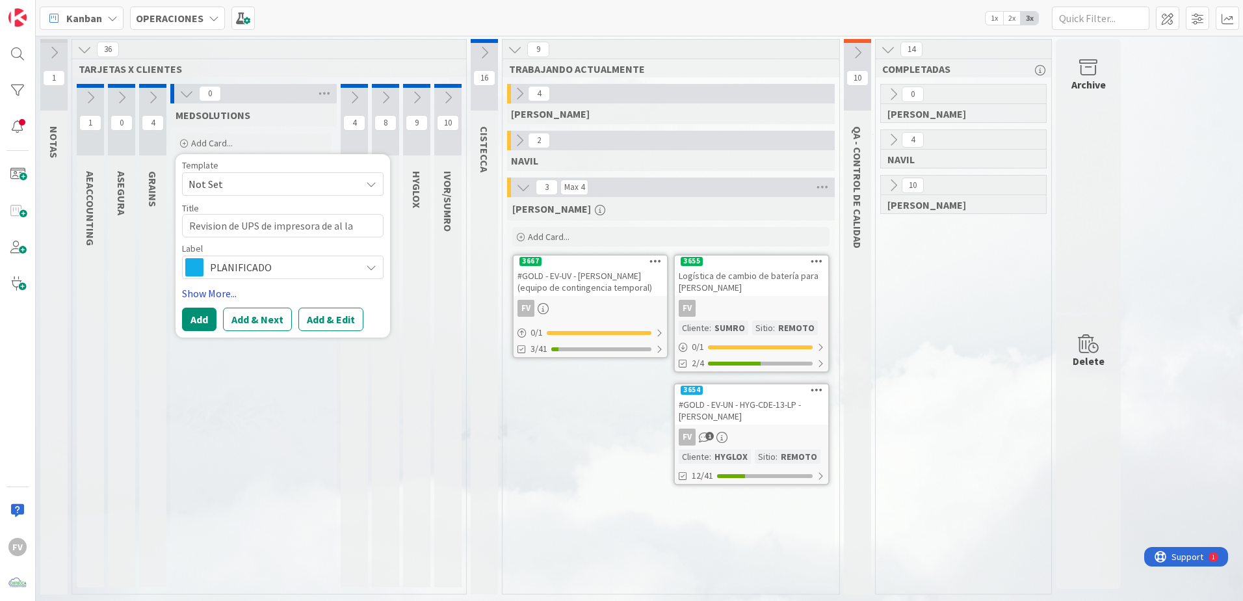
type textarea "x"
type textarea "Revision de UPS de impresora de [MEDICAL_DATA]"
type textarea "x"
type textarea "Revision de UPS de impresora de al lado"
type textarea "x"
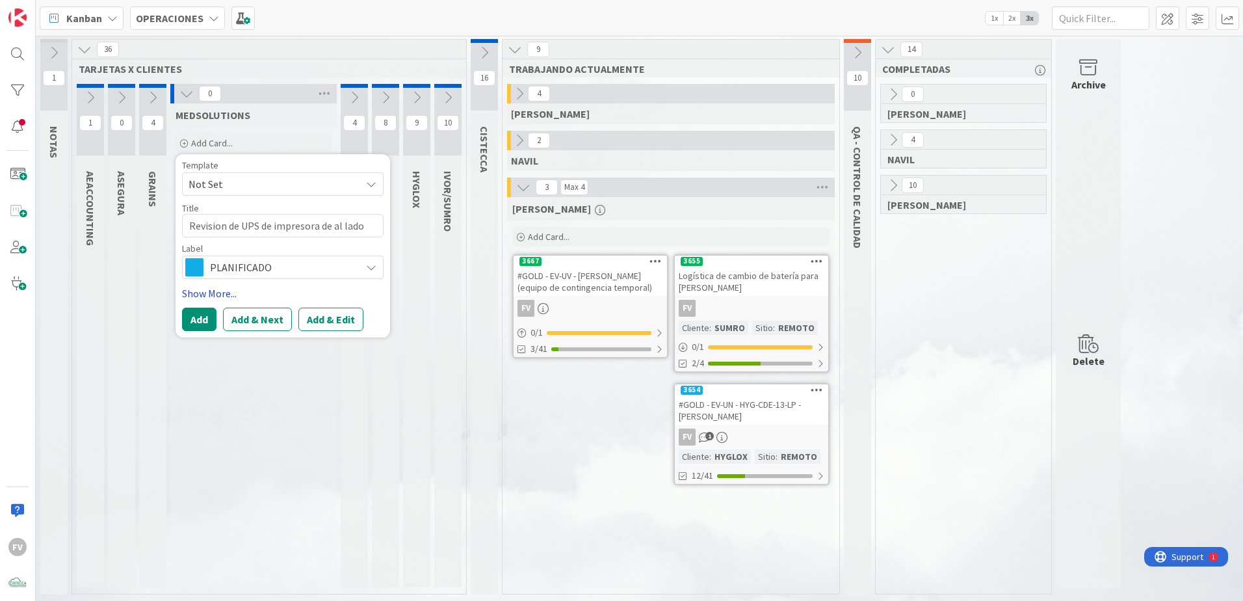
type textarea "Revision de UPS de impresora de al lado"
type textarea "x"
type textarea "Revision de UPS de impresora de al lado d"
type textarea "x"
type textarea "Revision de UPS de impresora de al lado de"
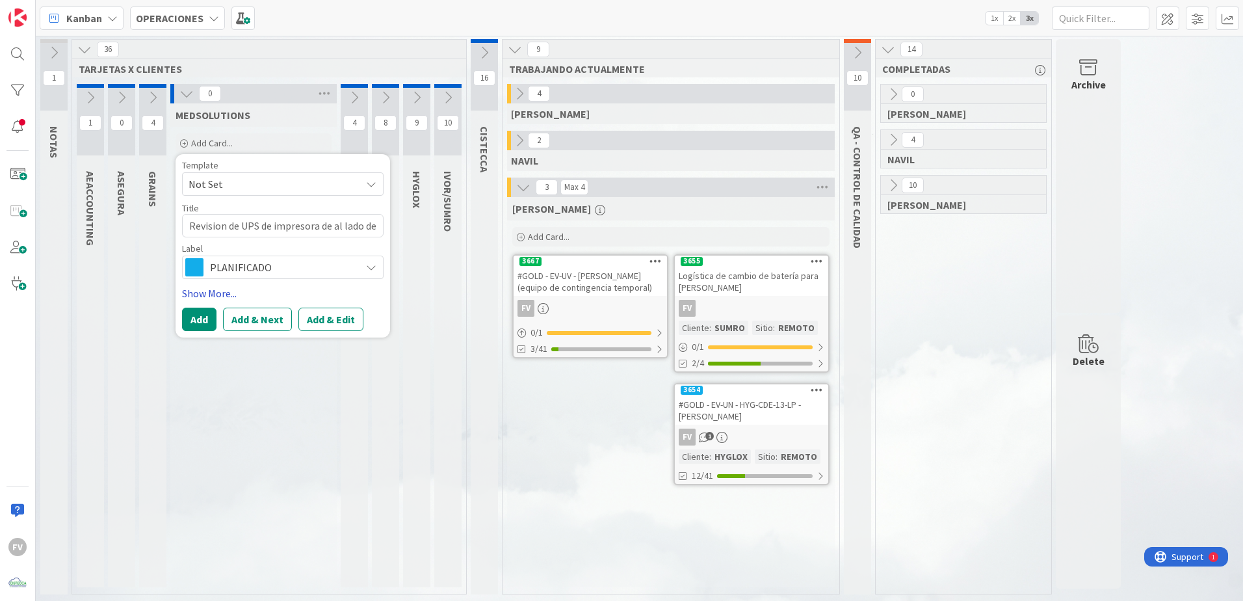
type textarea "x"
type textarea "Revision de UPS de impresora de al lado del"
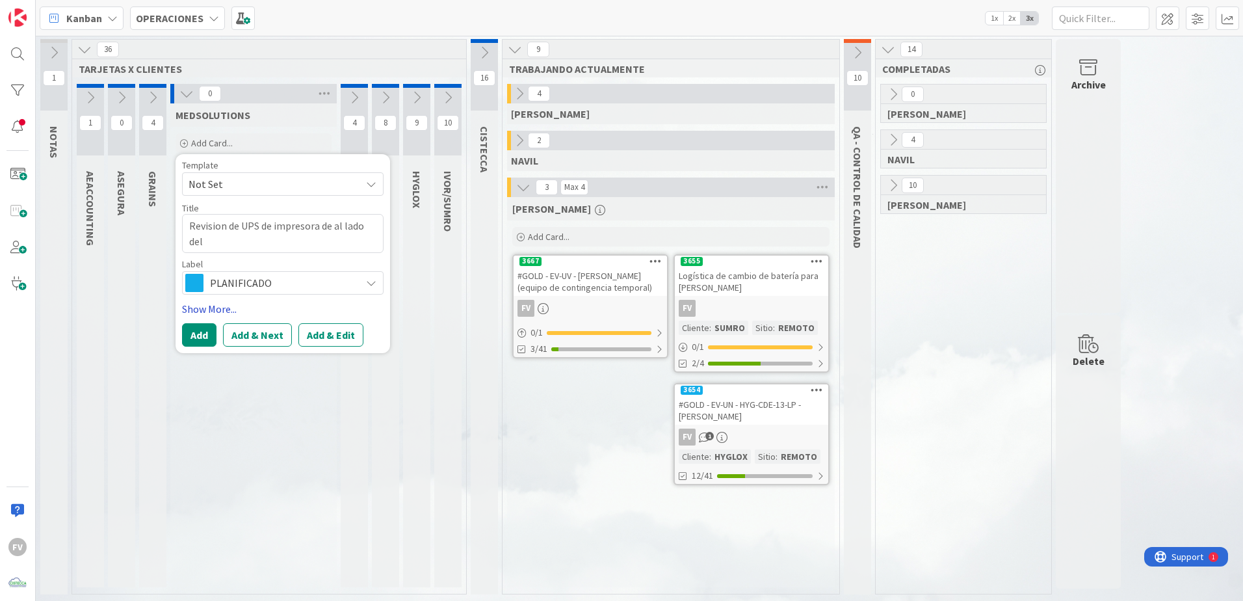
type textarea "x"
type textarea "Revision de UPS de impresora de al lado del p"
type textarea "x"
type textarea "Revision de UPS de impresora de al lado del pu"
type textarea "x"
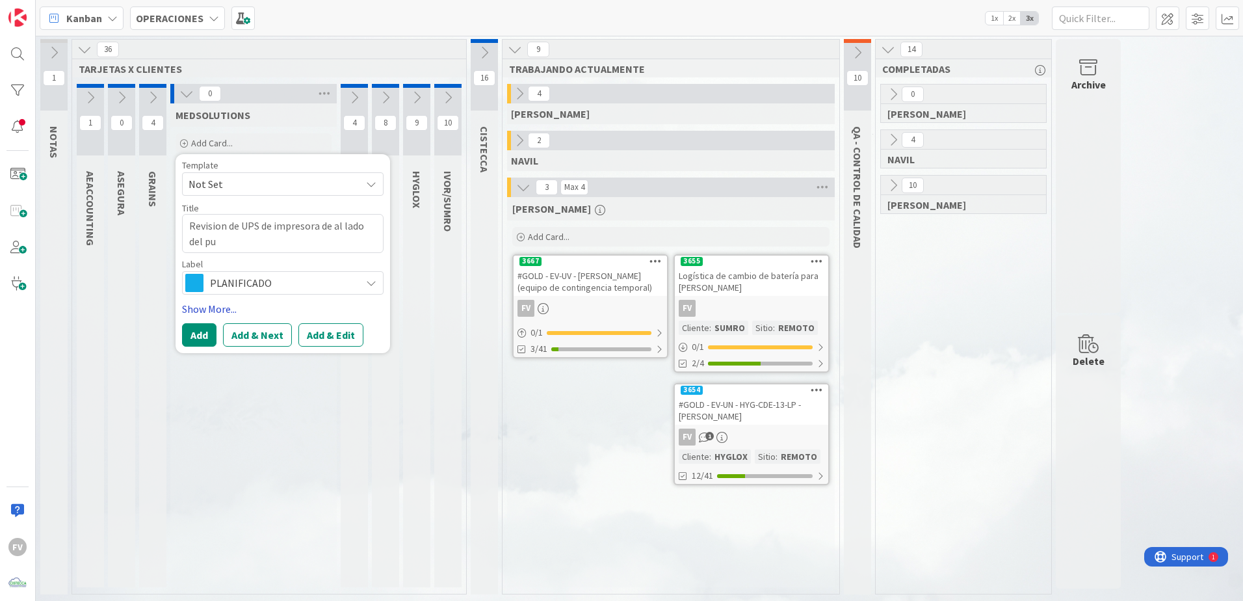
type textarea "Revision de UPS de impresora de al lado [PERSON_NAME]"
type textarea "x"
type textarea "Revision de UPS de impresora de al lado del pues"
type textarea "x"
type textarea "Revision de UPS de impresora de al lado del puest"
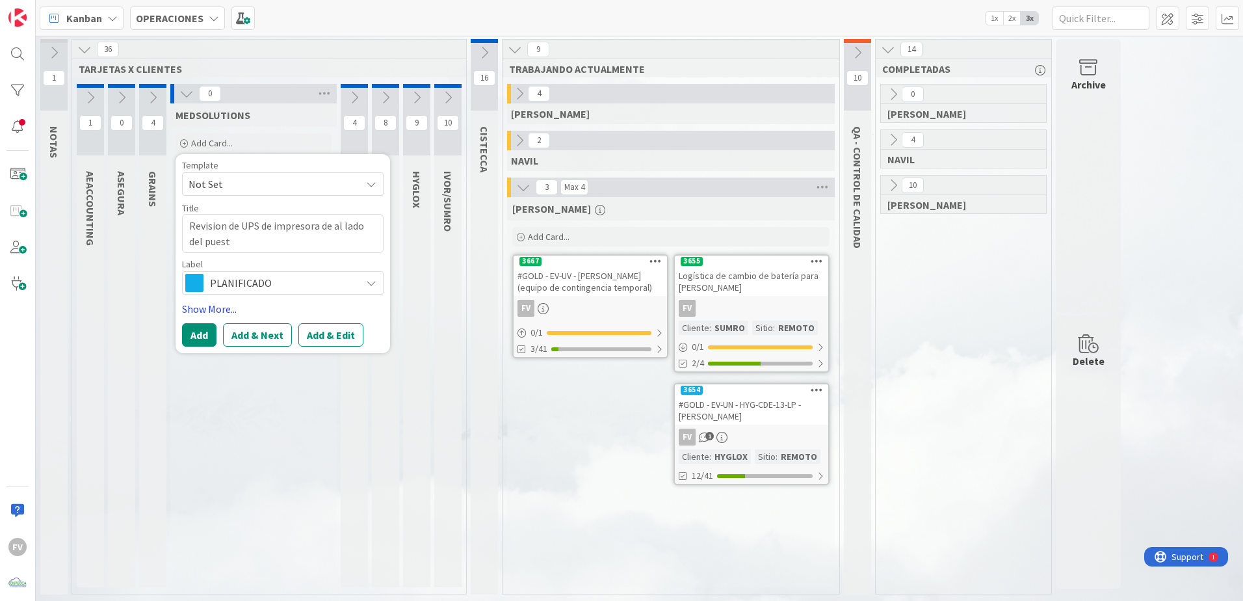
type textarea "x"
type textarea "Revision de UPS de impresora de al lado del puesto"
type textarea "x"
type textarea "Revision de UPS de impresora de al lado del puesto"
type textarea "x"
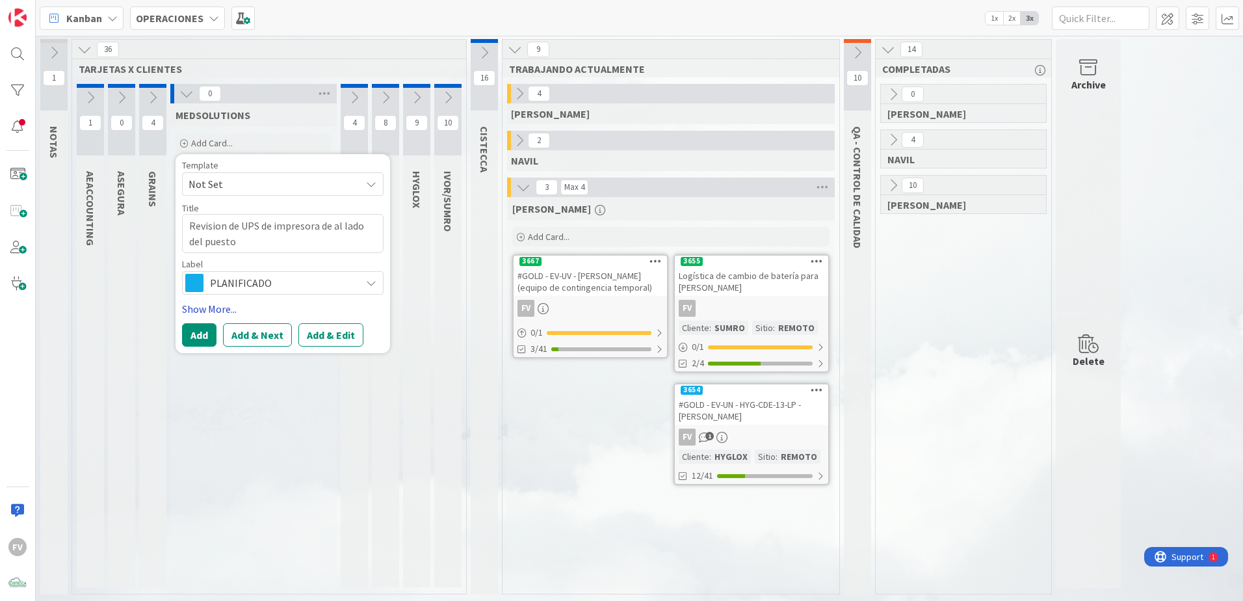
type textarea "Revision de UPS de impresora de al lado del puesto d"
type textarea "x"
type textarea "Revision de UPS de impresora de al lado del puesto de"
type textarea "x"
type textarea "Revision de UPS de impresora de al lado del puesto de"
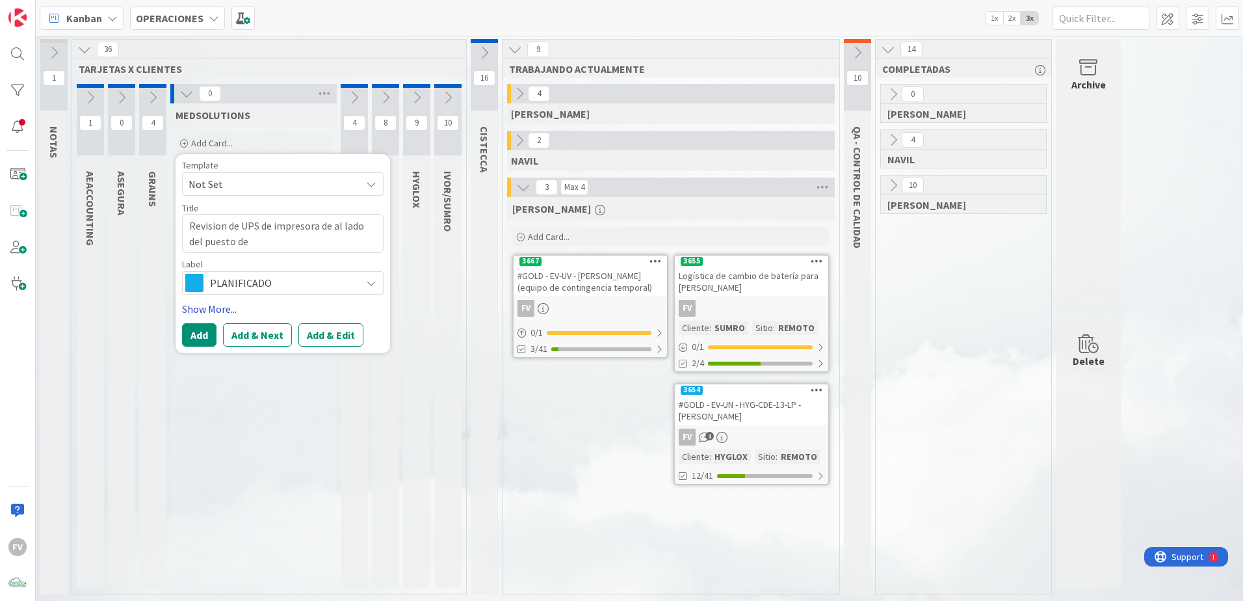
type textarea "x"
type textarea "Revision de UPS de impresora de al lado del puesto de N"
type textarea "x"
type textarea "Revision de UPS de impresora de al lado del puesto de Na"
type textarea "x"
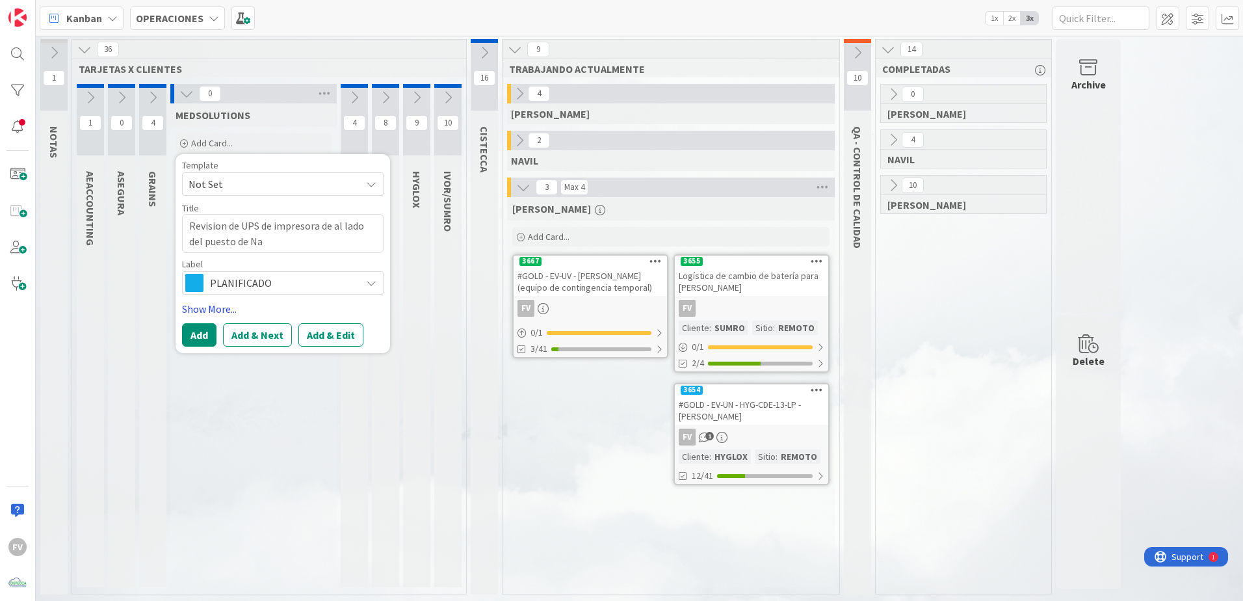
type textarea "Revision de UPS de impresora de al lado del puesto de [PERSON_NAME]"
type textarea "x"
type textarea "Revision de UPS de impresora de al lado del puesto [PERSON_NAME]"
type textarea "x"
type textarea "Revision de UPS de impresora de al lado del puesto [PERSON_NAME]"
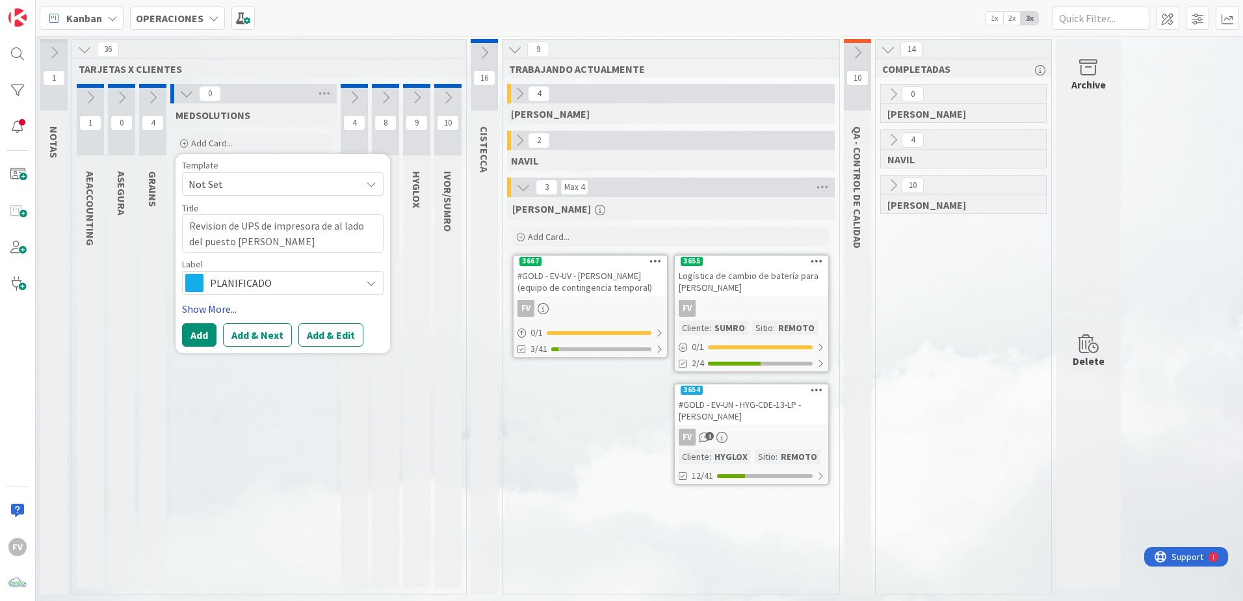
type textarea "x"
type textarea "Revision de UPS de impresora de al lado del puesto [PERSON_NAME]"
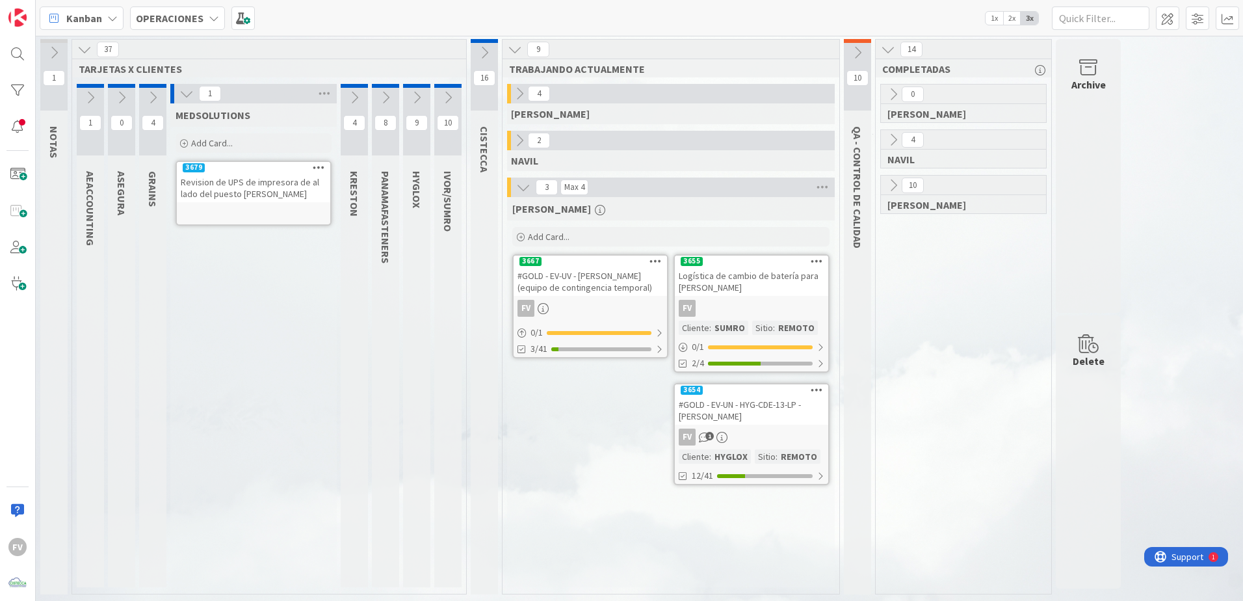
click at [270, 197] on div "Revision de UPS de impresora de al lado del puesto [PERSON_NAME]" at bounding box center [253, 188] width 153 height 29
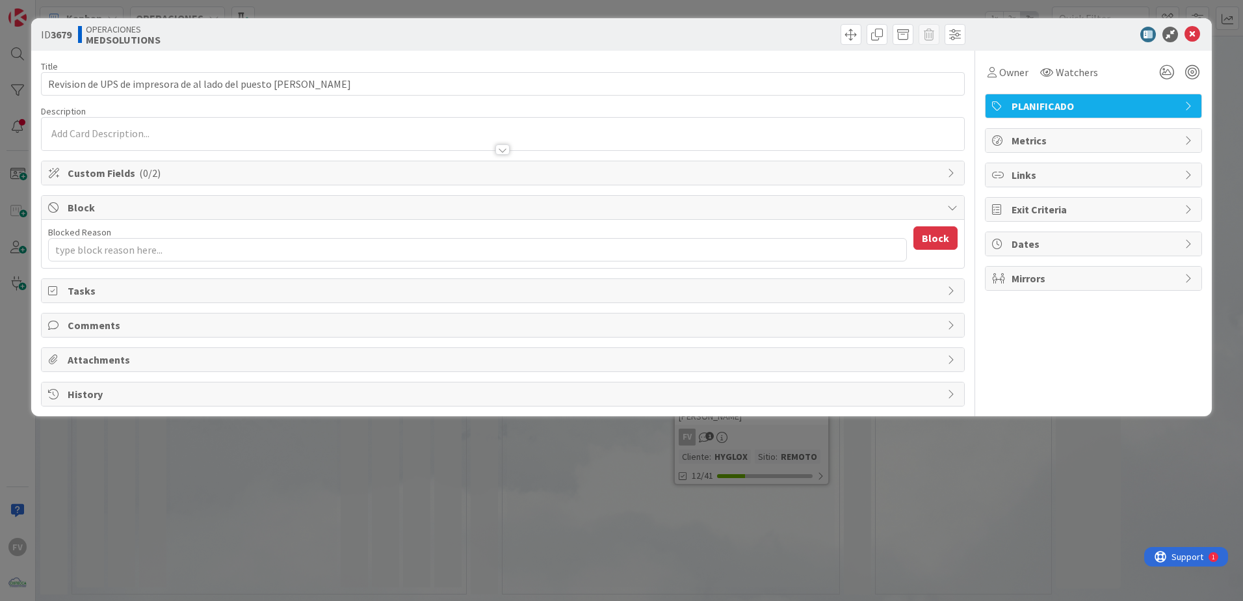
click at [1124, 107] on span "PLANIFICADO" at bounding box center [1095, 106] width 166 height 16
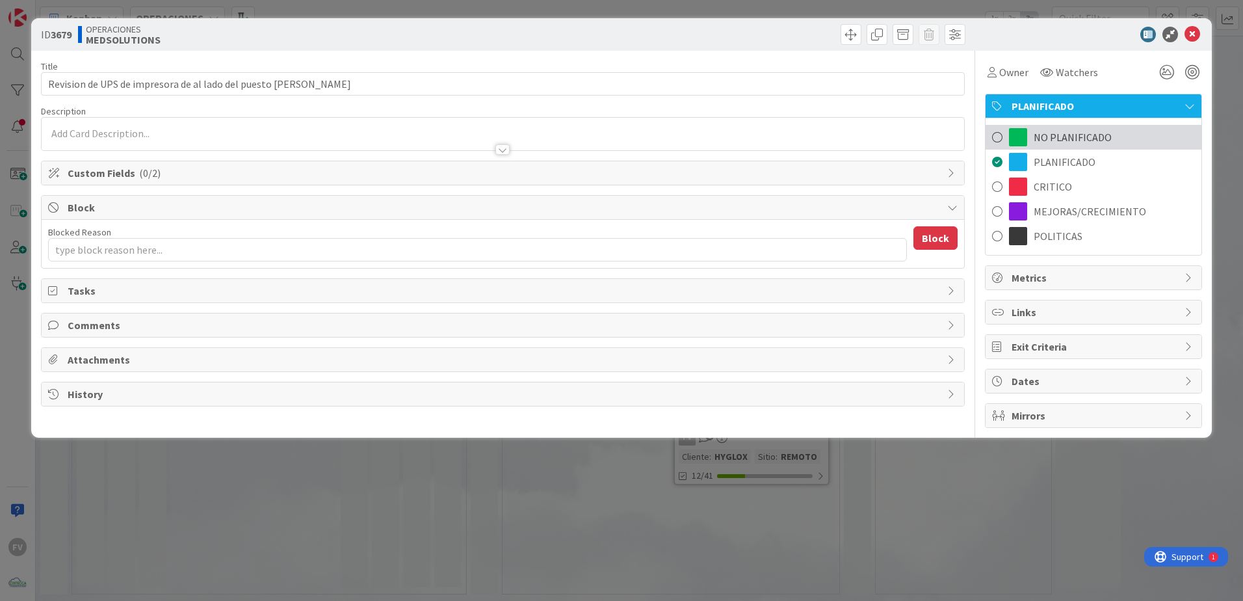
click at [1093, 134] on span "NO PLANIFICADO" at bounding box center [1073, 137] width 78 height 16
type textarea "x"
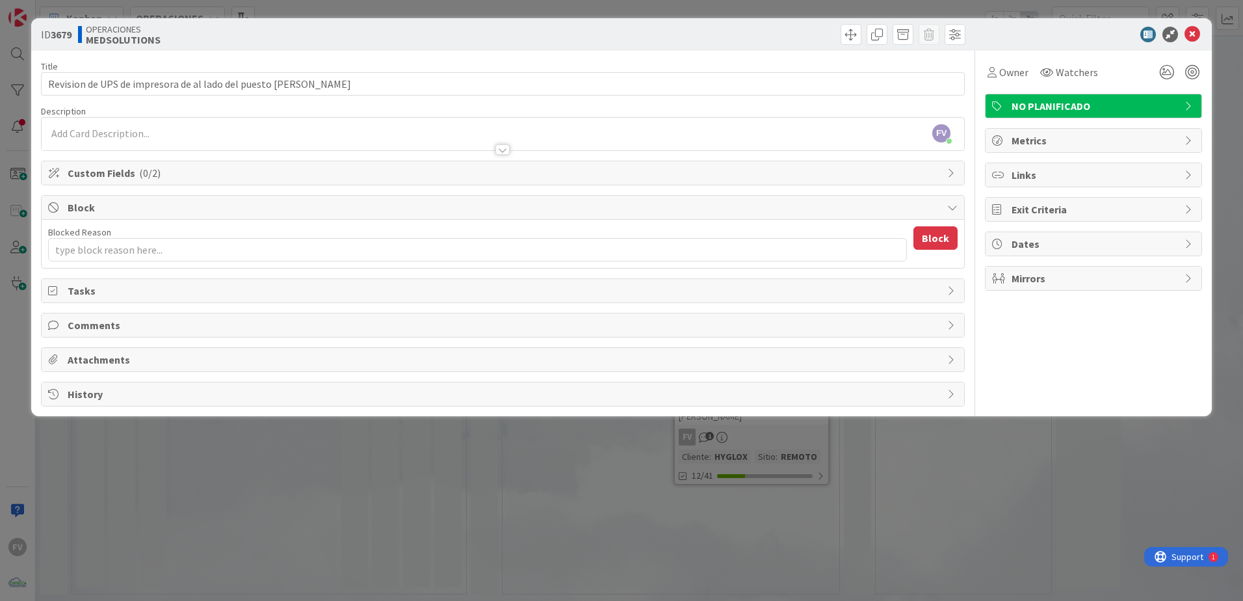
drag, startPoint x: 132, startPoint y: 208, endPoint x: 140, endPoint y: 159, distance: 50.1
click at [135, 205] on span "Block" at bounding box center [504, 208] width 873 height 16
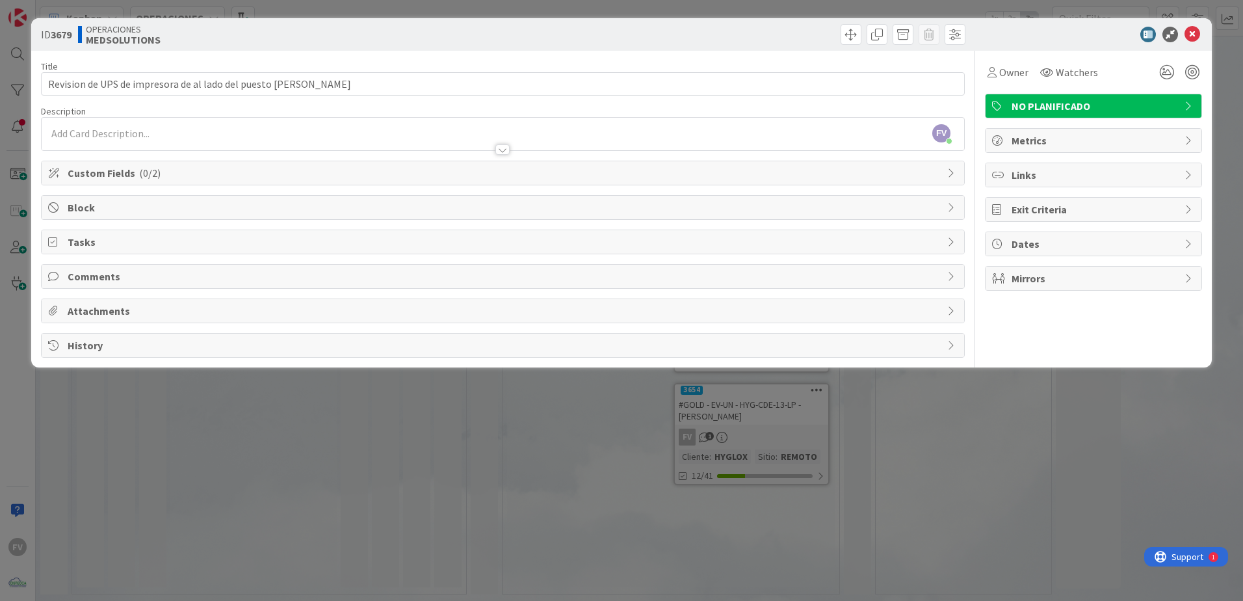
click at [141, 159] on div "Title 60 / 128 Revision de UPS de impresora de al lado del puesto [PERSON_NAME]…" at bounding box center [503, 204] width 924 height 307
click at [139, 172] on span "( 0/2 )" at bounding box center [149, 172] width 21 height 13
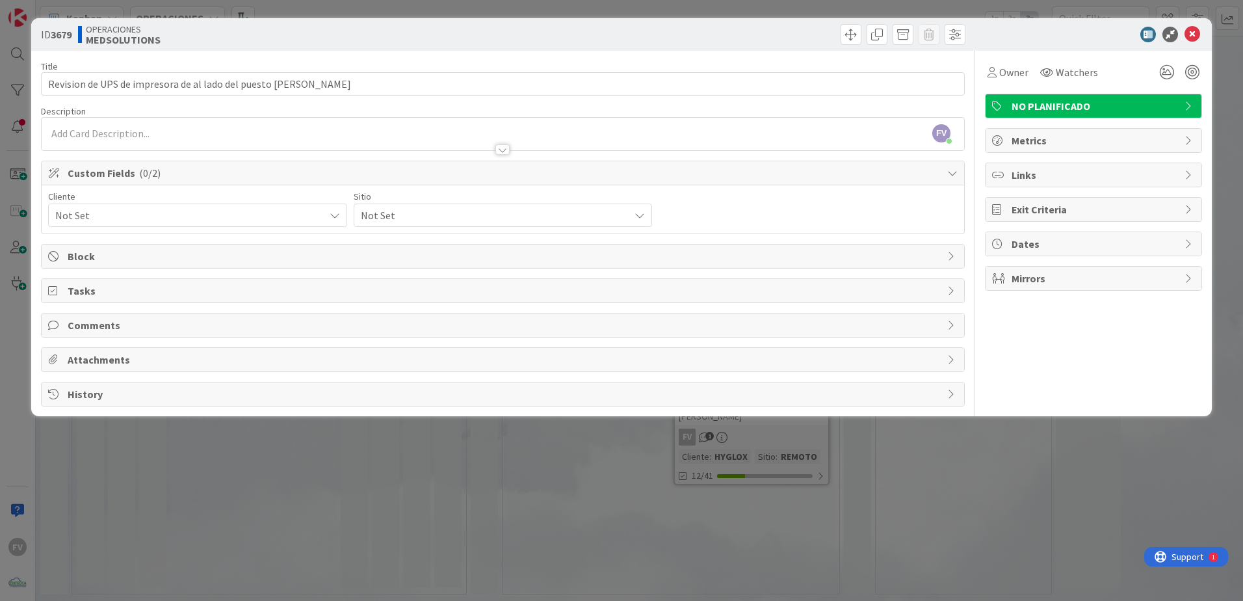
click at [156, 218] on span "Not Set" at bounding box center [186, 215] width 263 height 18
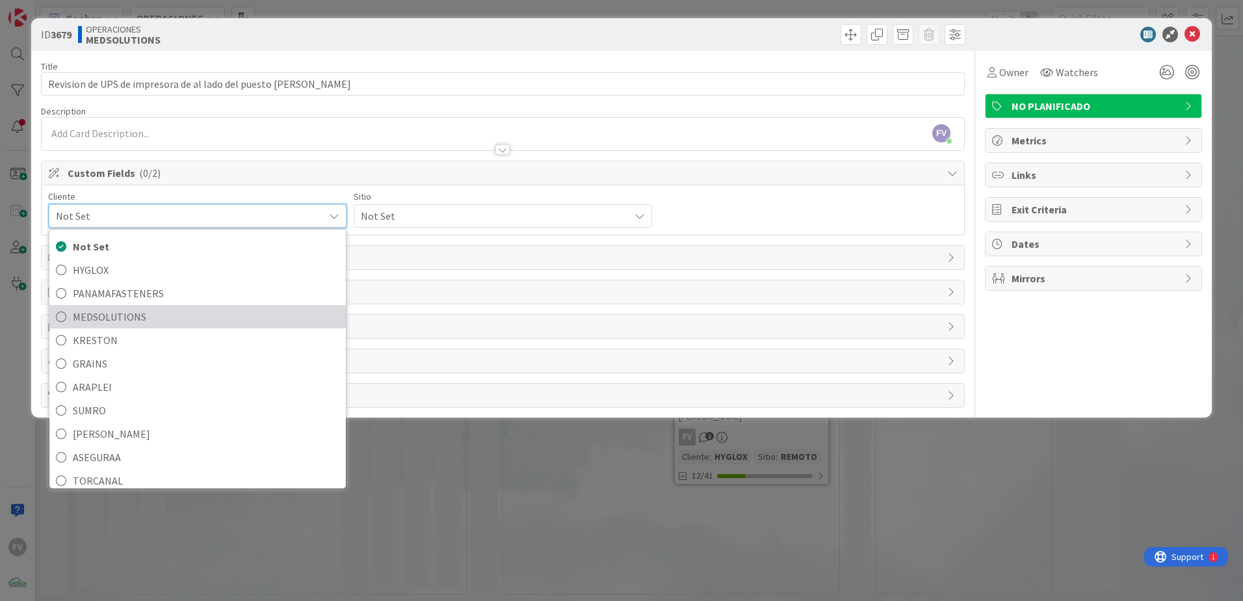
click at [144, 320] on span "MEDSOLUTIONS" at bounding box center [206, 317] width 267 height 20
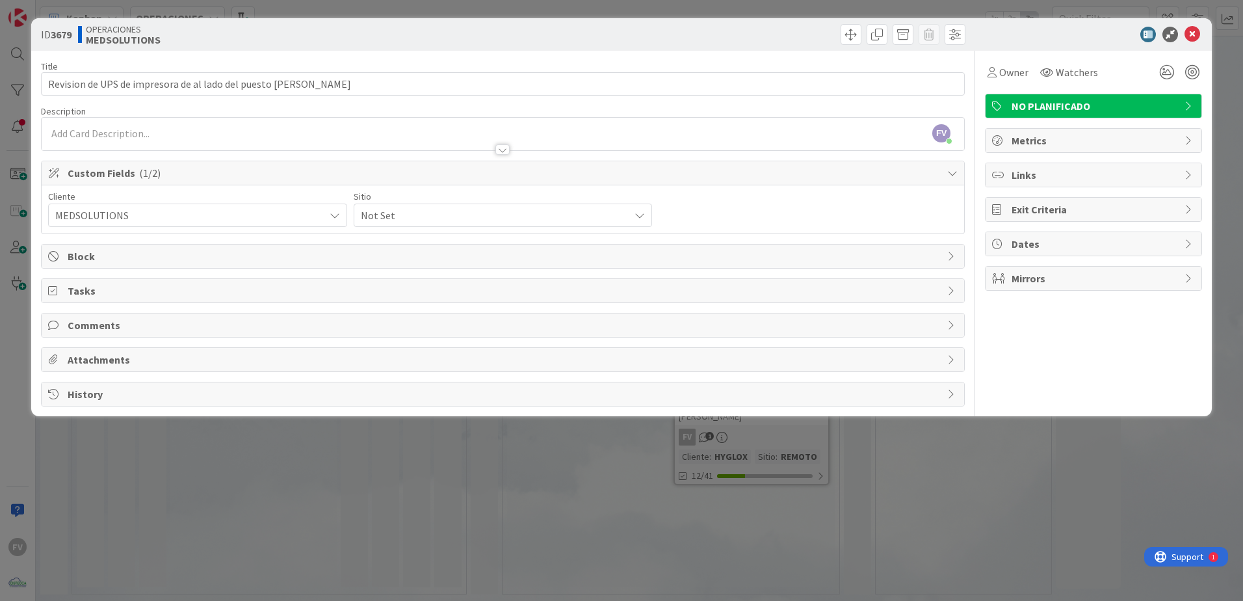
click at [318, 217] on span "Not Set" at bounding box center [186, 215] width 263 height 18
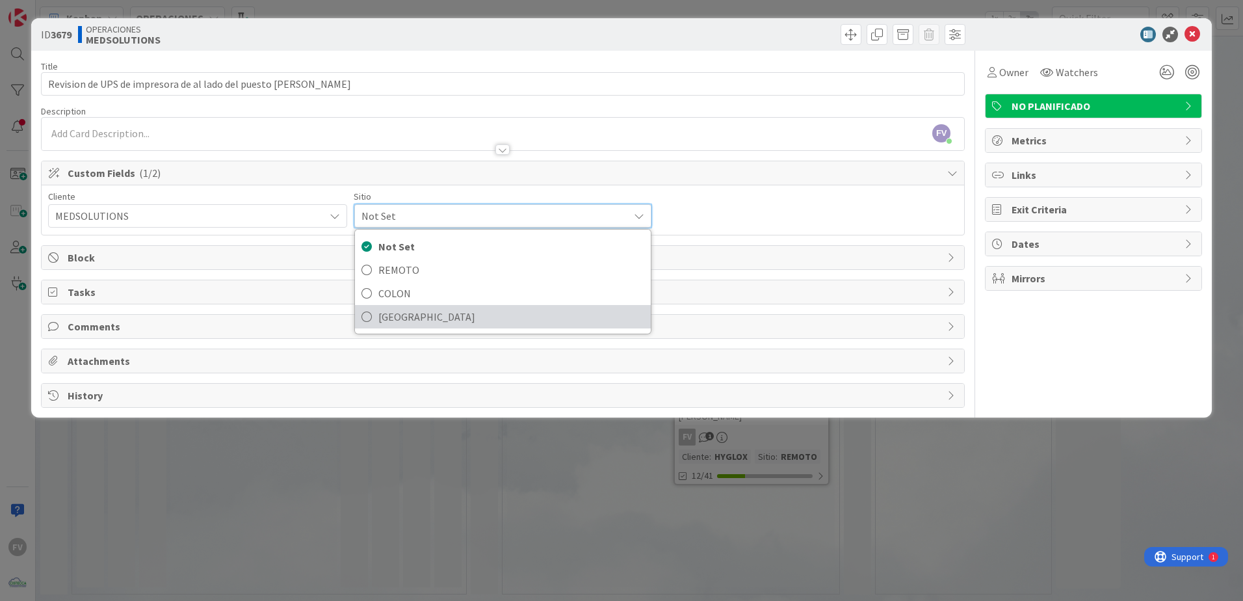
click at [439, 321] on span "[GEOGRAPHIC_DATA]" at bounding box center [511, 317] width 267 height 20
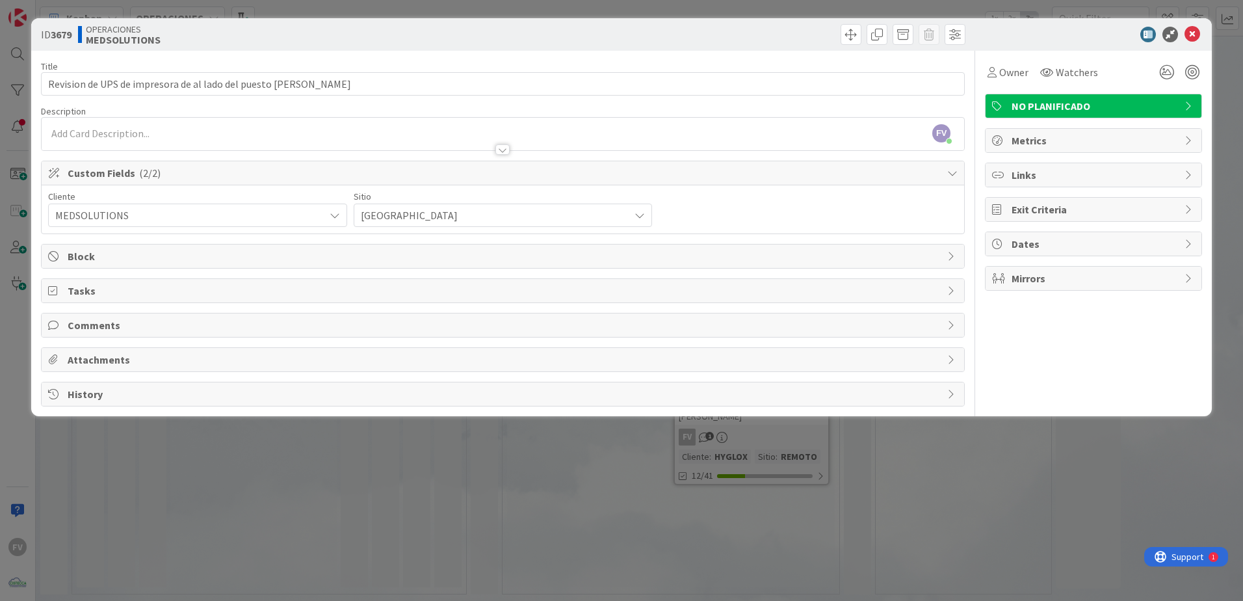
click at [159, 168] on span "Custom Fields ( 2/2 )" at bounding box center [504, 173] width 873 height 16
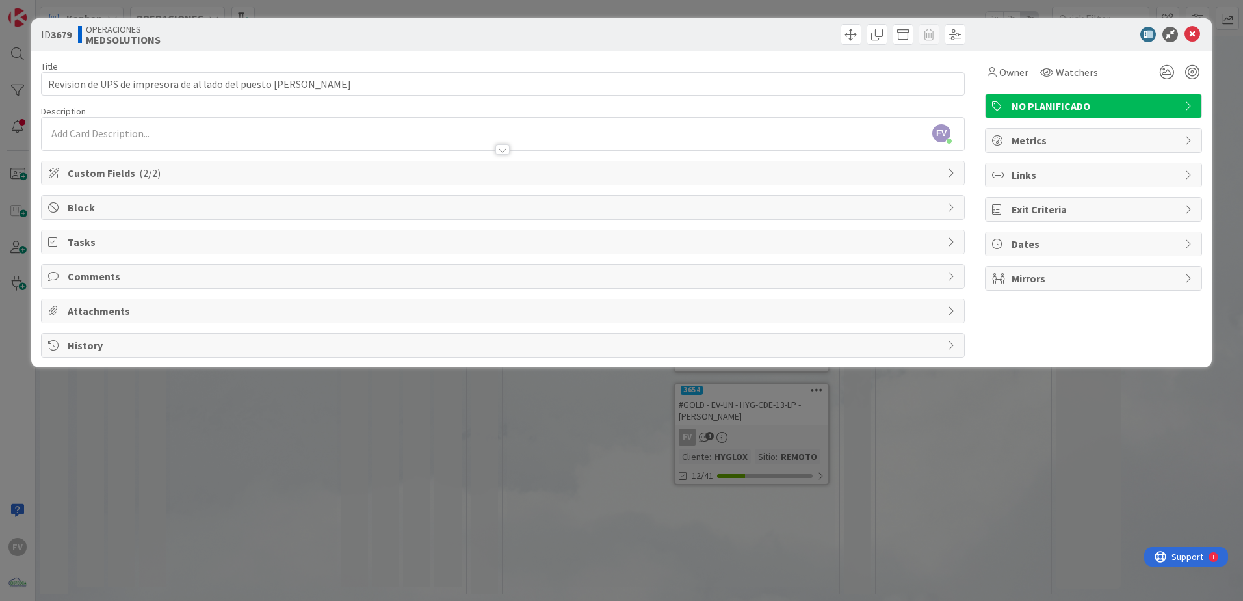
click at [101, 271] on span "Comments" at bounding box center [504, 276] width 873 height 16
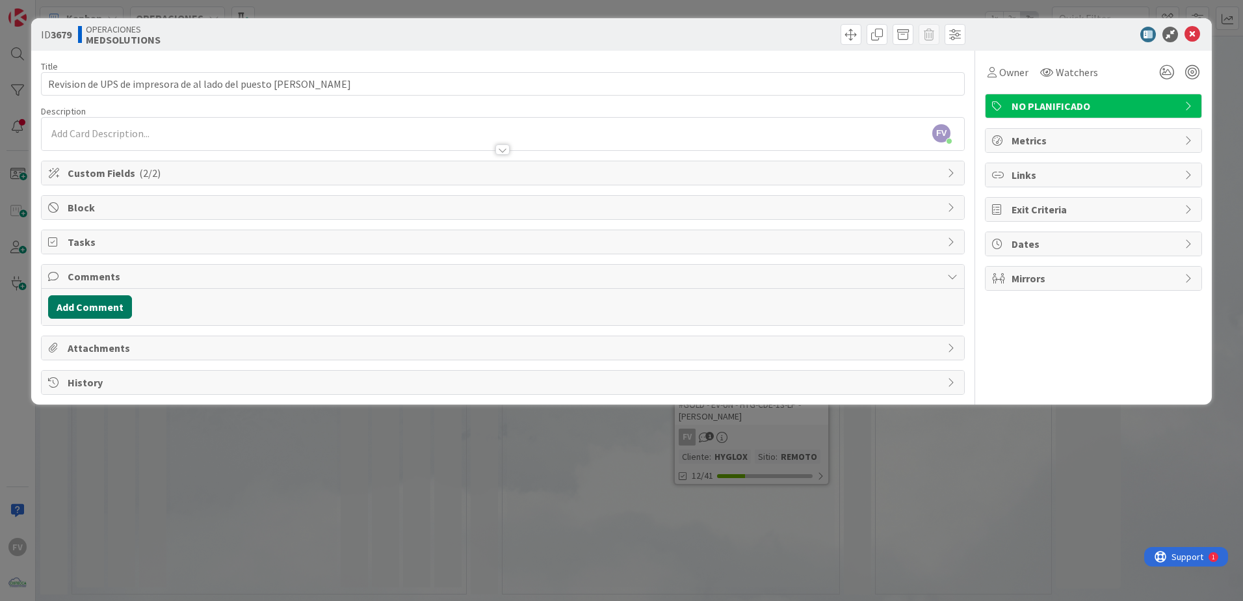
click at [101, 298] on button "Add Comment" at bounding box center [90, 306] width 84 height 23
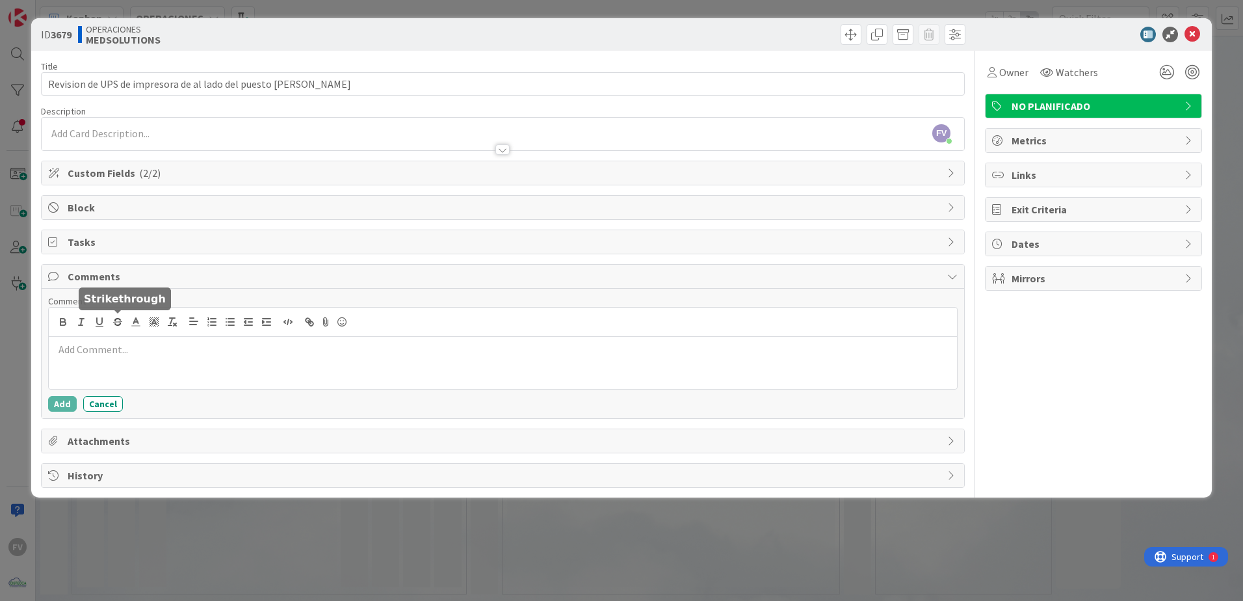
click at [118, 348] on p at bounding box center [503, 349] width 898 height 15
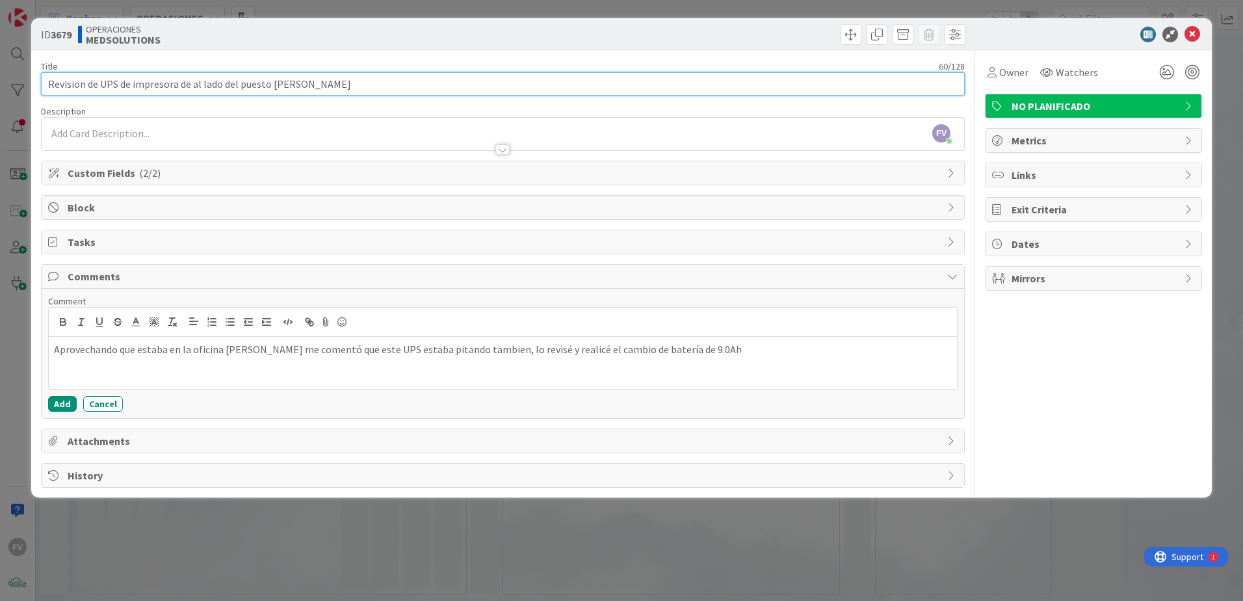
click at [445, 90] on input "Revision de UPS de impresora de al lado del puesto [PERSON_NAME]" at bounding box center [503, 83] width 924 height 23
type input "Revision de UPS de impresora de al lado del puesto [PERSON_NAME] (cambio de bat…"
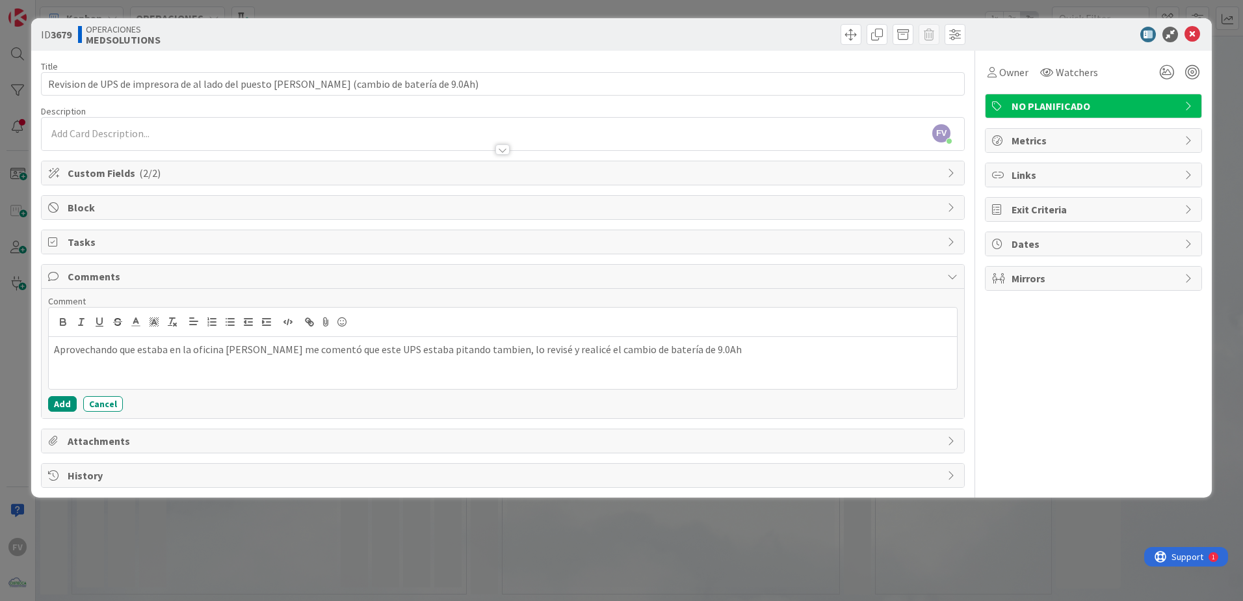
drag, startPoint x: 72, startPoint y: 90, endPoint x: 1075, endPoint y: 435, distance: 1061.3
click at [1075, 435] on div "Owner Watchers NO PLANIFICADO Metrics Links Exit Criteria Dates Mirrors" at bounding box center [1093, 269] width 217 height 437
click at [705, 341] on div "Aprovechando que estaba en la oficina [PERSON_NAME] me comentó que este UPS est…" at bounding box center [503, 363] width 908 height 52
click at [699, 348] on p "Aprovechando que estaba en la oficina [PERSON_NAME] me comentó que este UPS est…" at bounding box center [503, 349] width 898 height 15
click at [53, 402] on button "Add" at bounding box center [62, 404] width 29 height 16
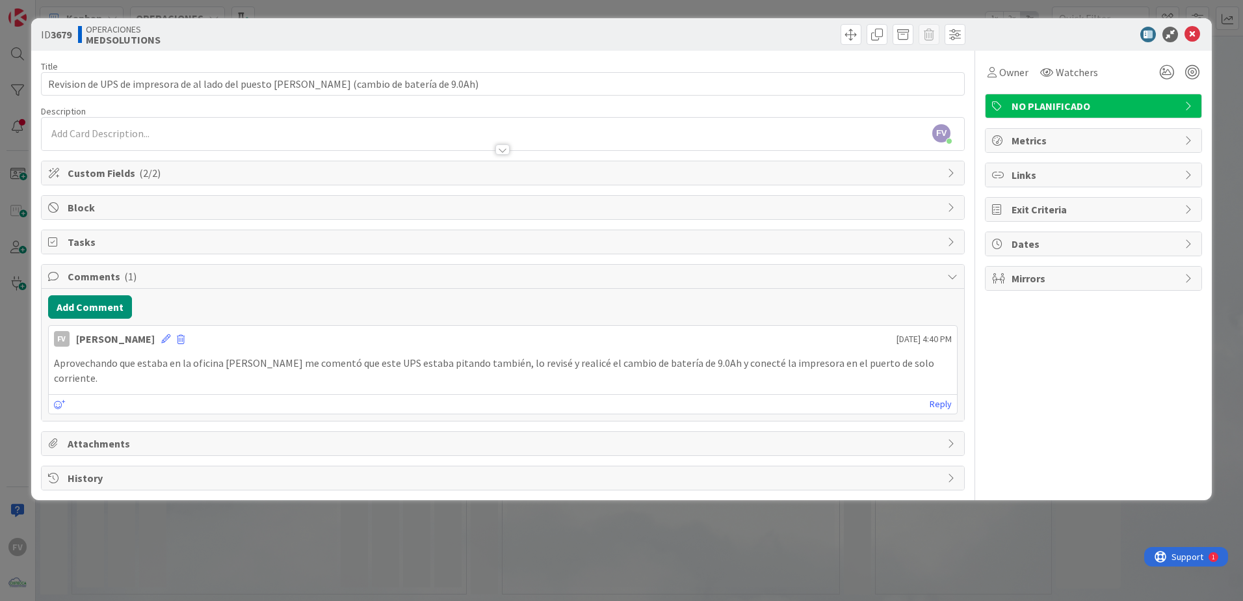
click at [126, 436] on span "Attachments" at bounding box center [504, 444] width 873 height 16
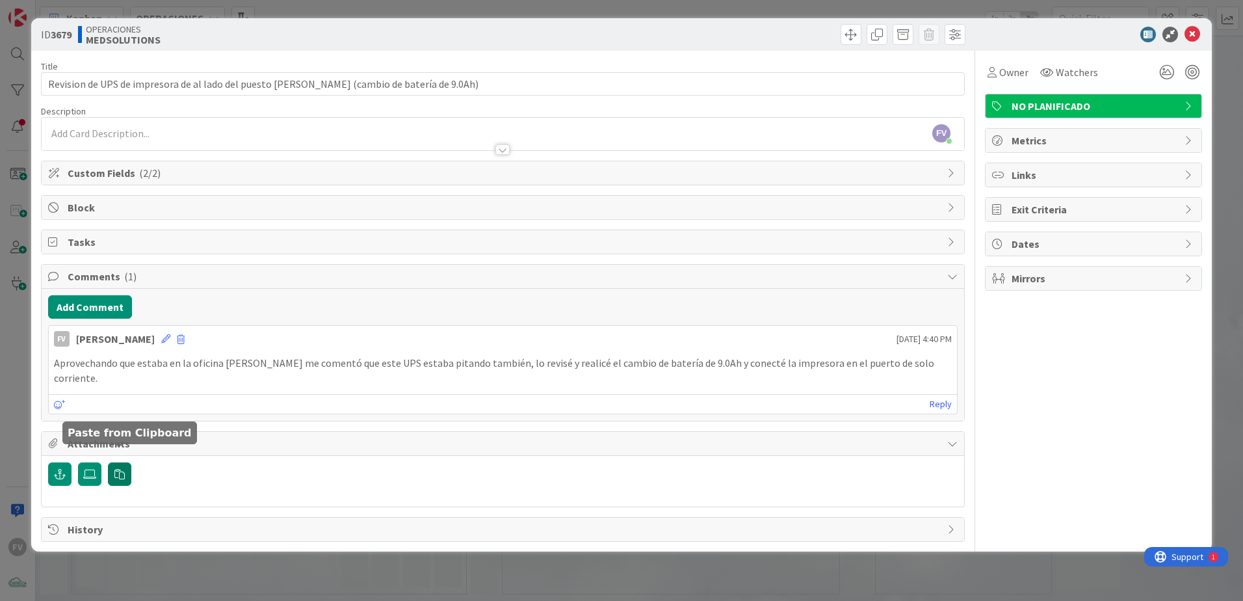
click at [123, 466] on button "button" at bounding box center [119, 473] width 23 height 23
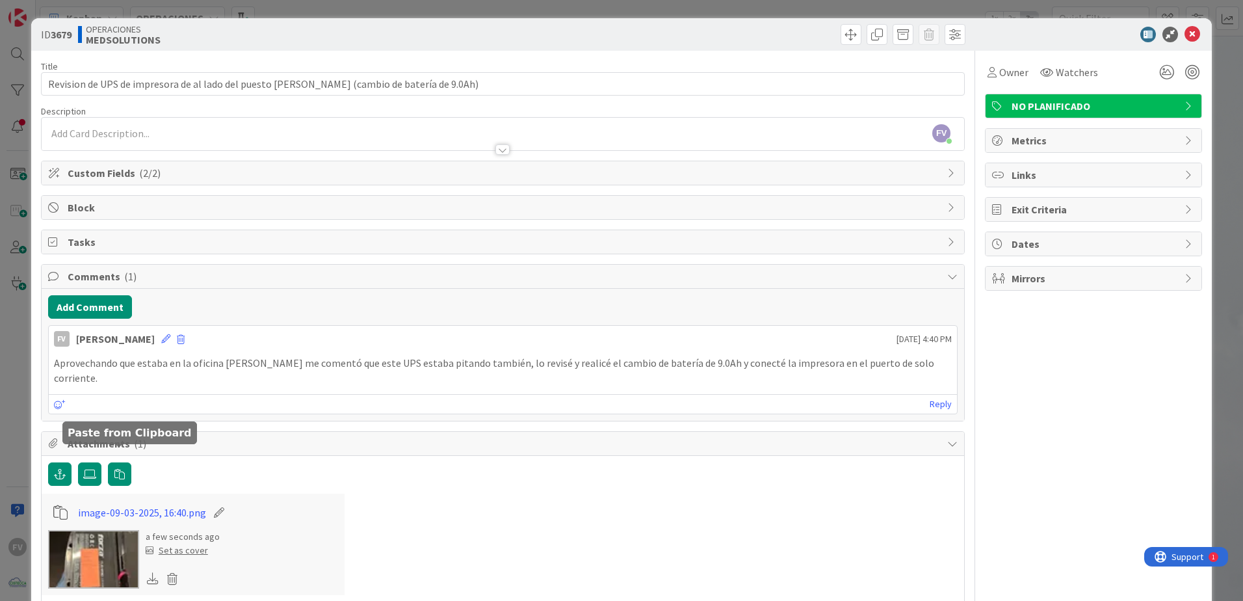
click at [1019, 407] on div "Owner Watchers NO PLANIFICADO Metrics Links Exit Criteria Dates Mirrors" at bounding box center [1093, 347] width 217 height 592
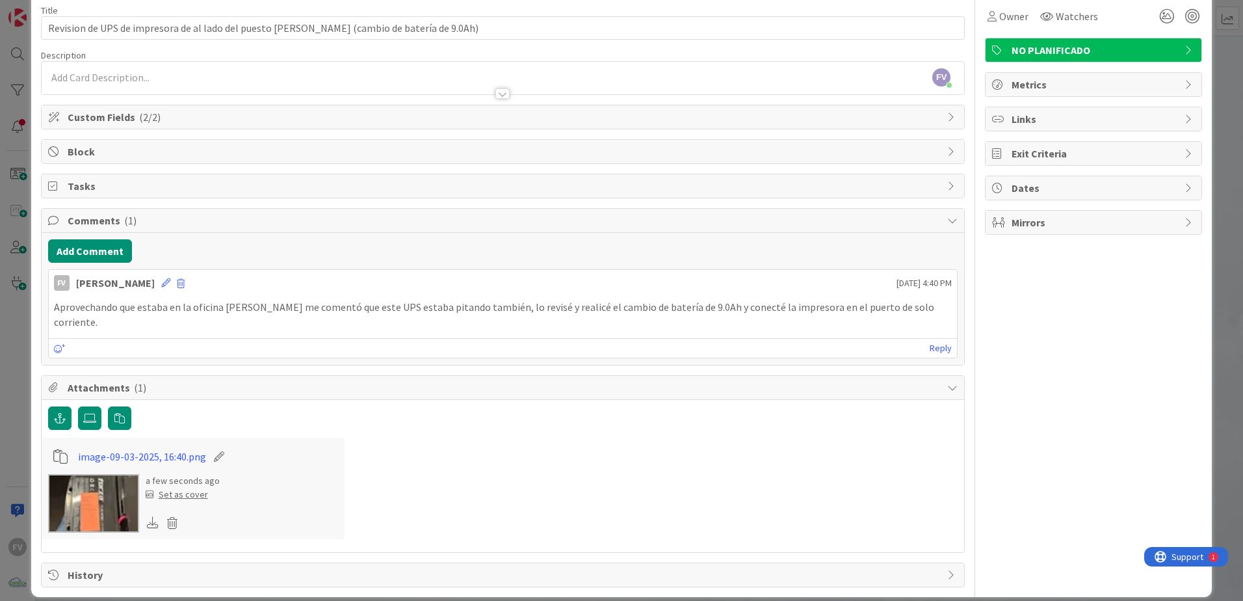
click at [207, 380] on span "Attachments ( 1 )" at bounding box center [504, 388] width 873 height 16
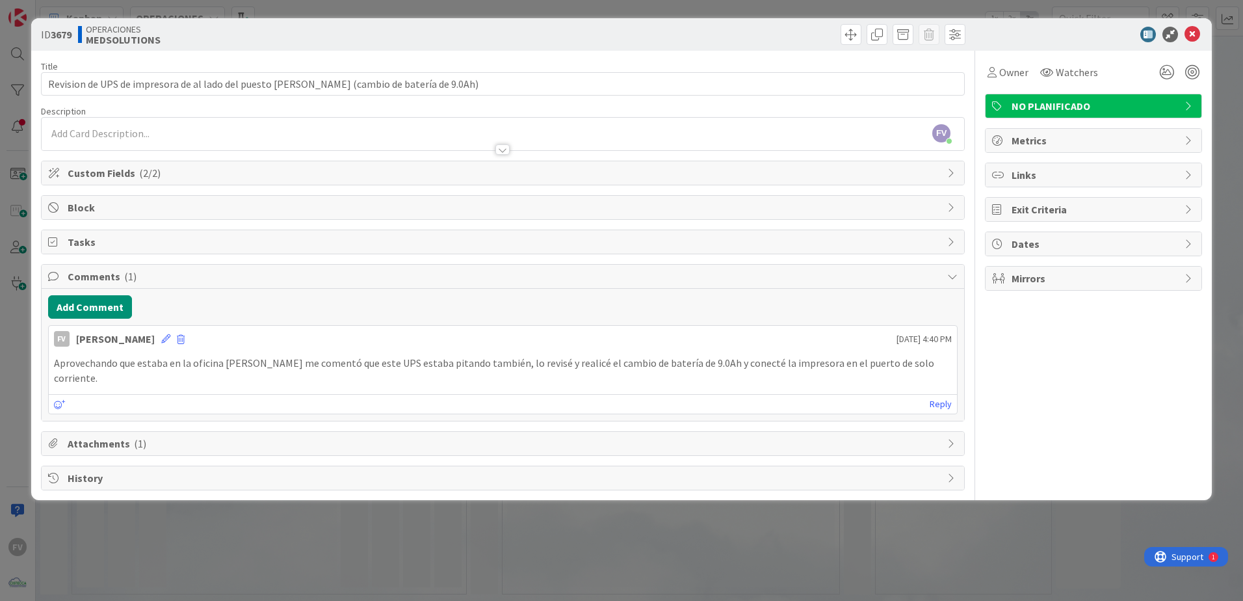
scroll to position [0, 0]
click at [160, 283] on span "Comments ( 1 )" at bounding box center [504, 276] width 873 height 16
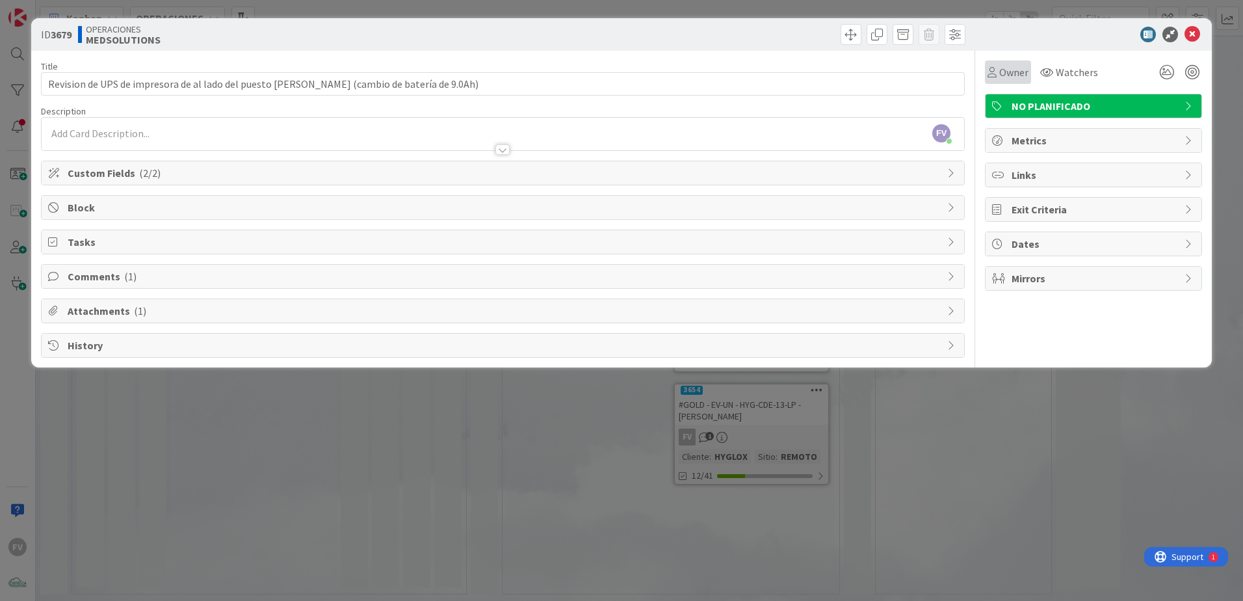
click at [1016, 83] on div "Owner" at bounding box center [1008, 71] width 46 height 23
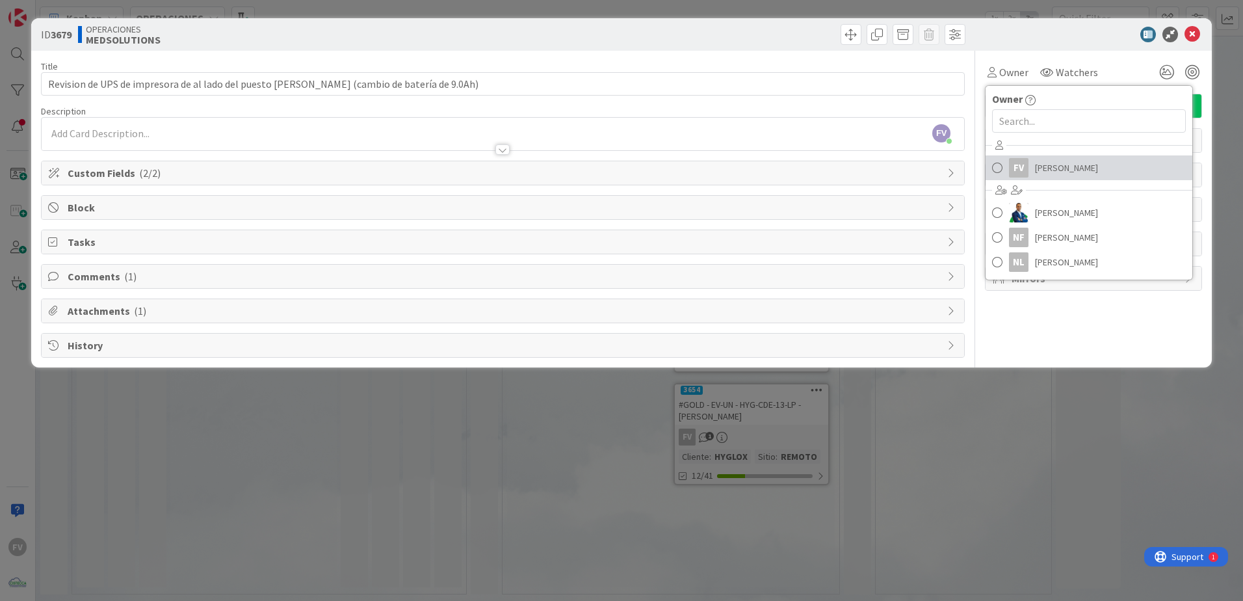
click at [1034, 164] on link "FV [PERSON_NAME]" at bounding box center [1089, 167] width 207 height 25
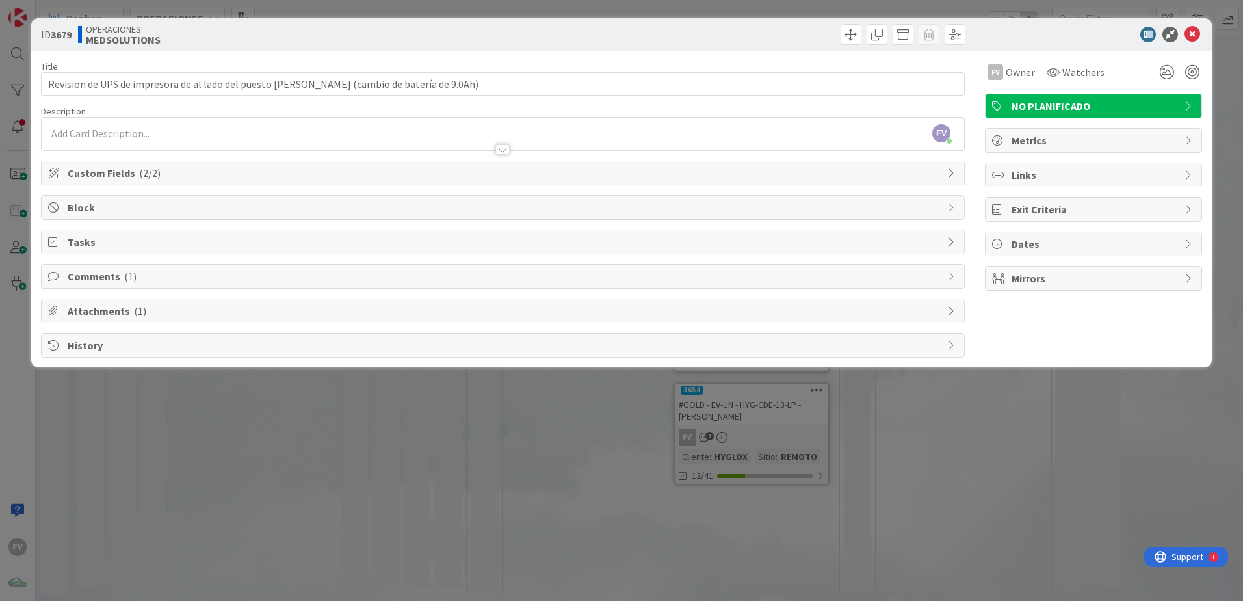
click at [978, 495] on div "ID 3679 OPERACIONES MEDSOLUTIONS Title 89 / 128 Revision de UPS de impresora de…" at bounding box center [621, 300] width 1243 height 601
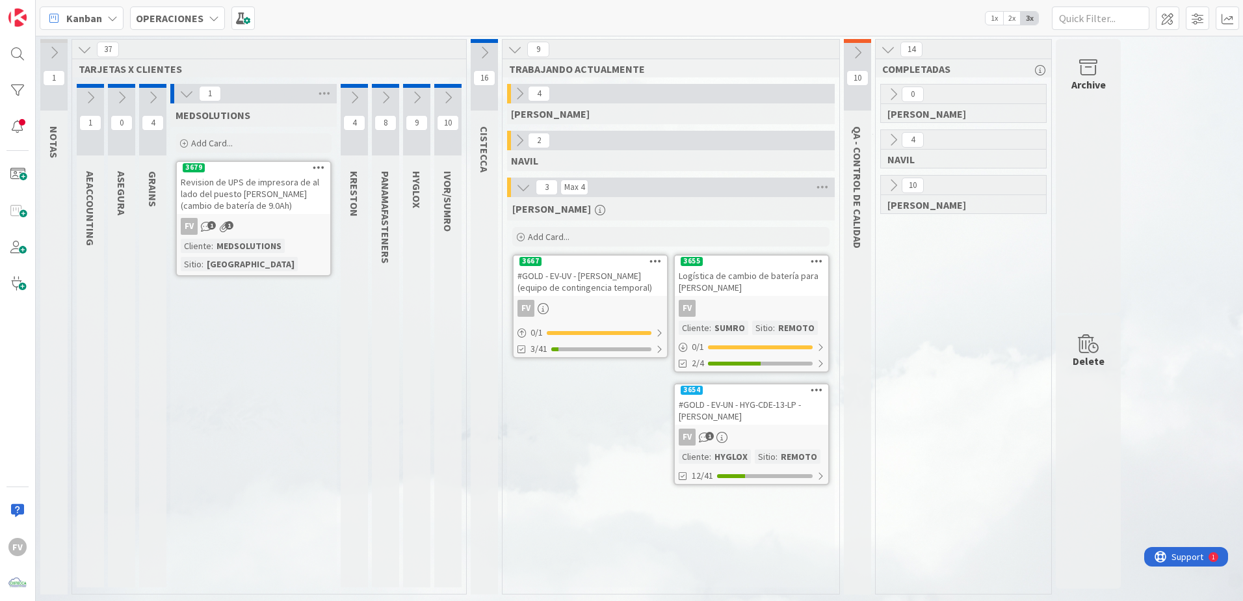
click at [255, 211] on div "Revision de UPS de impresora de al lado del puesto [PERSON_NAME] (cambio de bat…" at bounding box center [253, 194] width 153 height 40
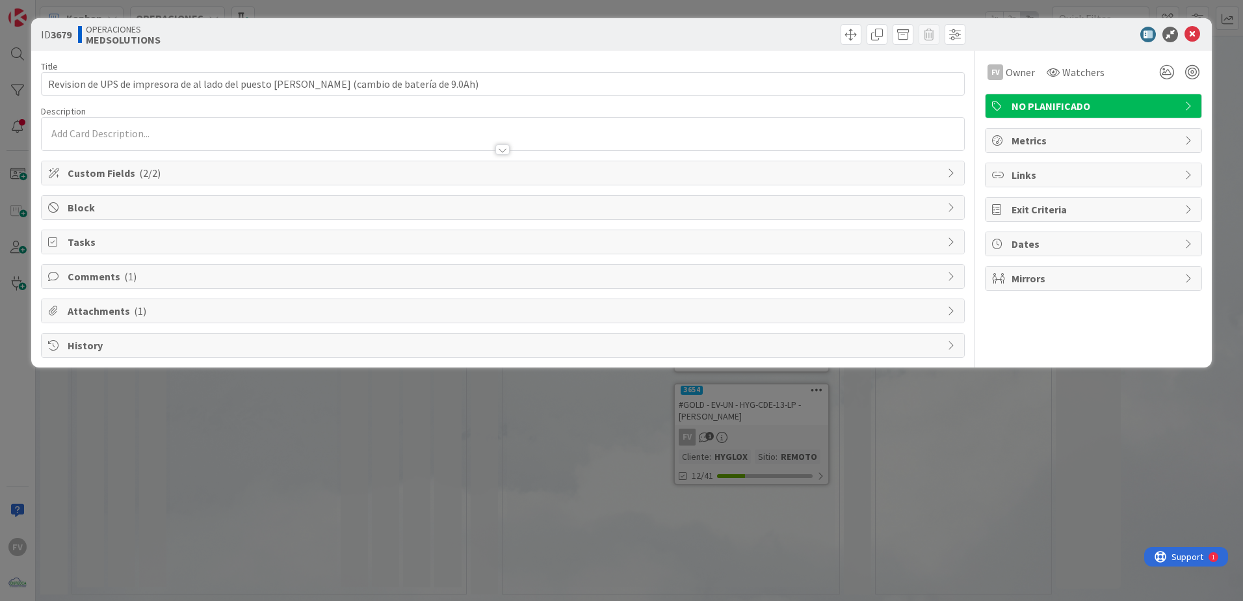
click at [224, 181] on div "Custom Fields ( 2/2 )" at bounding box center [503, 172] width 923 height 23
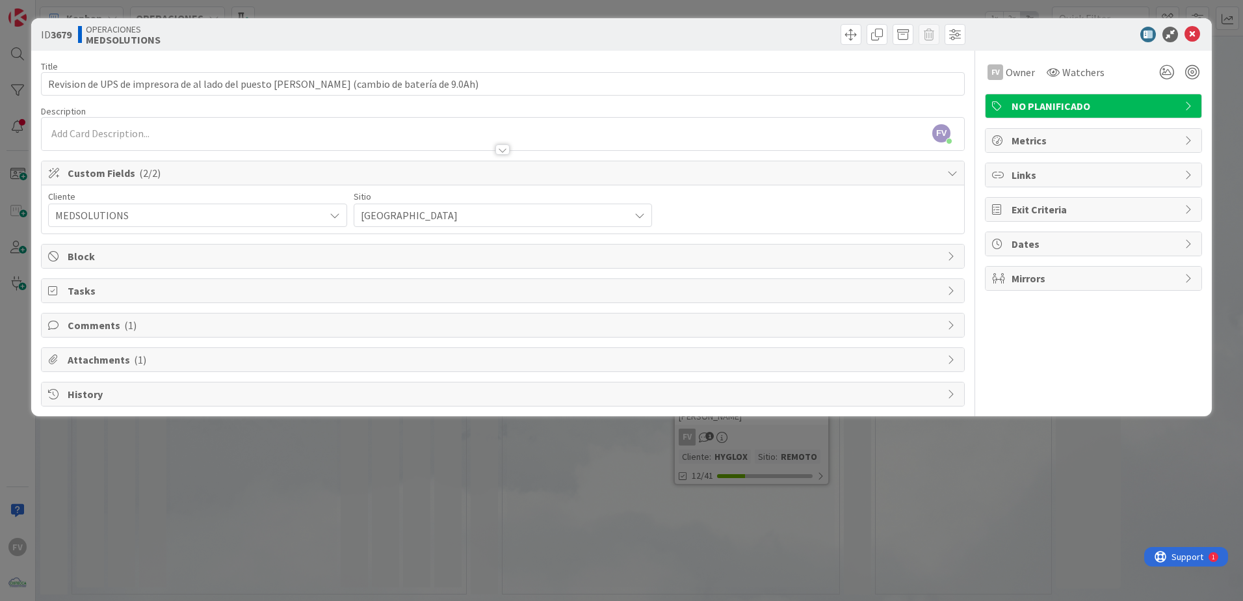
click at [337, 179] on span "Custom Fields ( 2/2 )" at bounding box center [504, 173] width 873 height 16
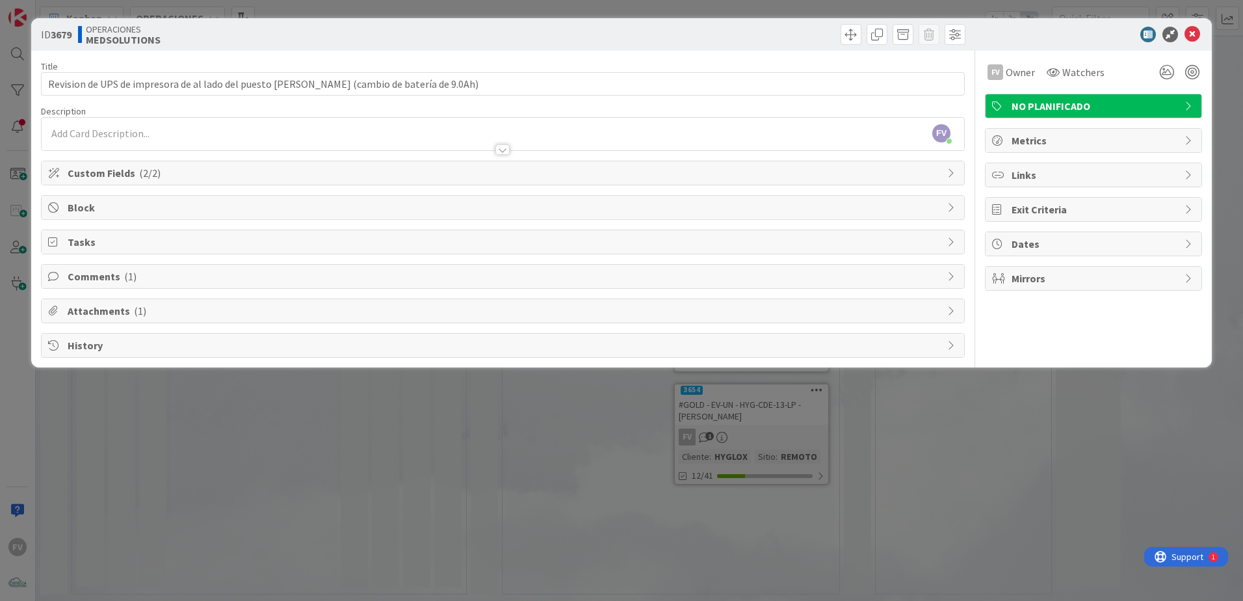
click at [435, 402] on div "ID 3679 OPERACIONES MEDSOLUTIONS Title 89 / 128 Revision de UPS de impresora de…" at bounding box center [621, 300] width 1243 height 601
